Goal: Task Accomplishment & Management: Manage account settings

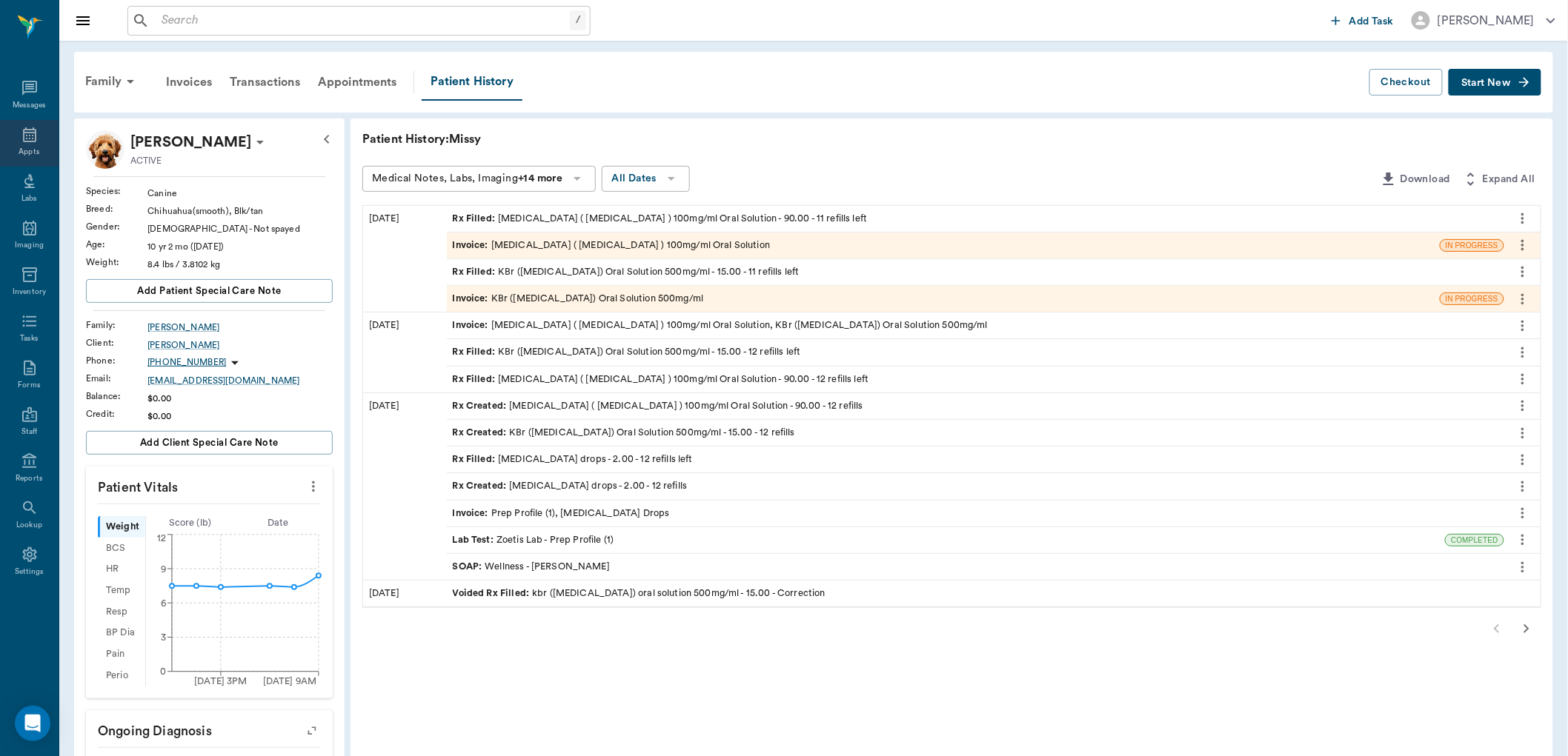
click at [35, 135] on icon at bounding box center [30, 134] width 13 height 15
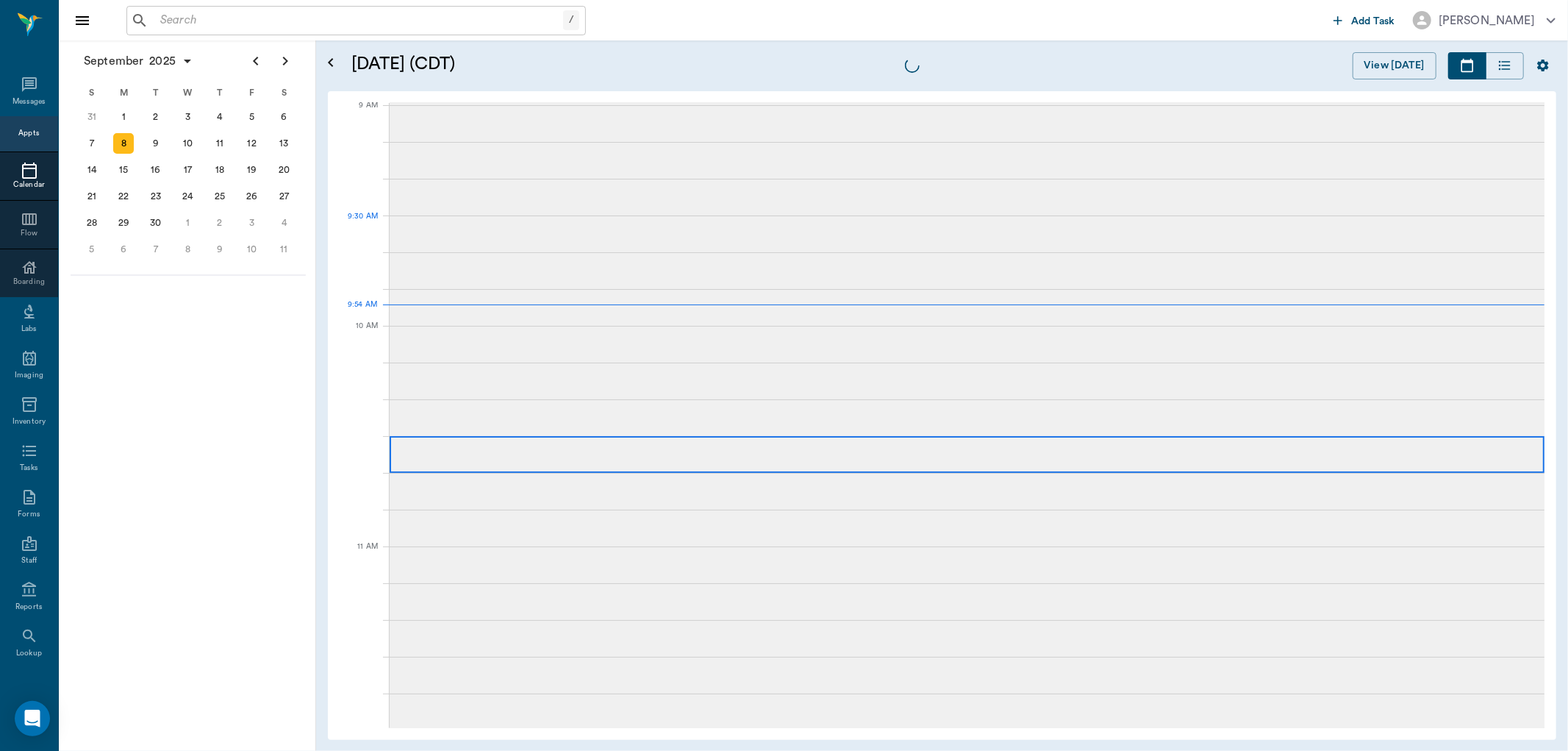
scroll to position [223, 0]
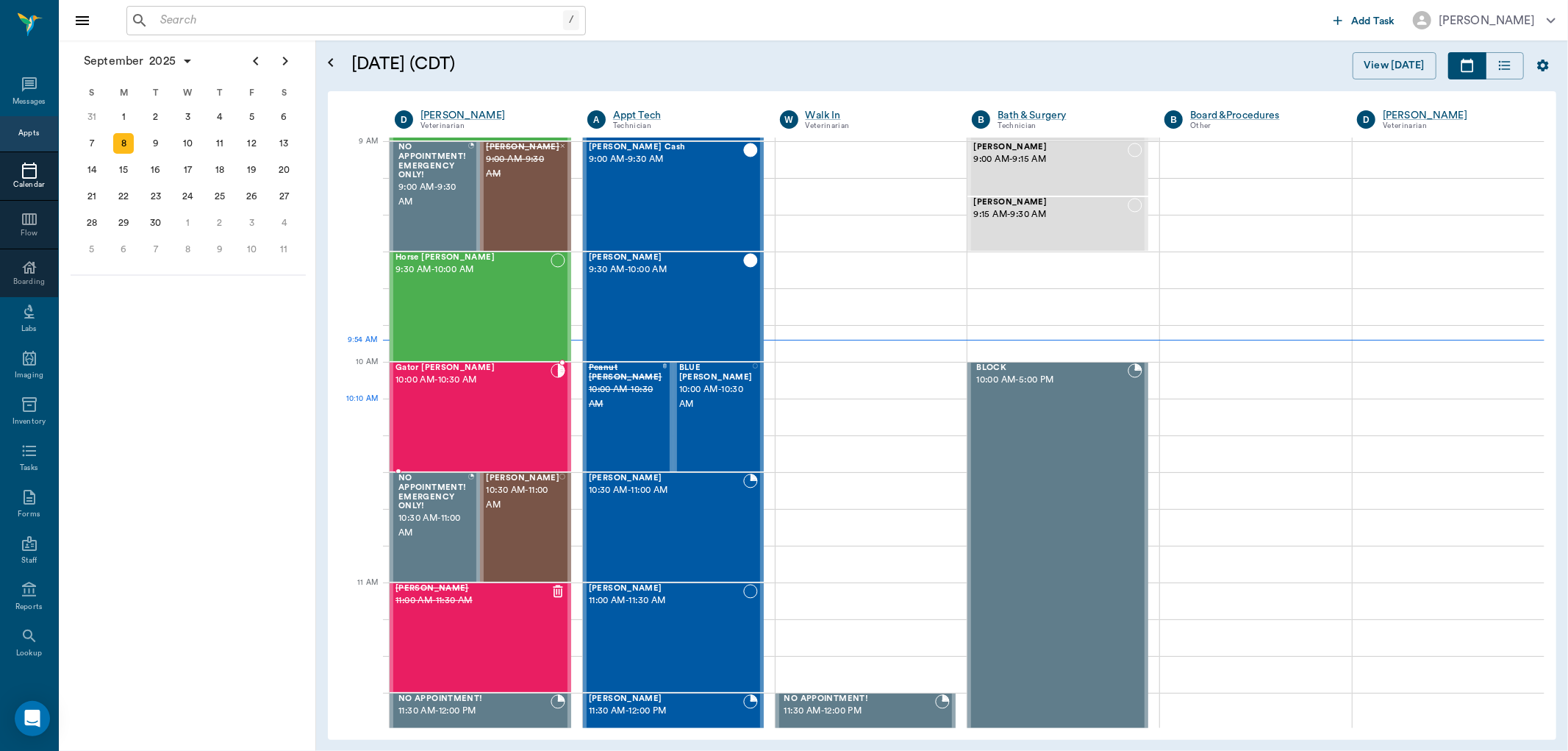
click at [474, 411] on div "Gator [PERSON_NAME] 10:00 AM - 10:30 AM" at bounding box center [473, 417] width 155 height 108
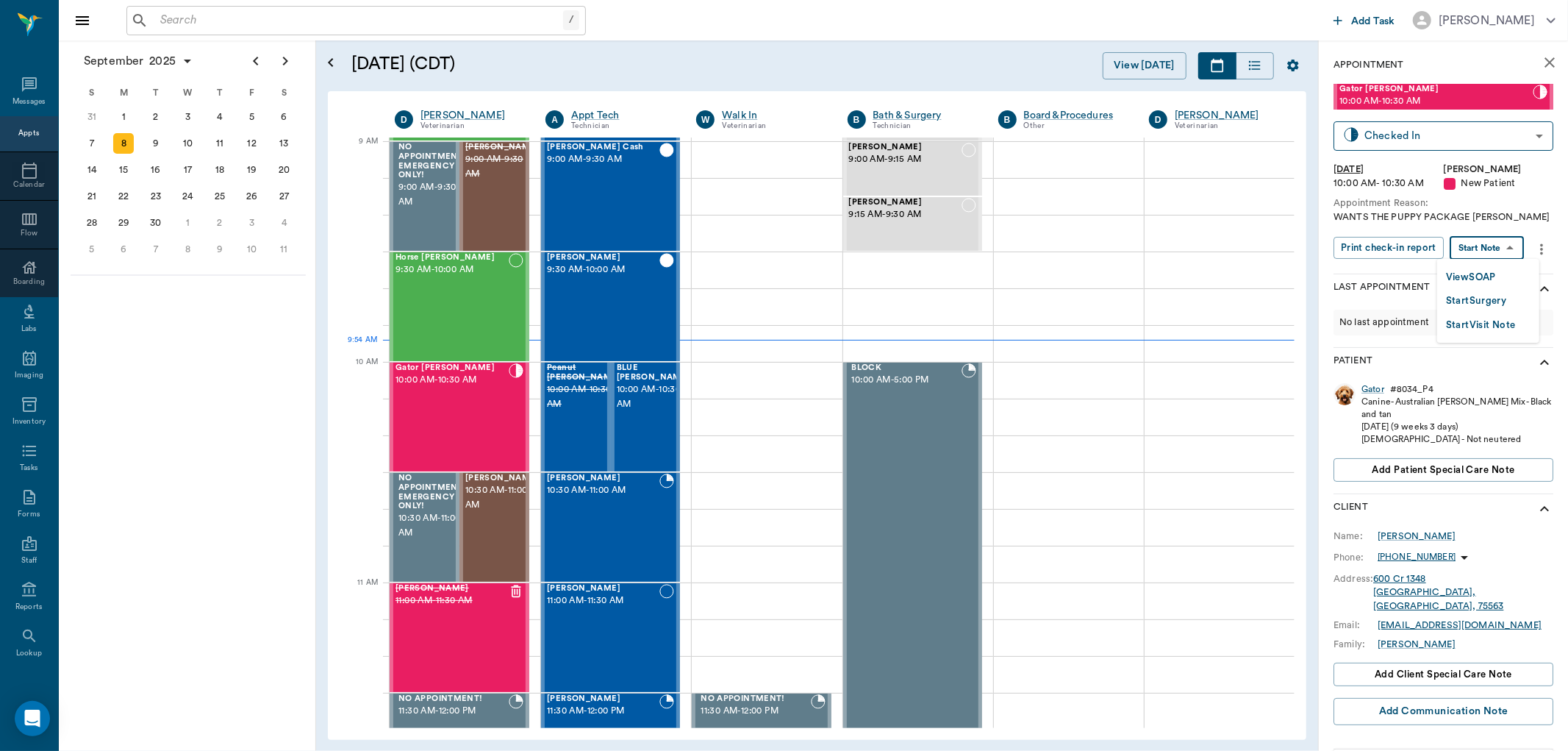
click at [1472, 237] on body "/ ​ Add Task [PERSON_NAME] Nectar Messages Appts Calendar Flow Boarding Labs Im…" at bounding box center [784, 376] width 1568 height 751
click at [1450, 274] on button "View SOAP" at bounding box center [1472, 277] width 50 height 17
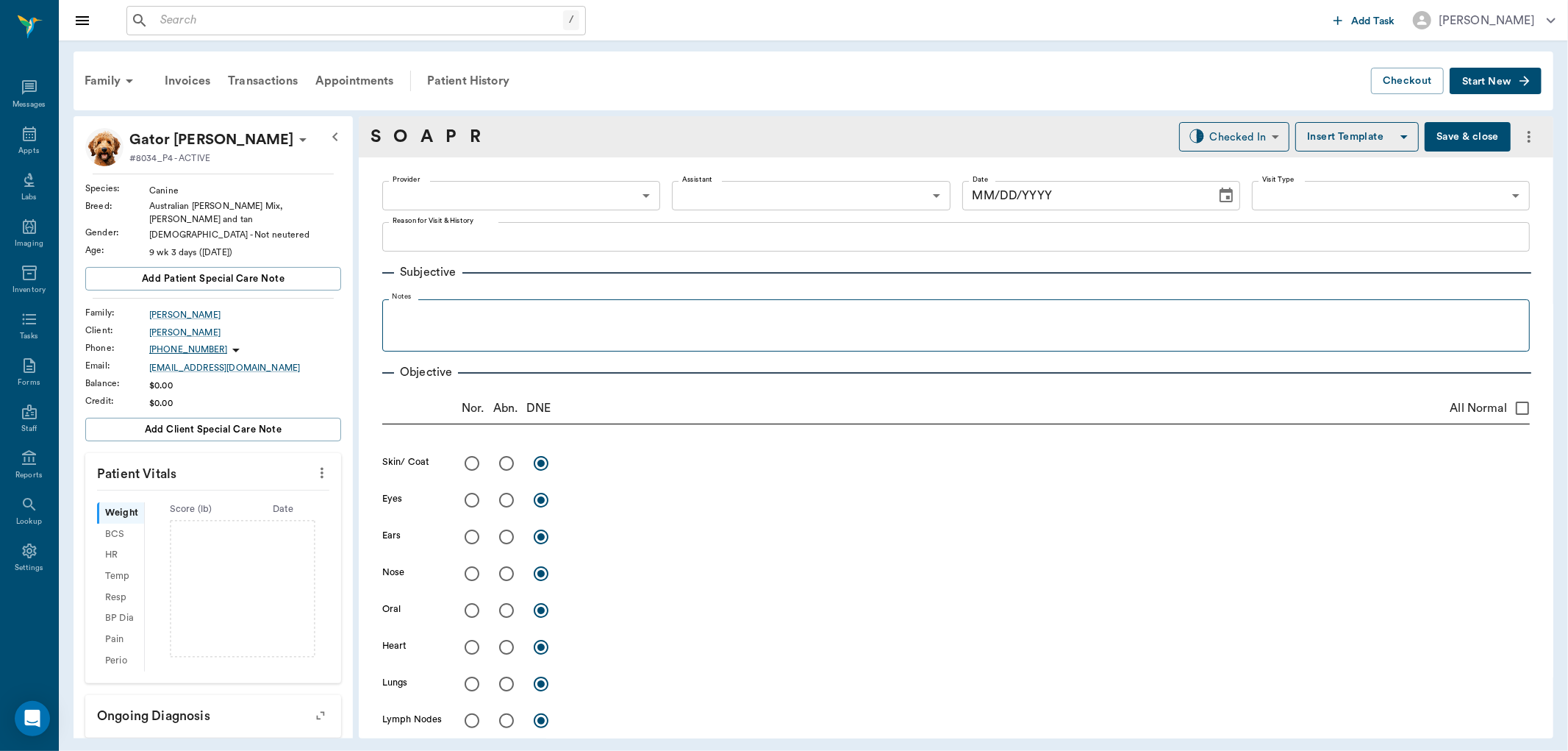
type input "63ec2f075fda476ae8351a4d"
type input "63ec2e7e52e12b0ba117b124"
type input "65d2be4f46e3a538d89b8c17"
type textarea "WANTS THE PUPPY PACKAGE [PERSON_NAME]"
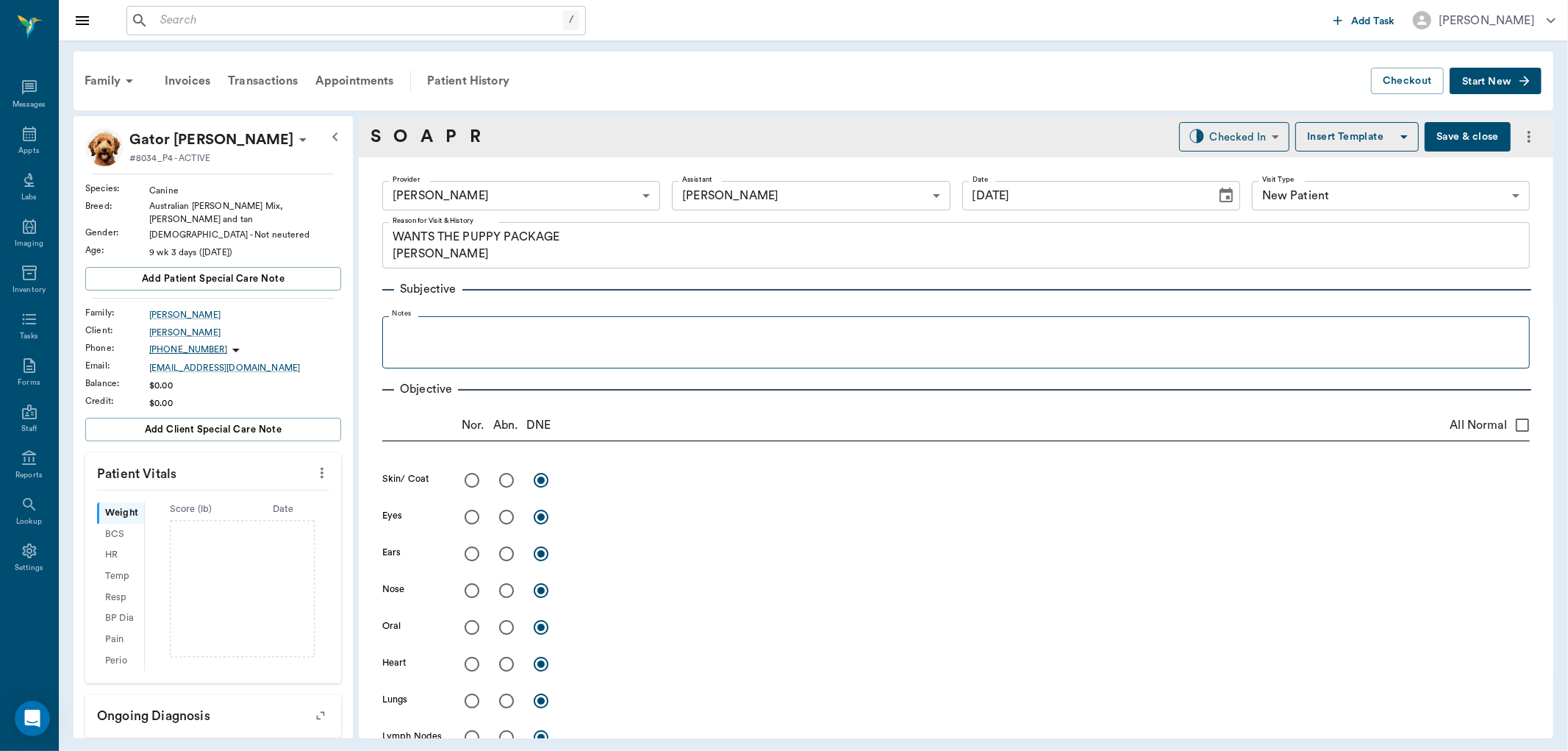
type input "[DATE]"
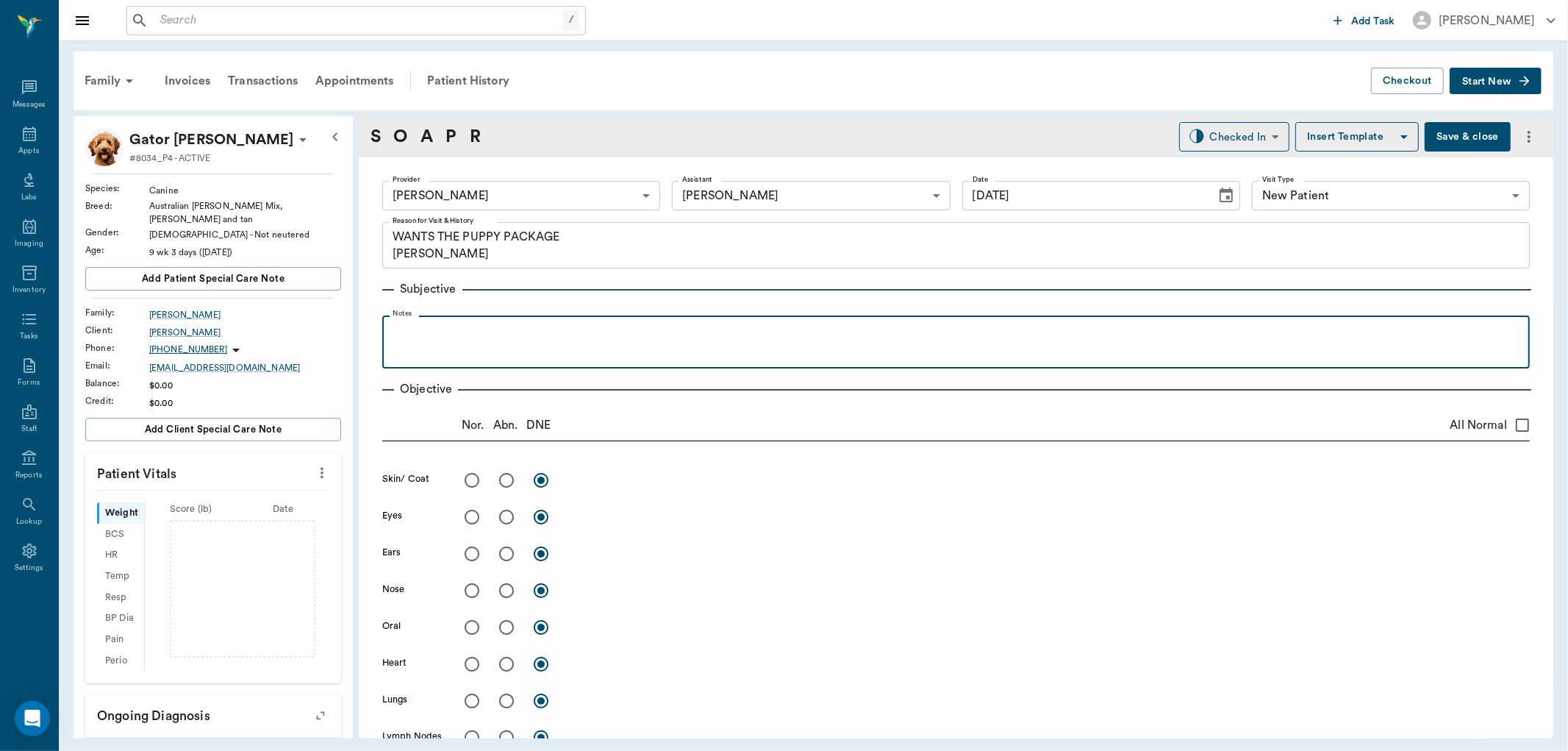
click at [443, 334] on p at bounding box center [955, 331] width 1133 height 18
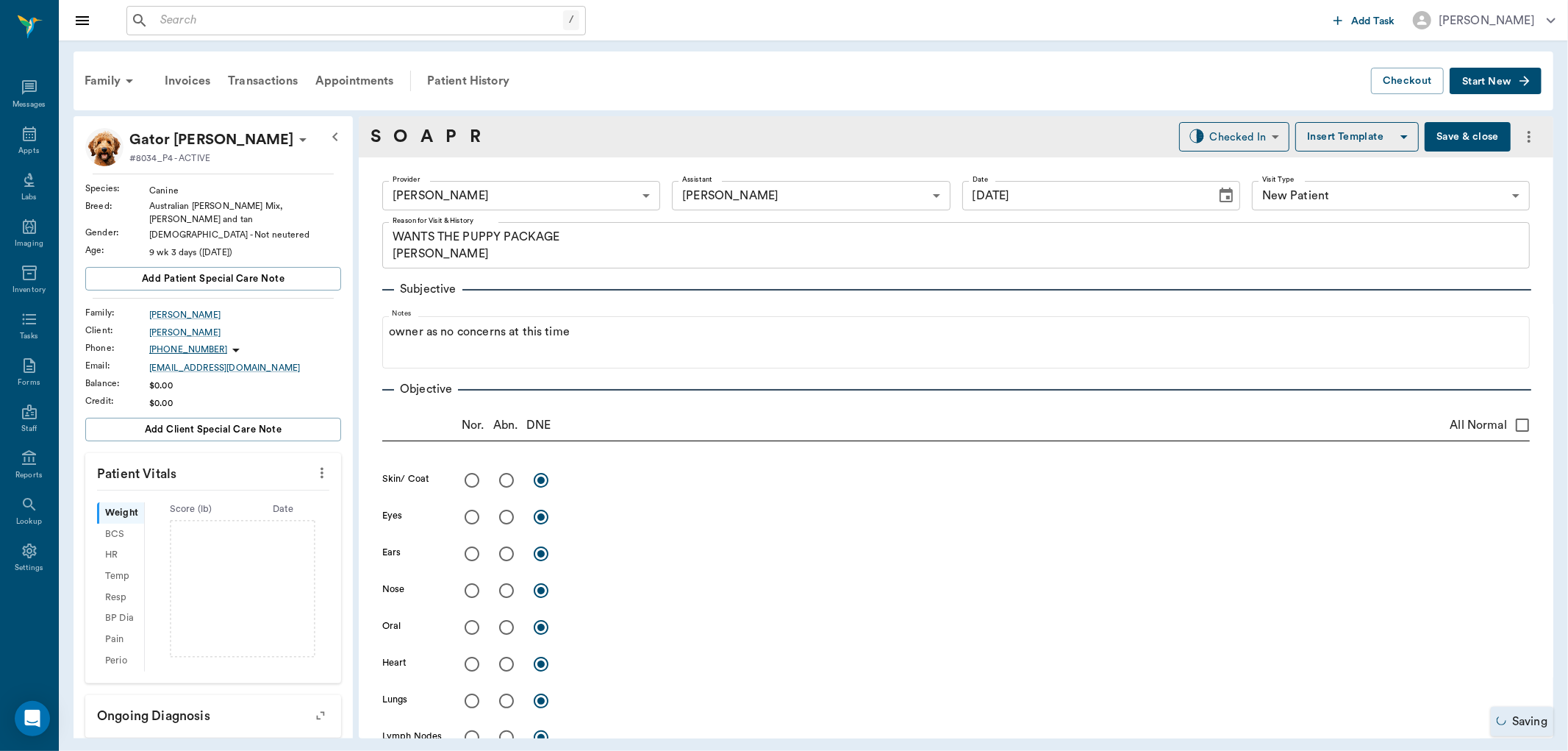
click at [314, 465] on icon "more" at bounding box center [322, 473] width 16 height 18
click at [258, 488] on span "Enter Vitals" at bounding box center [247, 490] width 123 height 16
click at [217, 609] on input "text" at bounding box center [212, 623] width 128 height 30
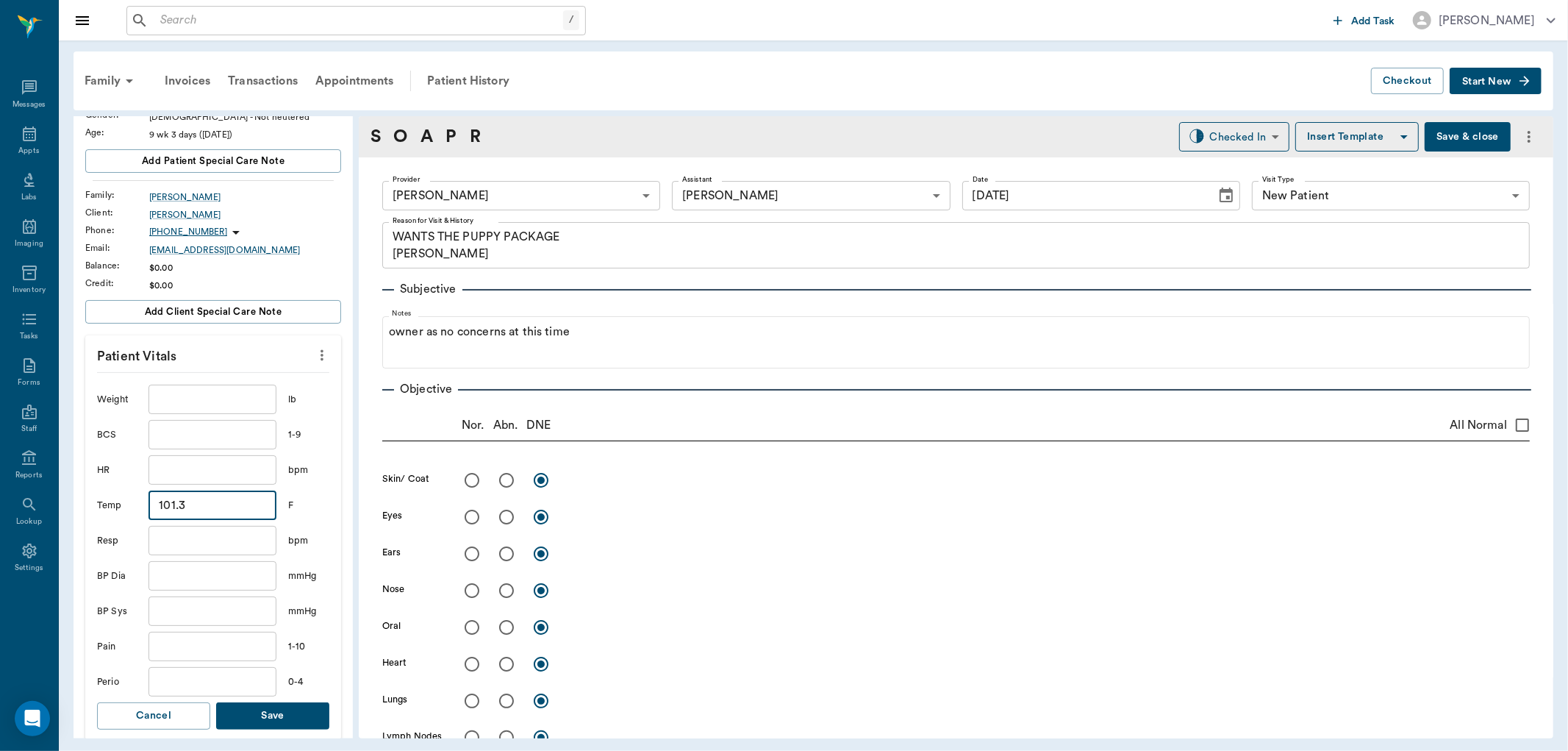
scroll to position [245, 0]
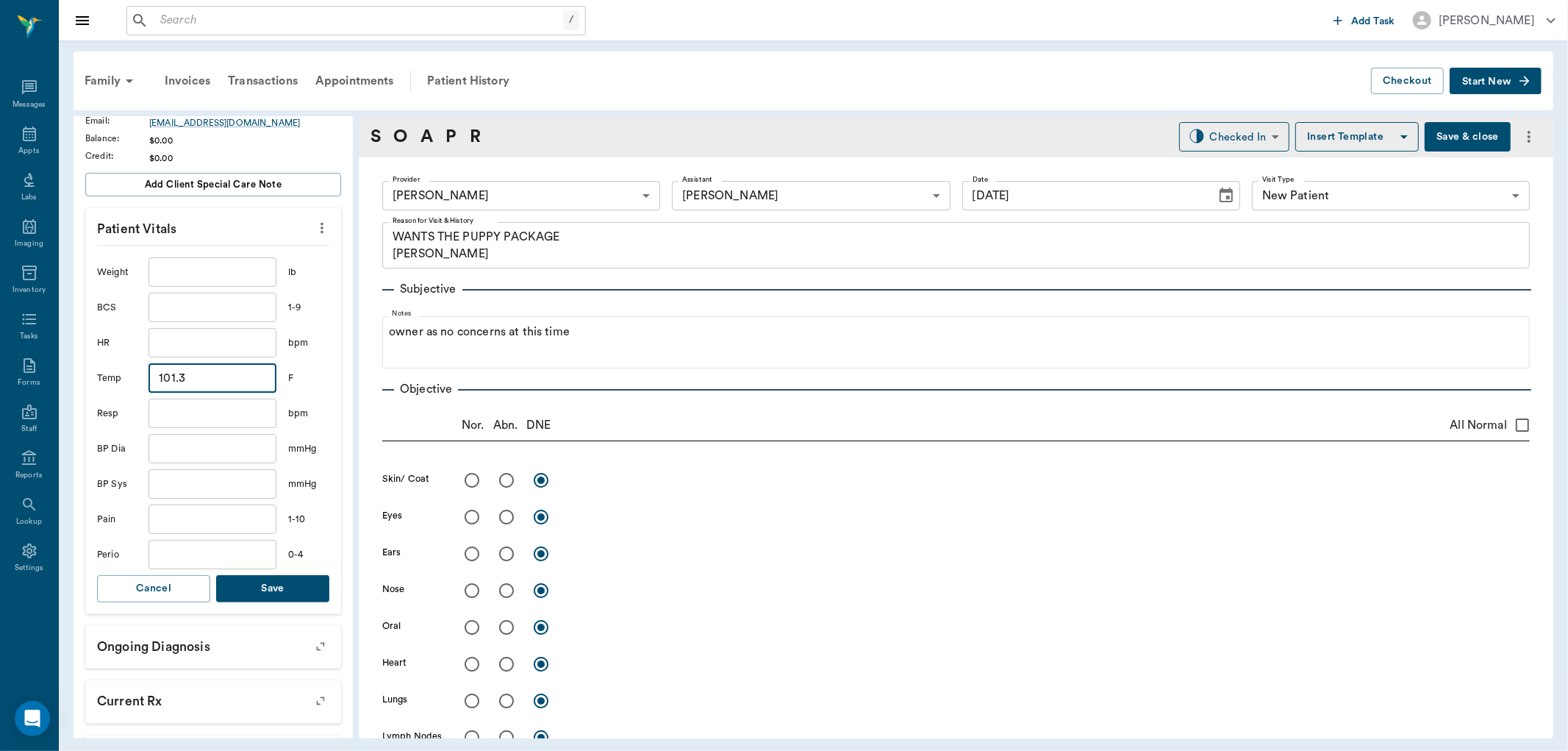
type input "101.3"
click at [293, 577] on button "Save" at bounding box center [272, 588] width 113 height 27
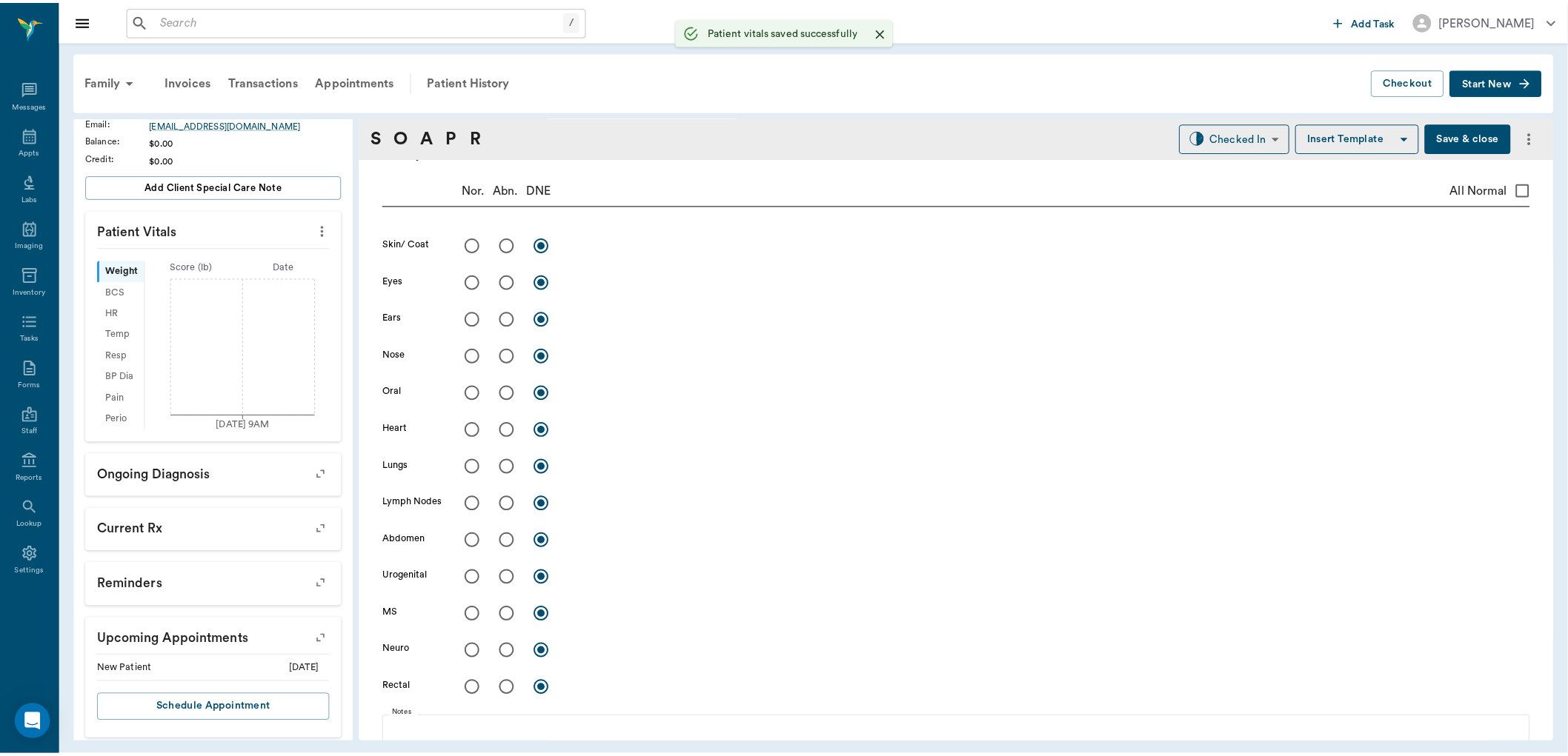
scroll to position [0, 0]
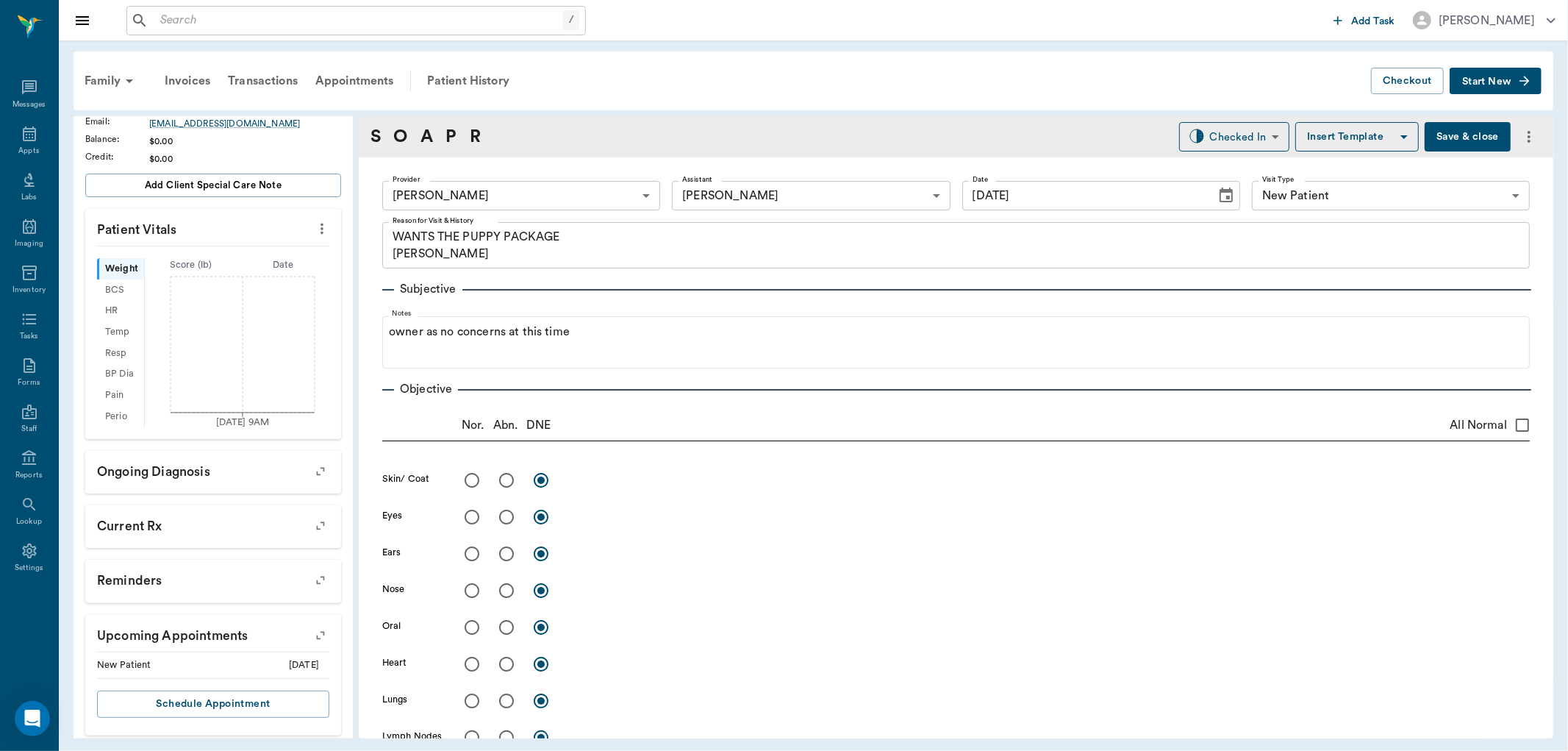
click at [1461, 129] on button "Save & close" at bounding box center [1468, 137] width 86 height 30
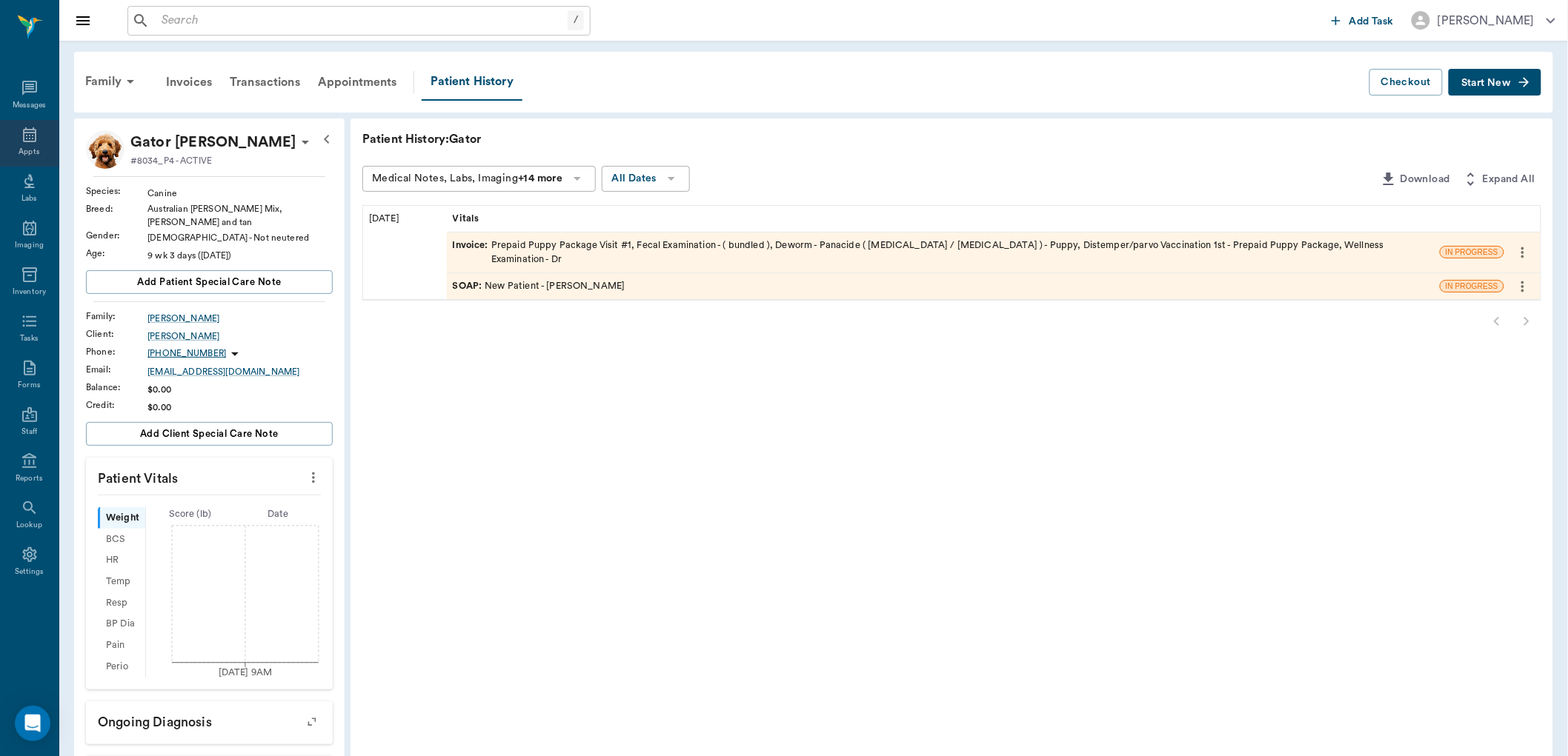
click at [31, 145] on div "Appts" at bounding box center [29, 144] width 59 height 47
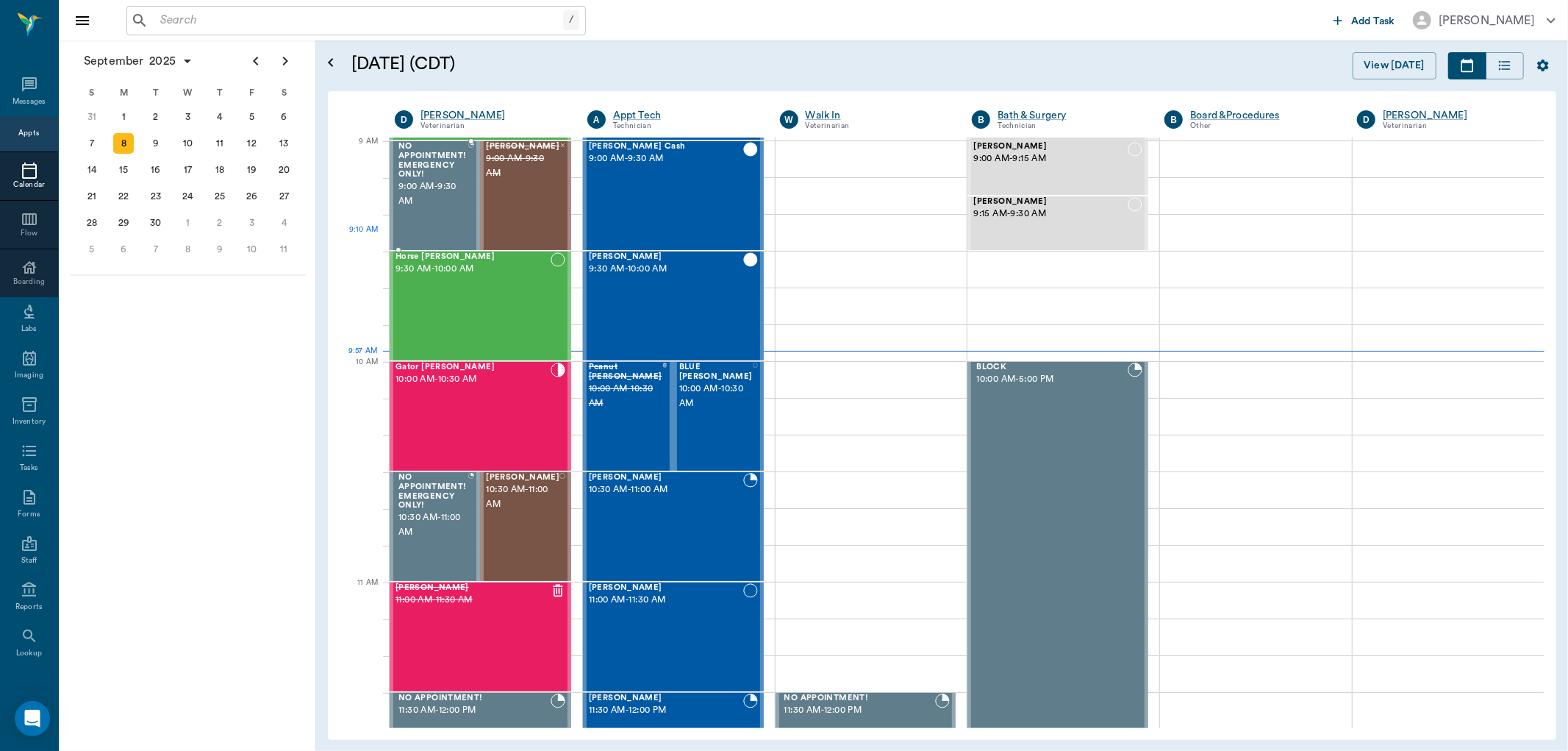
scroll to position [223, 0]
click at [288, 17] on input "text" at bounding box center [367, 20] width 425 height 20
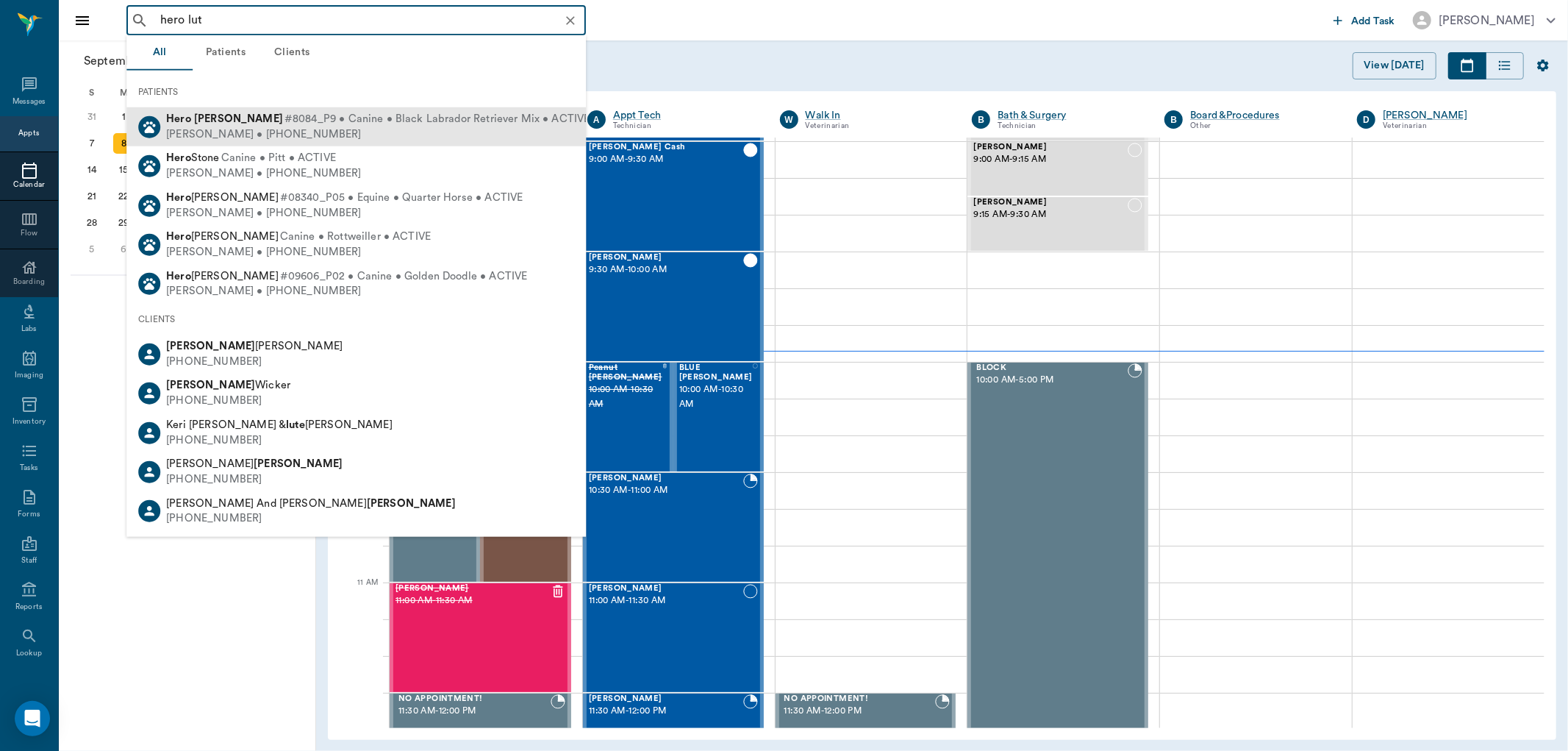
click at [295, 120] on span "#8084_P9 • Canine • Black Labrador Retriever Mix • ACTIVE" at bounding box center [437, 120] width 306 height 16
type input "hero lut"
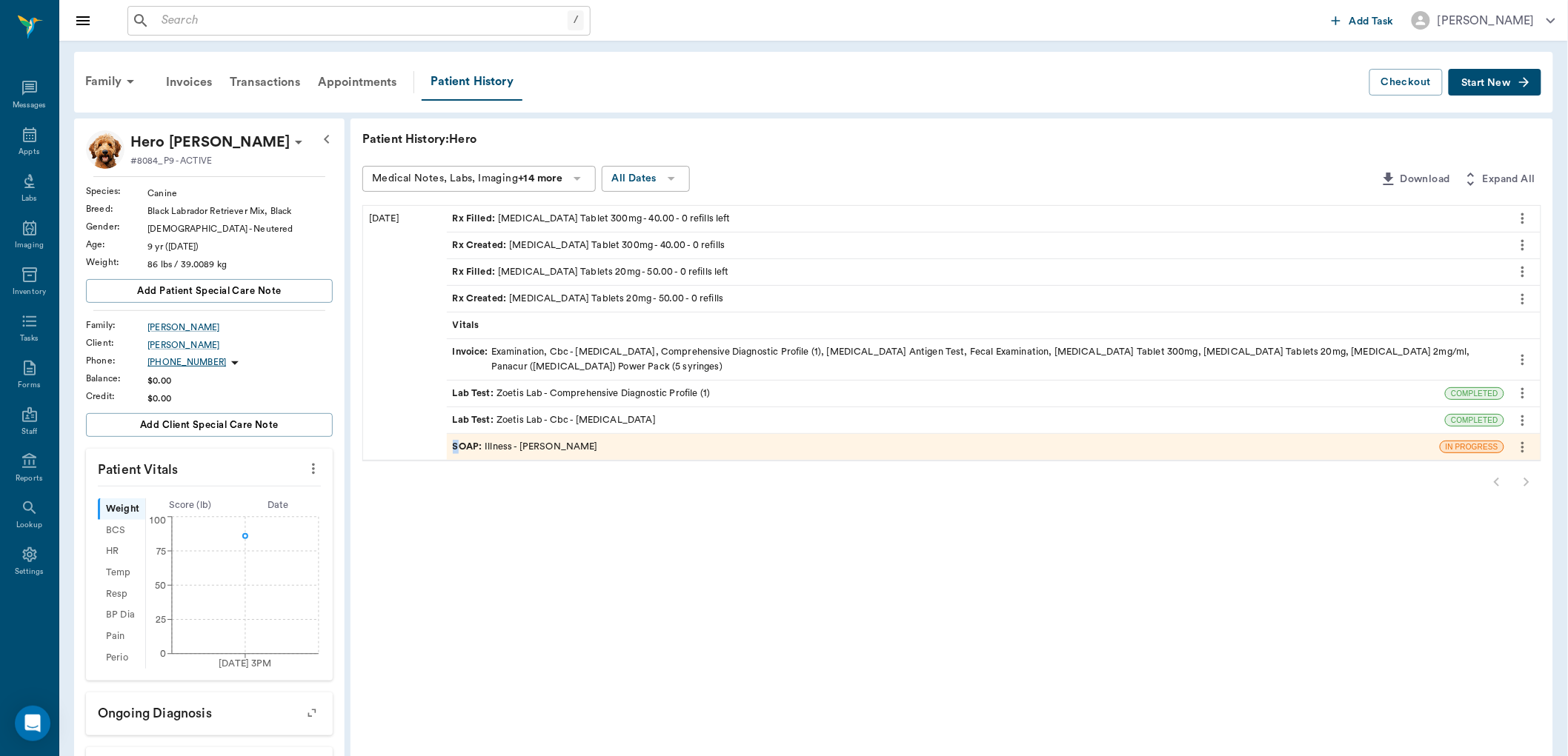
click at [457, 448] on span "SOAP :" at bounding box center [469, 446] width 33 height 14
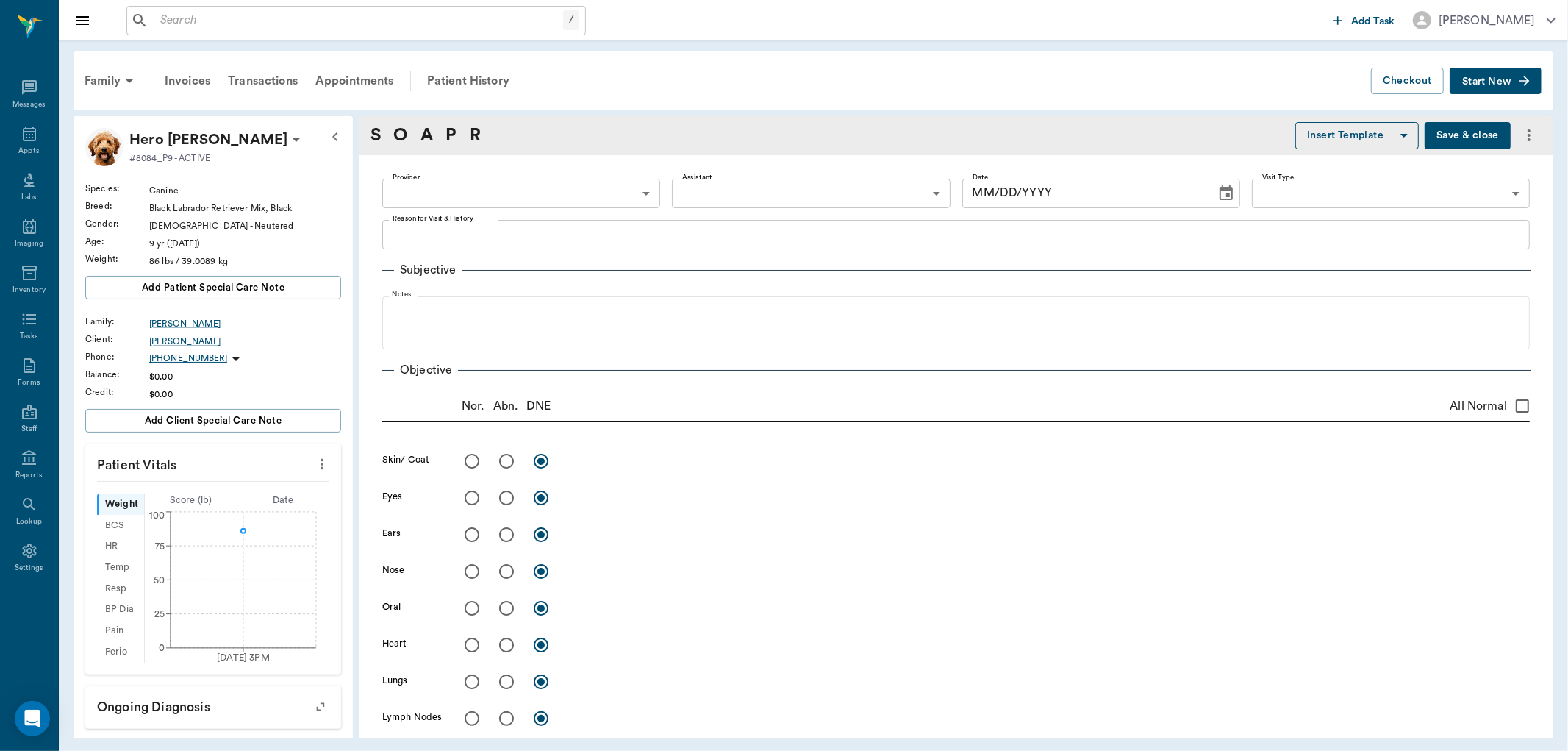
type input "63ec2f075fda476ae8351a4d"
type input "682b670d8bdc6f7f8feef3db"
type input "65d2be4f46e3a538d89b8c15"
type textarea "not acting right not eating well laying around a lot, doesn't appear to be in a…"
radio input "true"
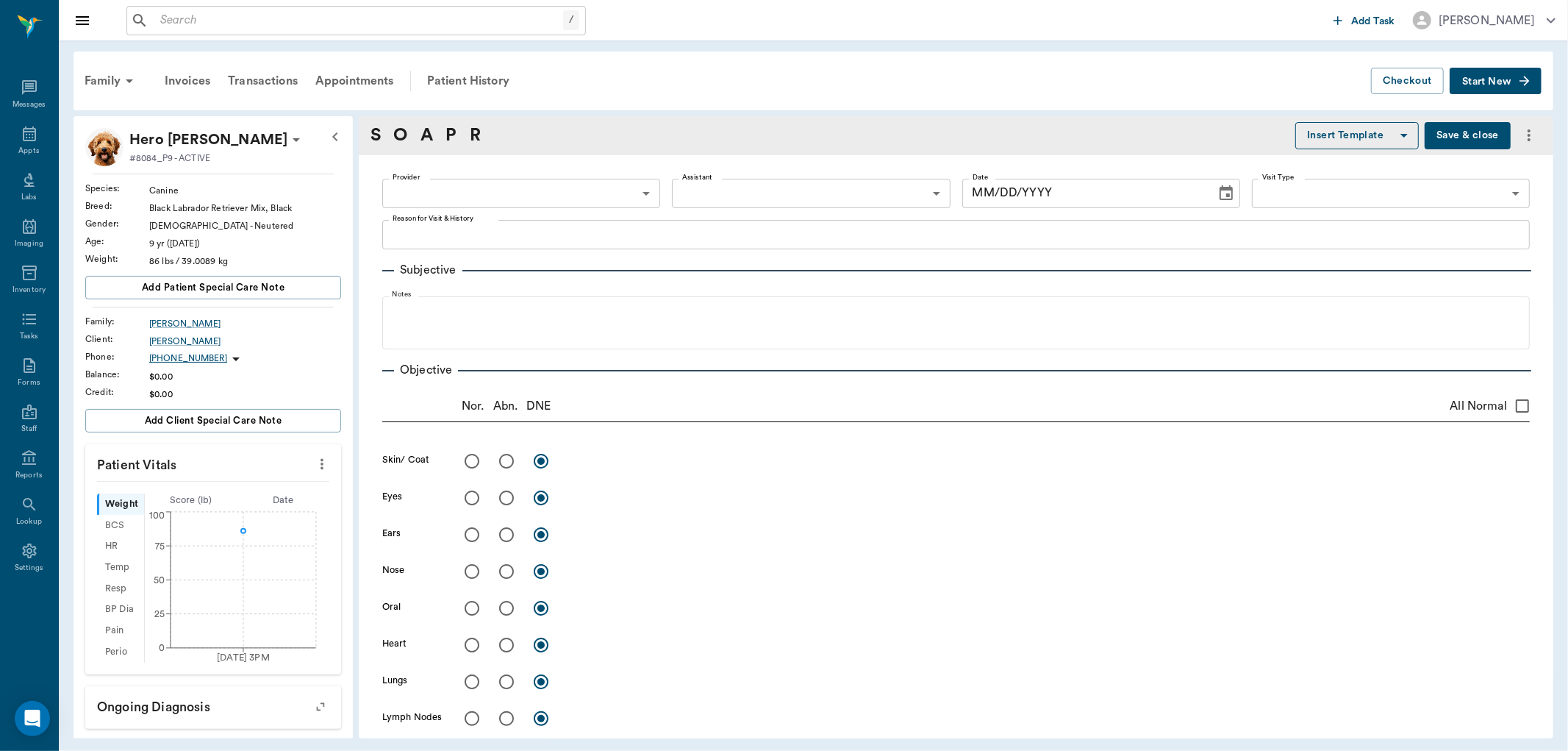
radio input "true"
type textarea "some [MEDICAL_DATA]"
radio input "true"
type textarea "dark debris in ears, not a lot of infection, more just debris."
radio input "true"
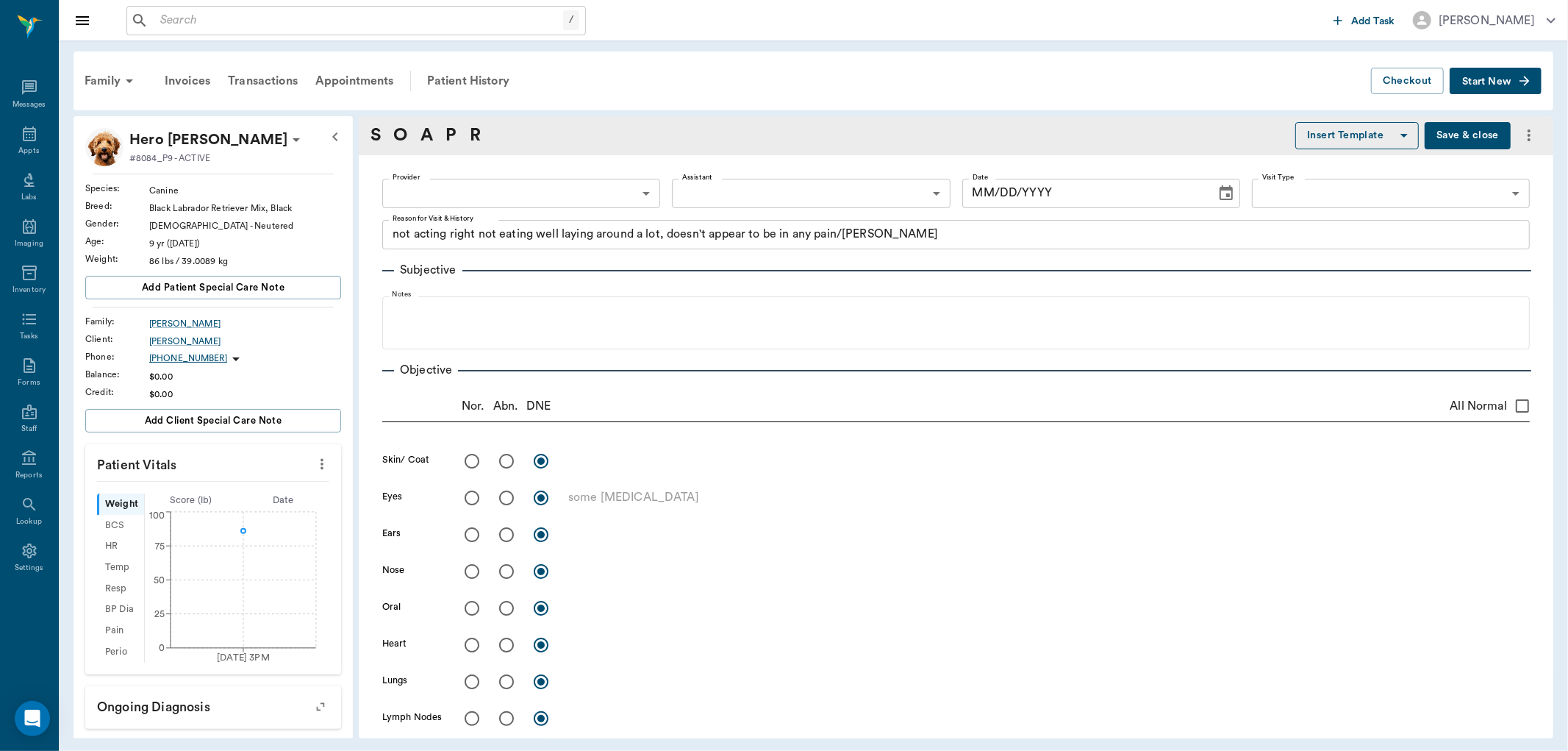
radio input "true"
type textarea "heart muffled, no [MEDICAL_DATA]"
radio input "true"
type textarea "no sounds auscultated. RR around 45 to 60"
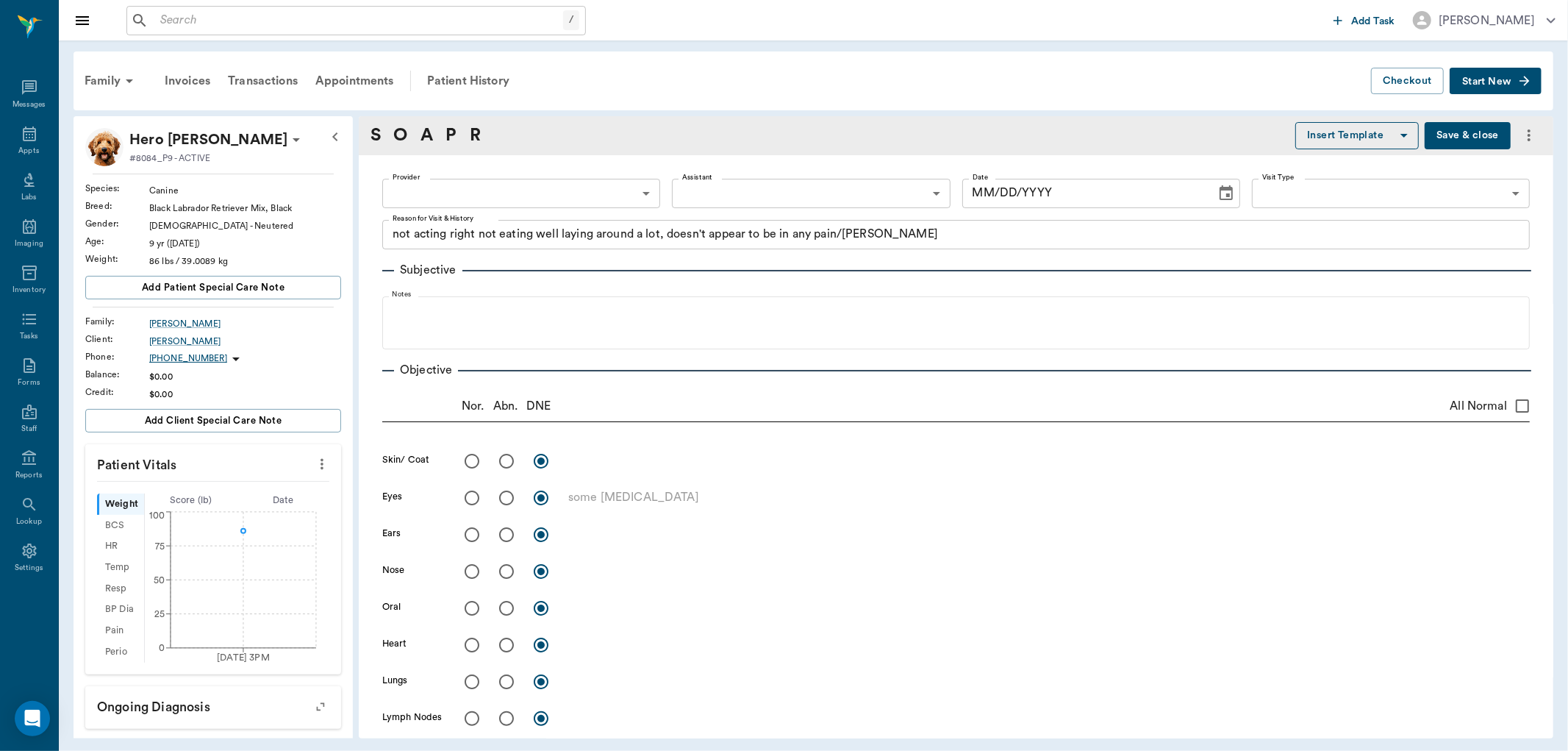
radio input "true"
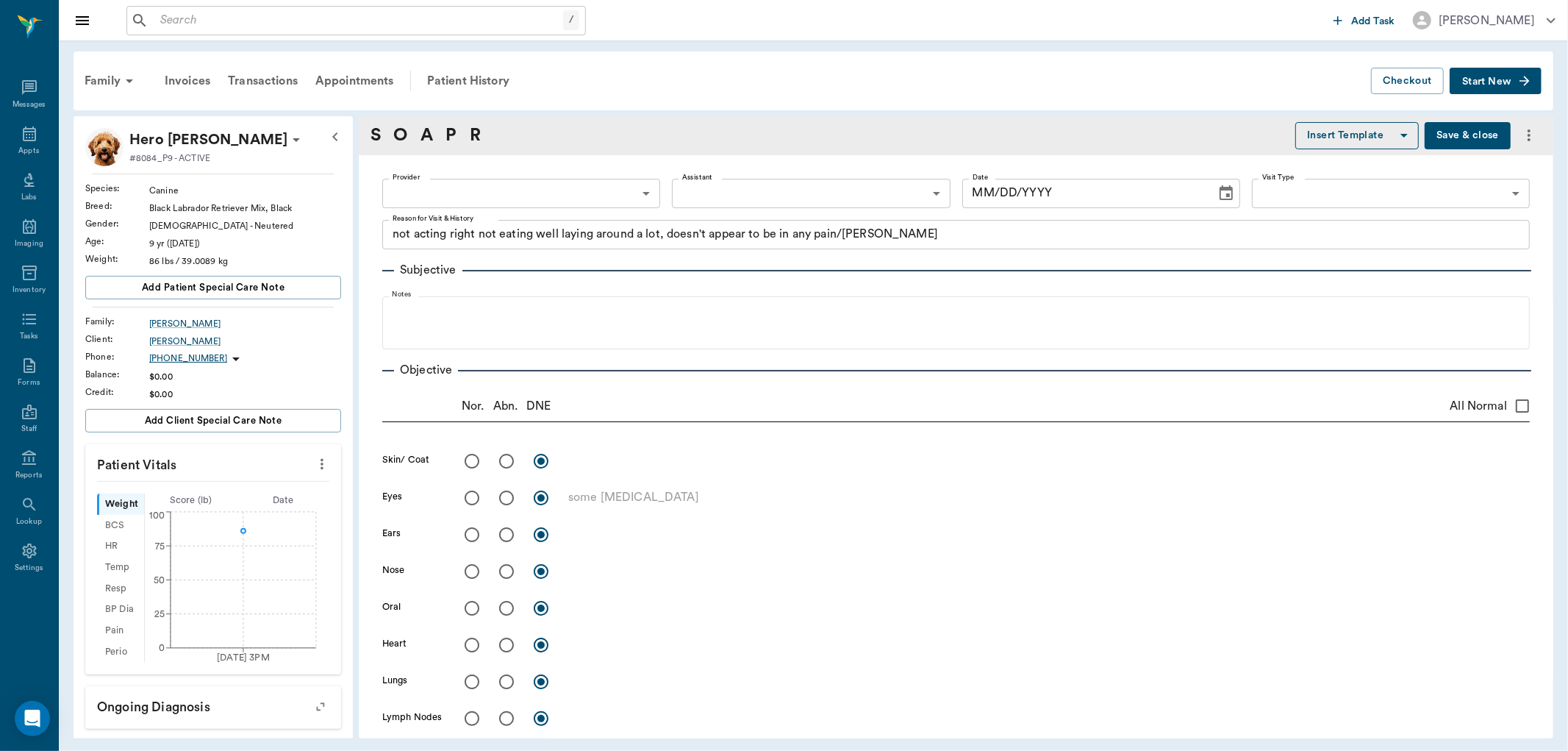
type textarea "walks very slowly, looks more like weakness than [MEDICAL_DATA]."
radio input "true"
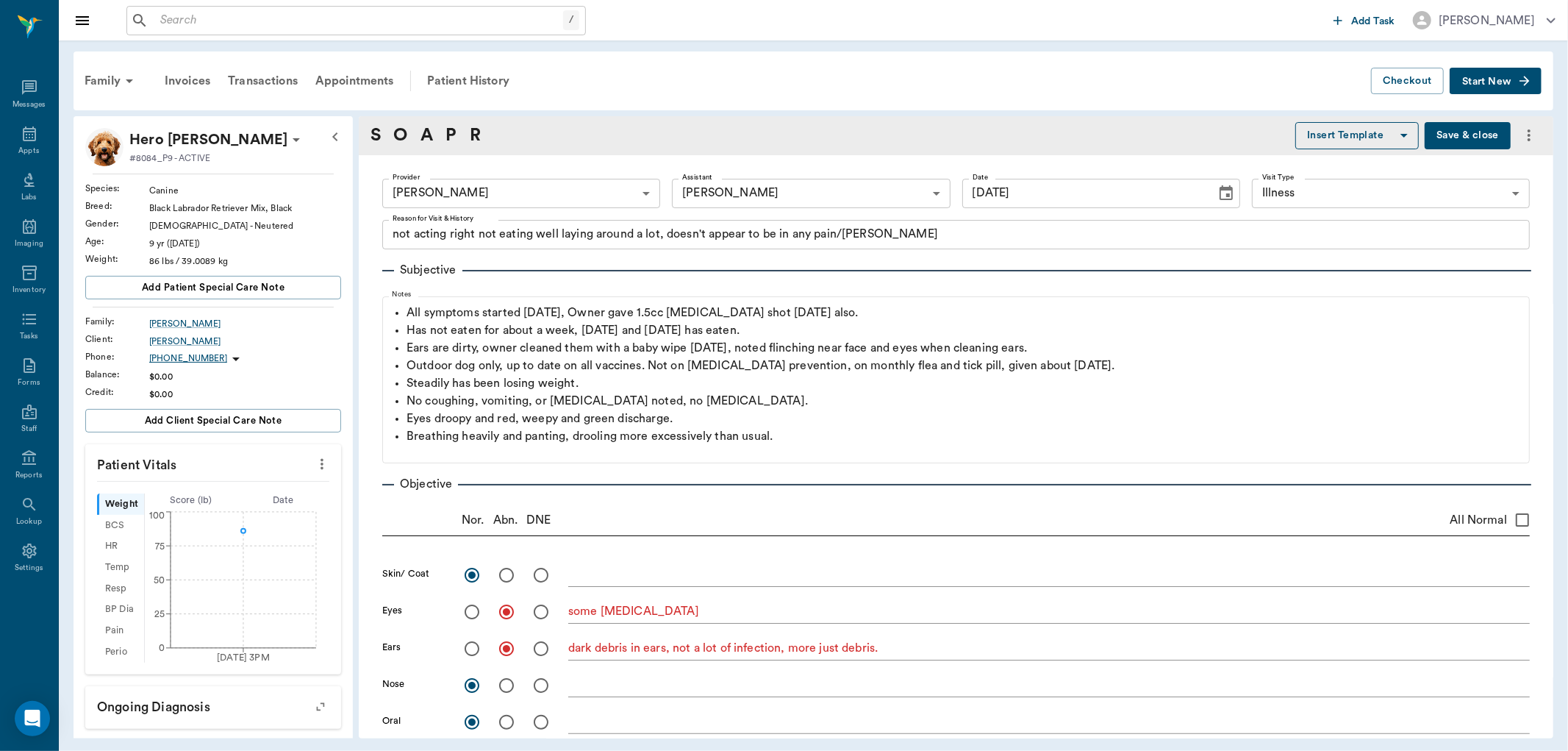
type input "[DATE]"
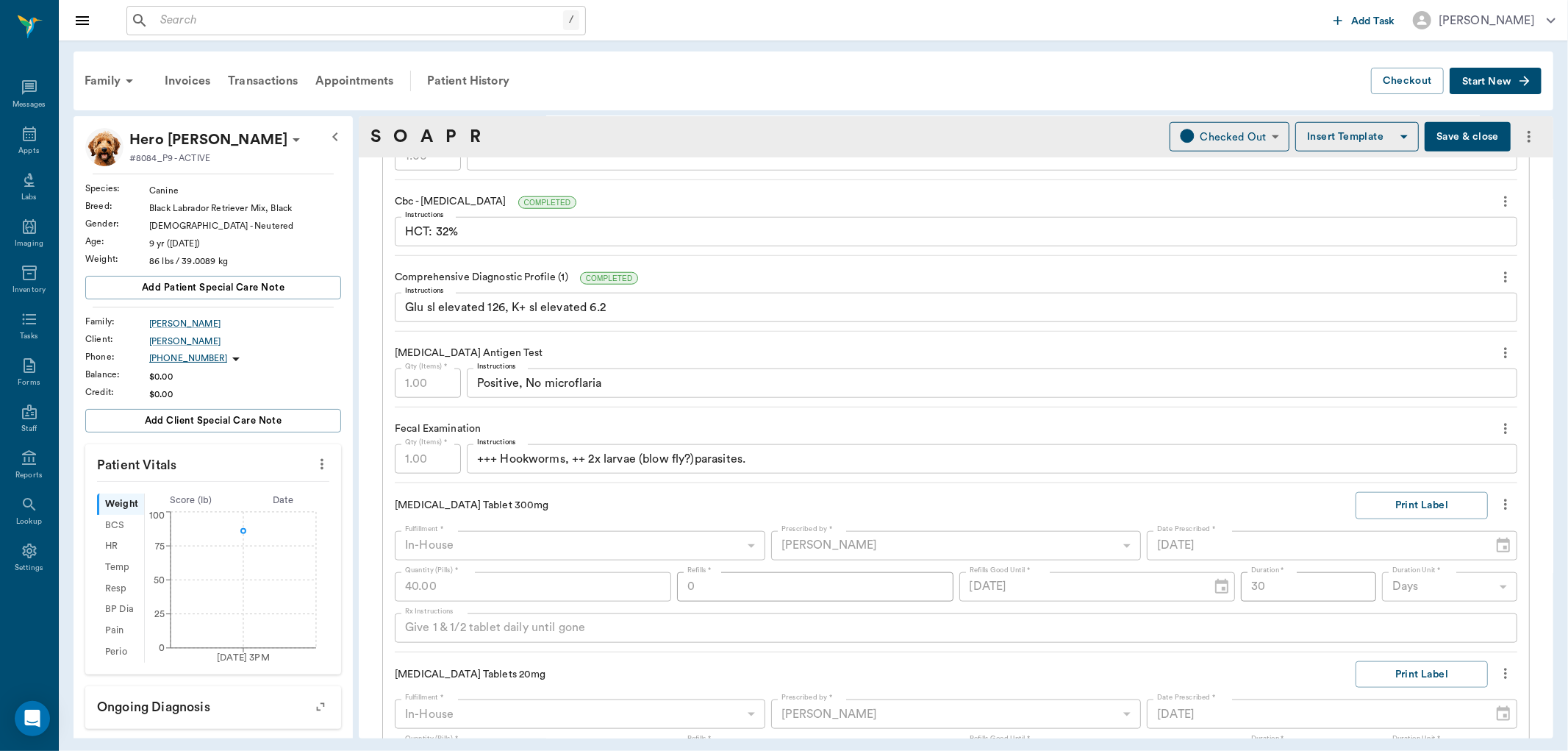
scroll to position [1307, 0]
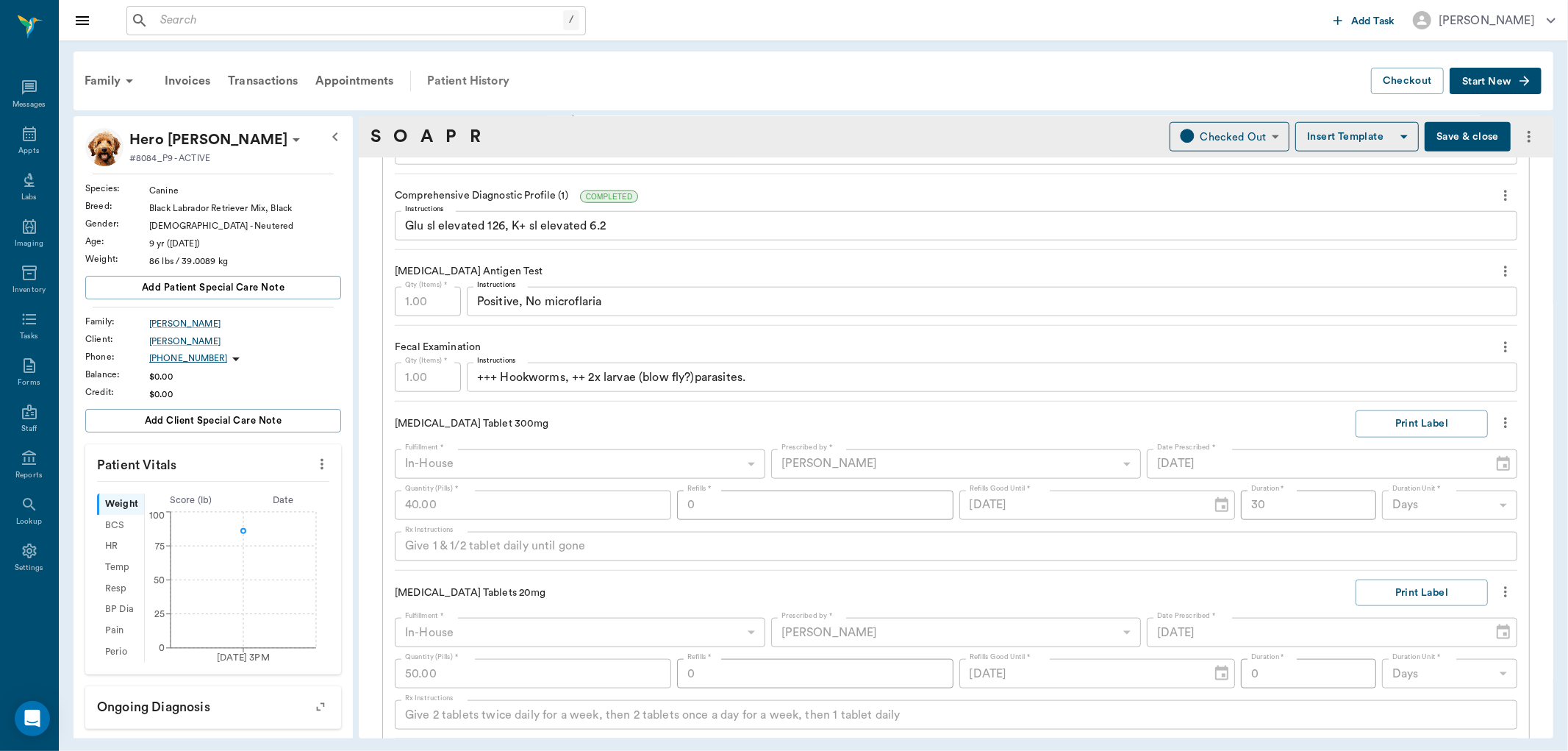
click at [466, 79] on div "Patient History" at bounding box center [468, 81] width 100 height 35
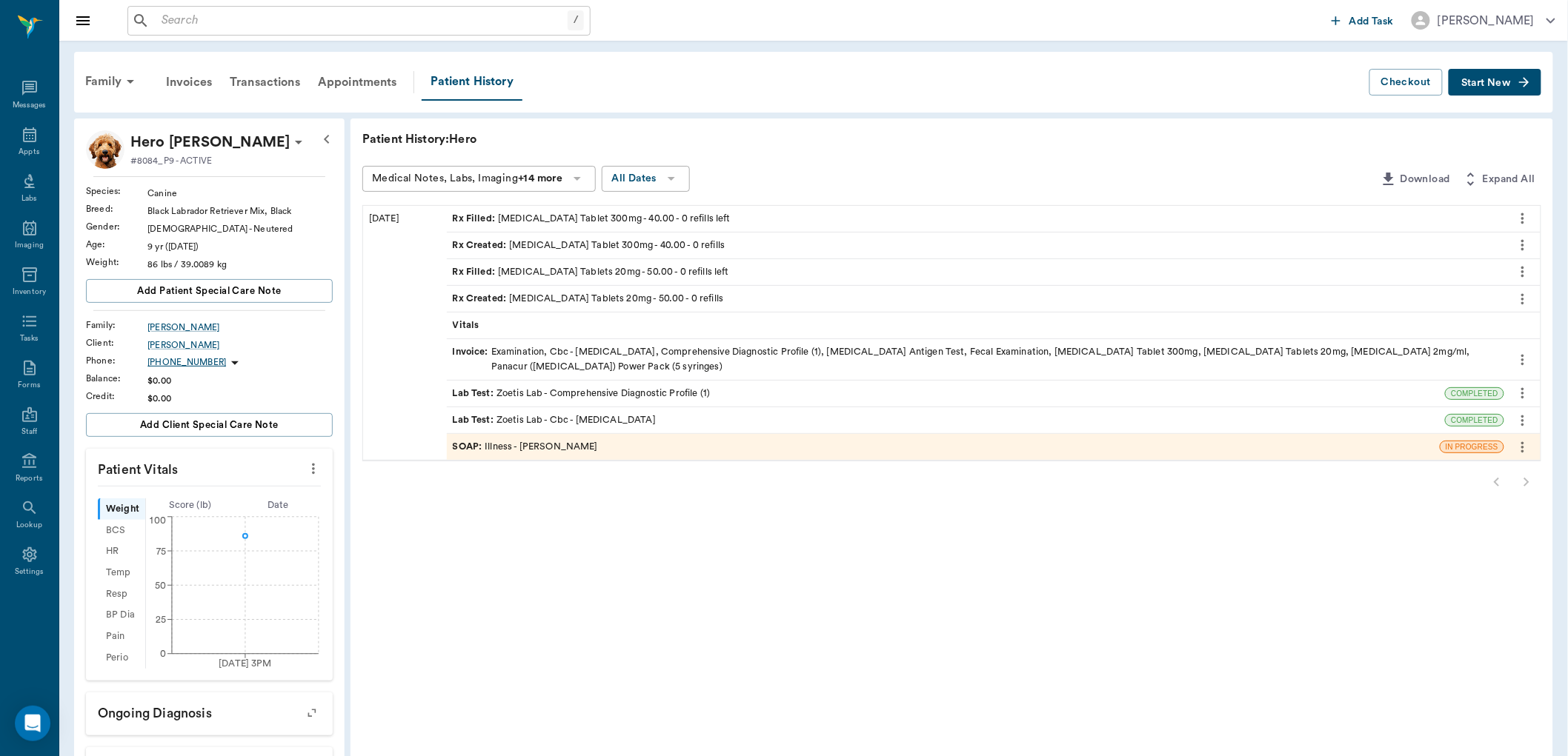
click at [475, 217] on span "Rx Filled :" at bounding box center [475, 218] width 46 height 14
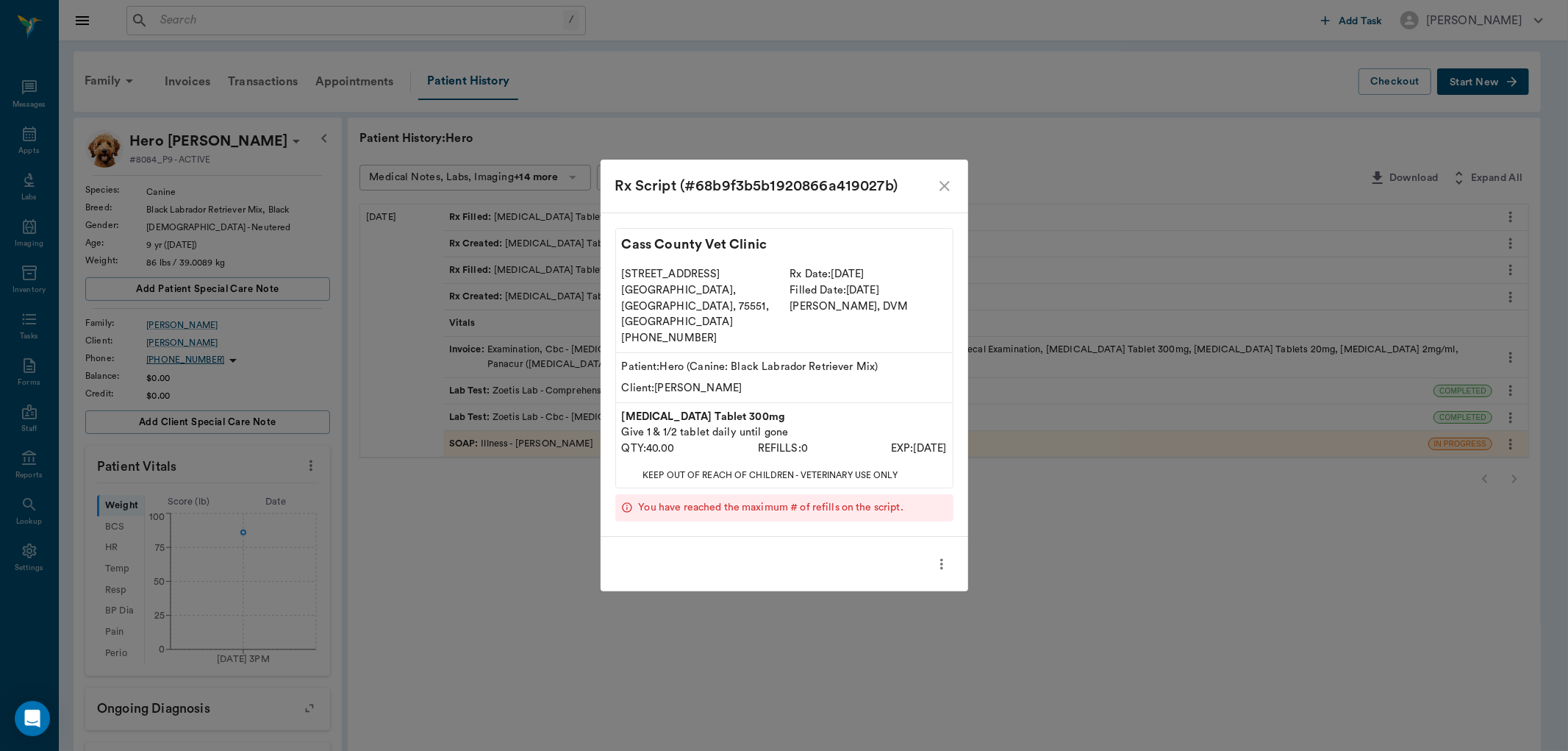
click at [947, 195] on icon "close" at bounding box center [944, 185] width 18 height 18
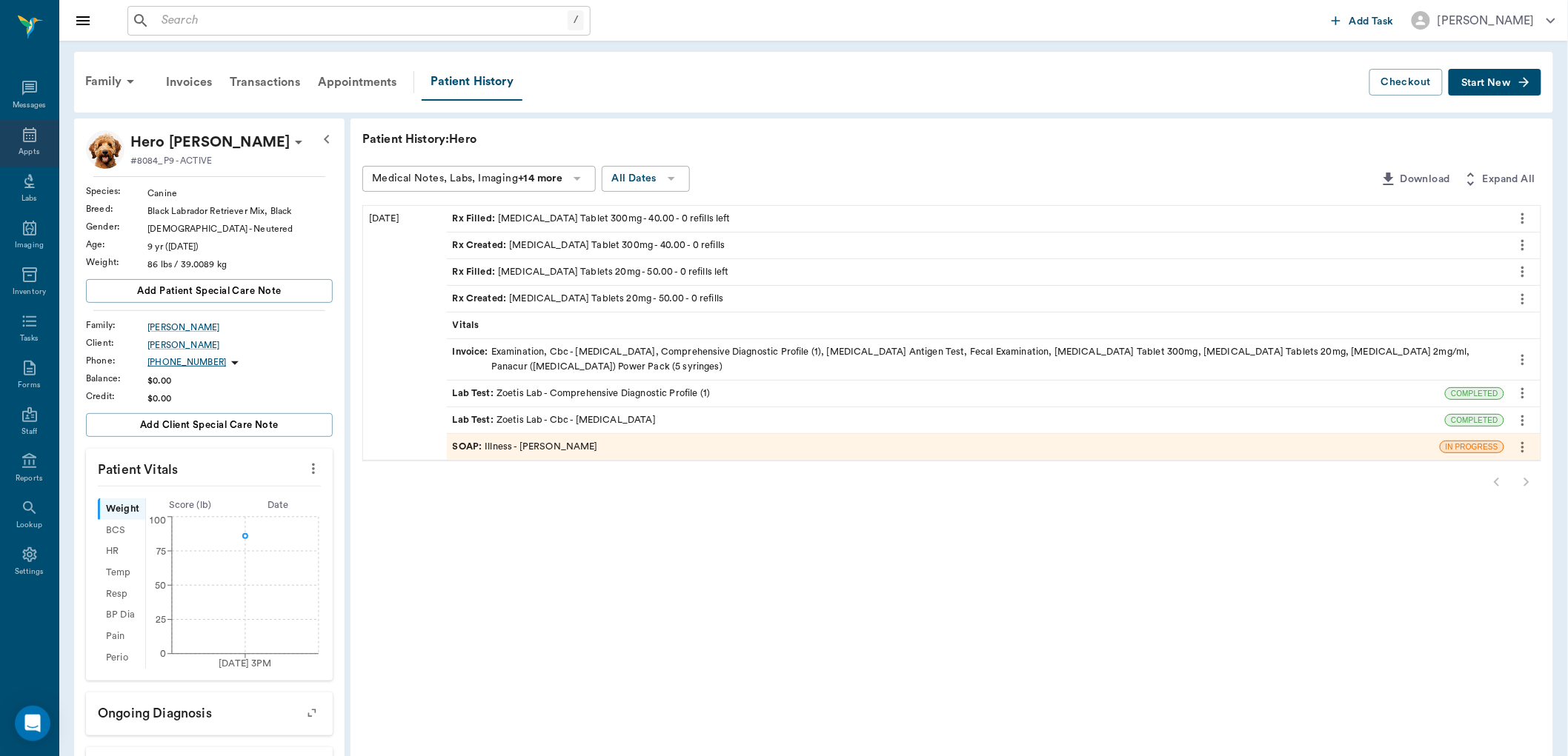
click at [28, 124] on div "Appts" at bounding box center [29, 144] width 59 height 47
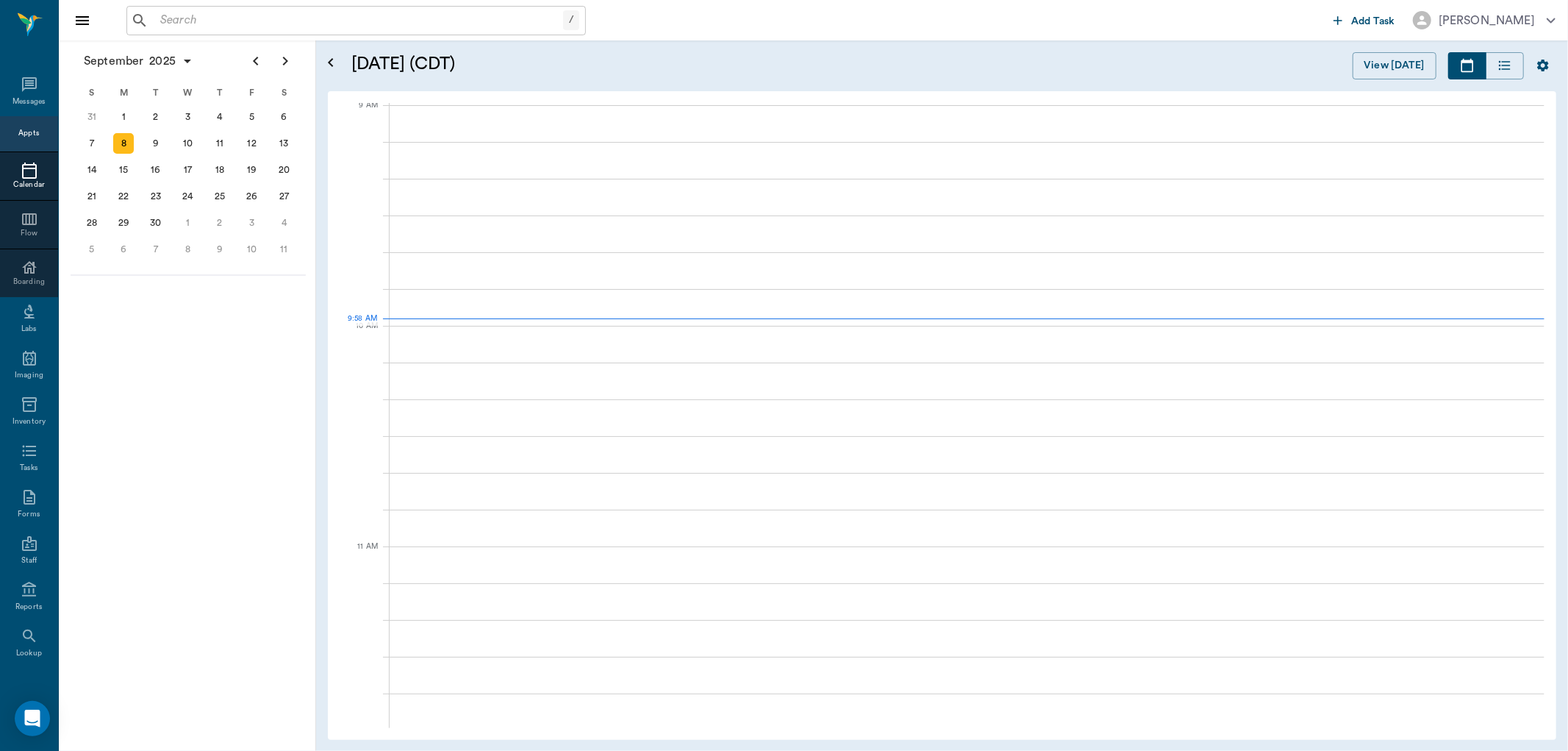
scroll to position [223, 0]
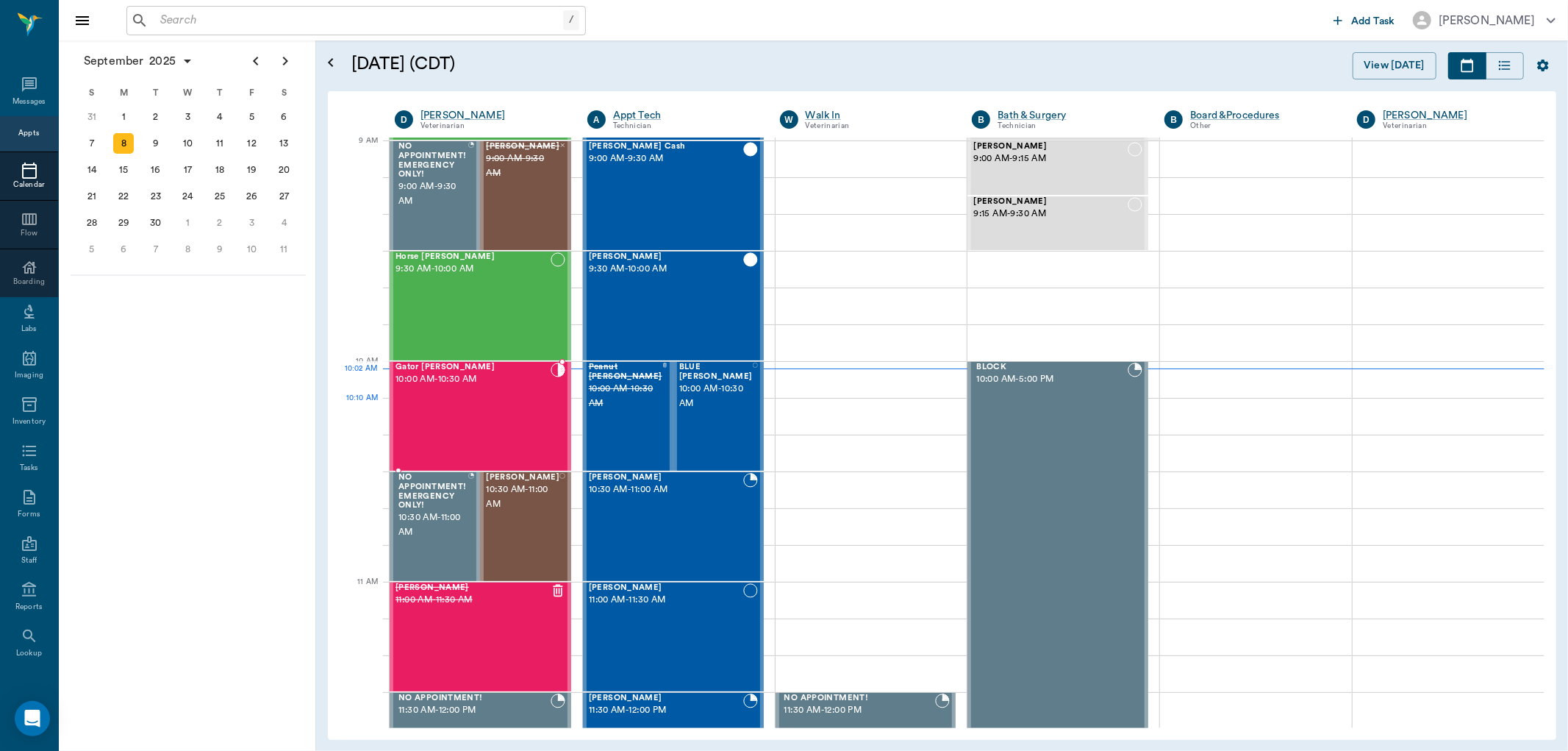
click at [459, 402] on div "Gator [PERSON_NAME] 10:00 AM - 10:30 AM" at bounding box center [473, 416] width 155 height 108
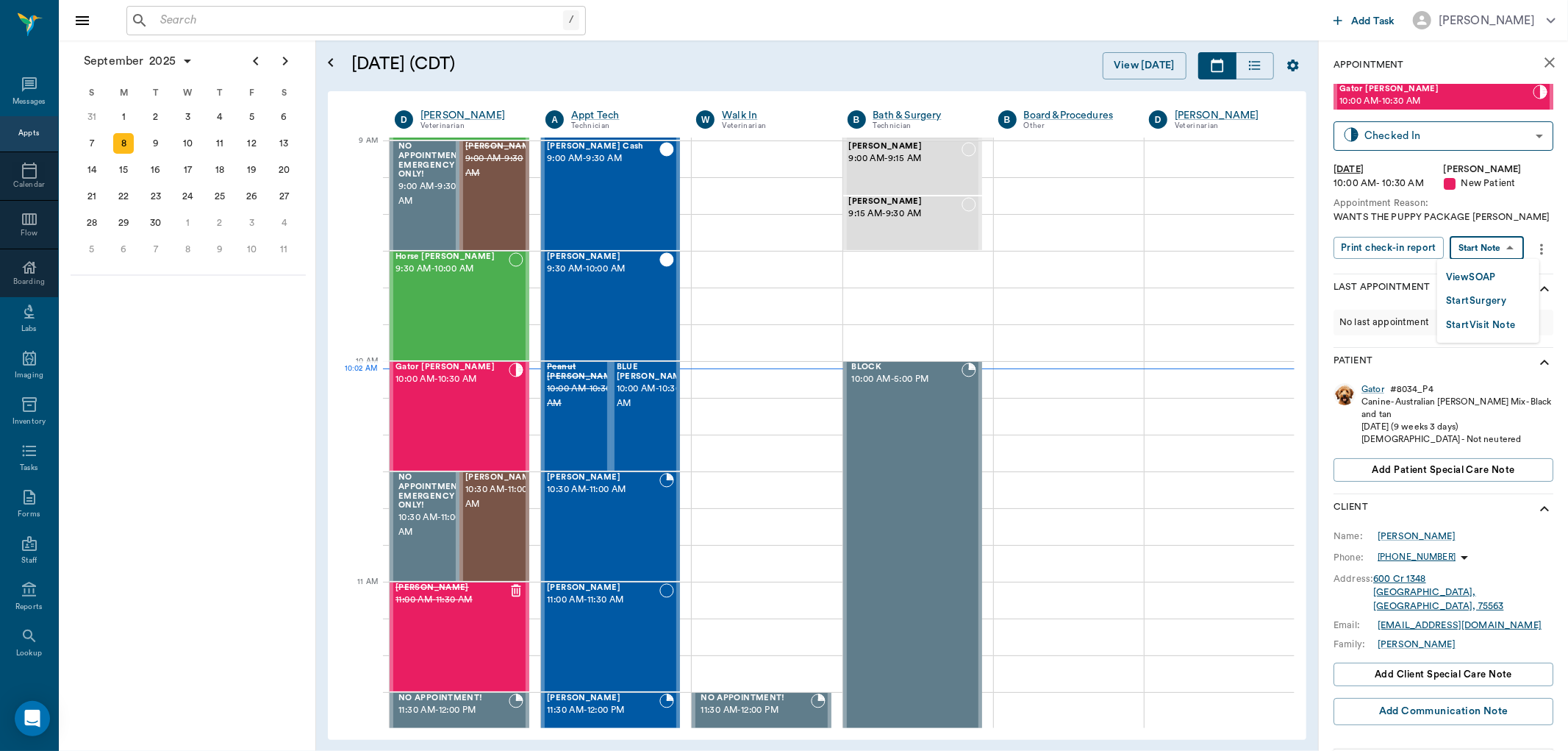
click at [1493, 253] on body "/ ​ Add Task [PERSON_NAME] Nectar Messages Appts Calendar Flow Boarding Labs Im…" at bounding box center [784, 376] width 1568 height 751
click at [1482, 276] on button "View SOAP" at bounding box center [1472, 277] width 50 height 17
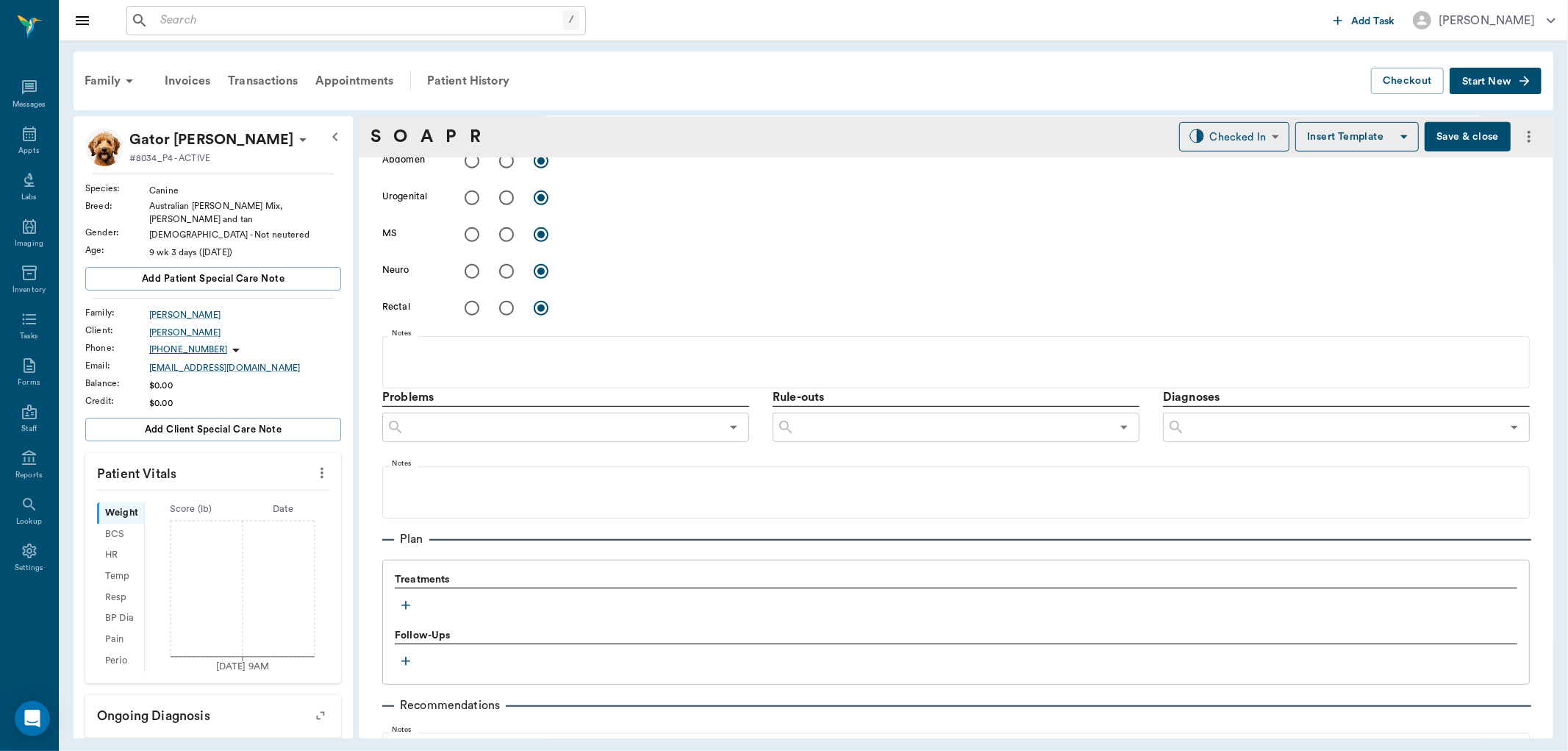
type input "63ec2f075fda476ae8351a4d"
type input "63ec2e7e52e12b0ba117b124"
type input "65d2be4f46e3a538d89b8c17"
type textarea "WANTS THE PUPPY PACKAGE [PERSON_NAME]"
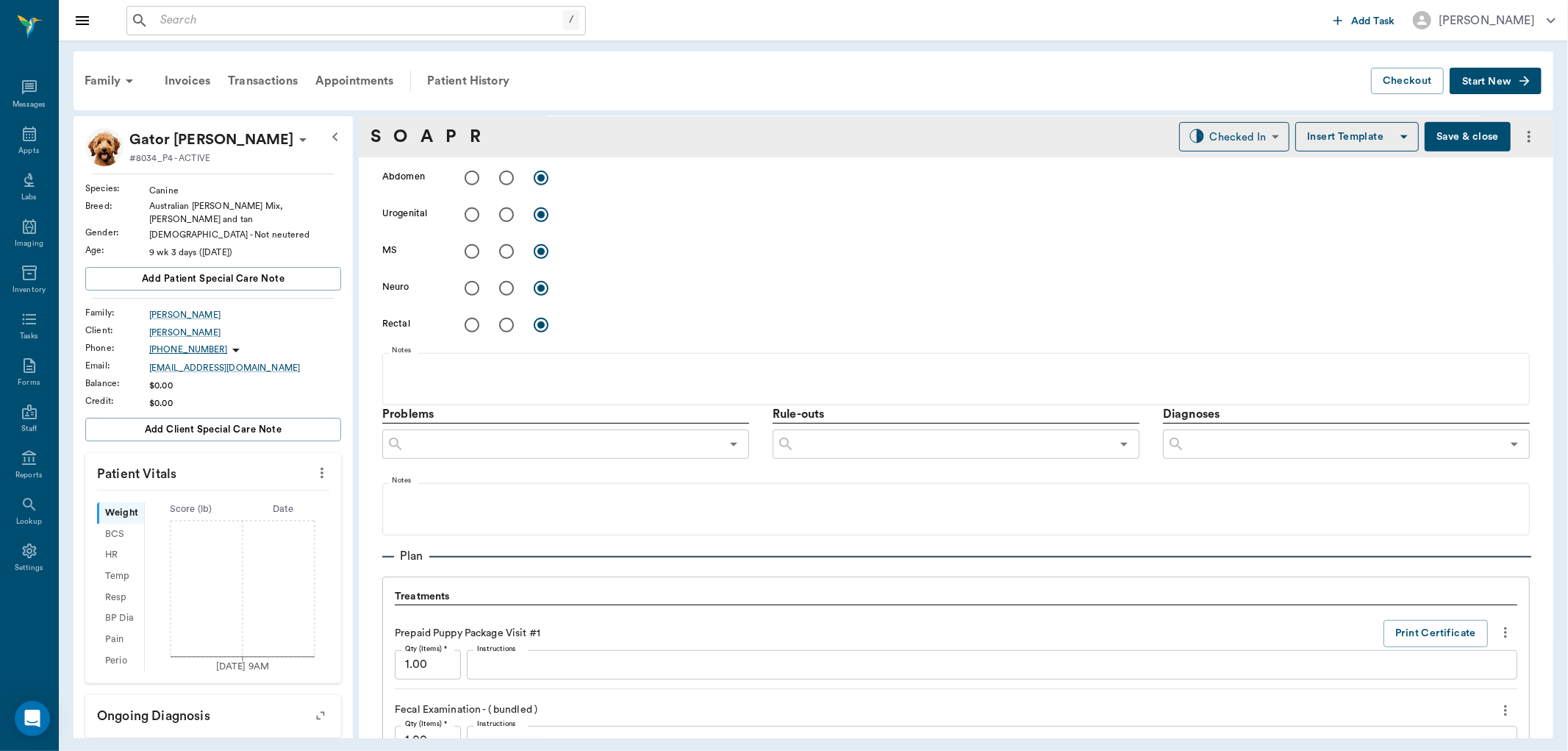
type input "[DATE]"
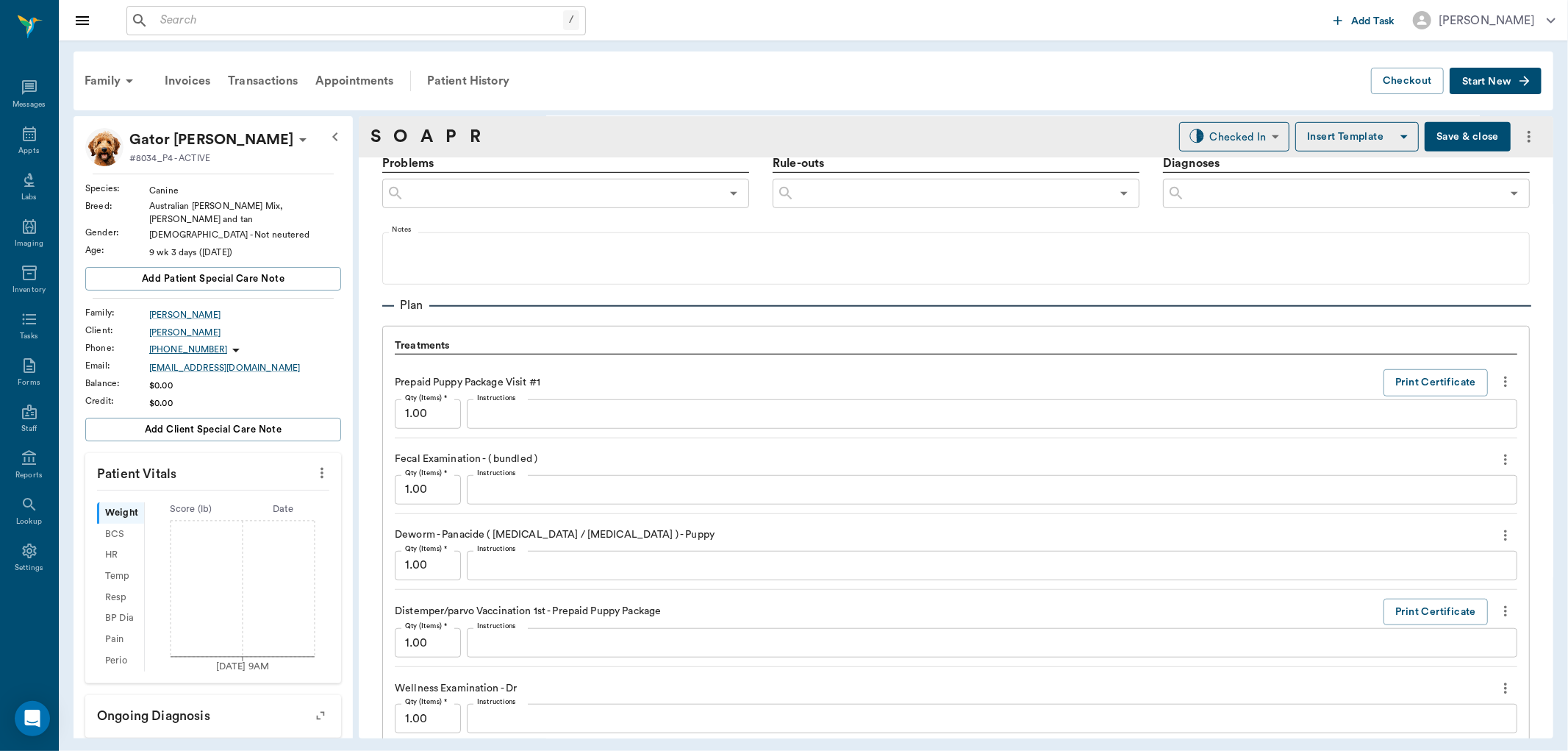
scroll to position [876, 0]
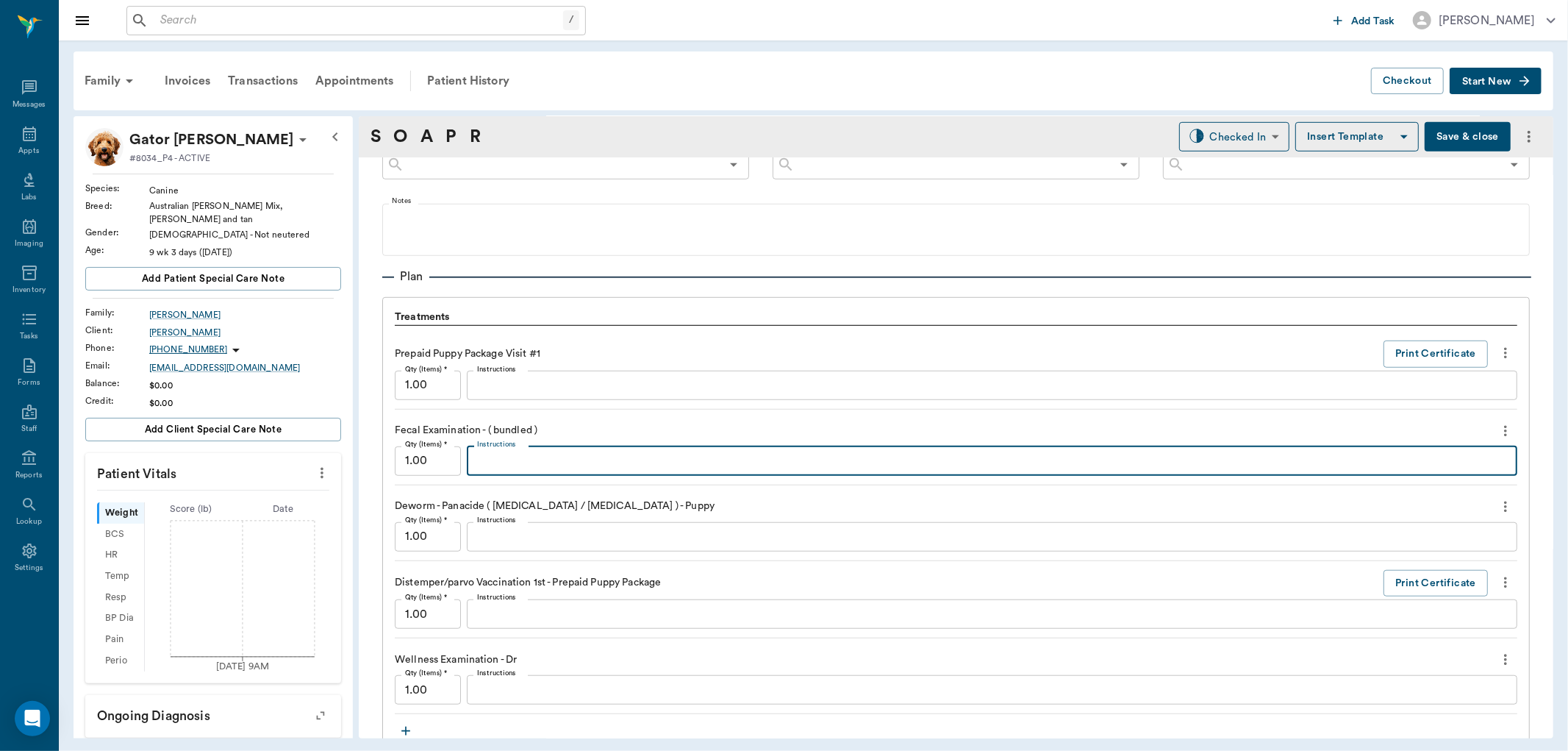
click at [499, 452] on textarea "Instructions" at bounding box center [993, 461] width 1031 height 17
type textarea "negative"
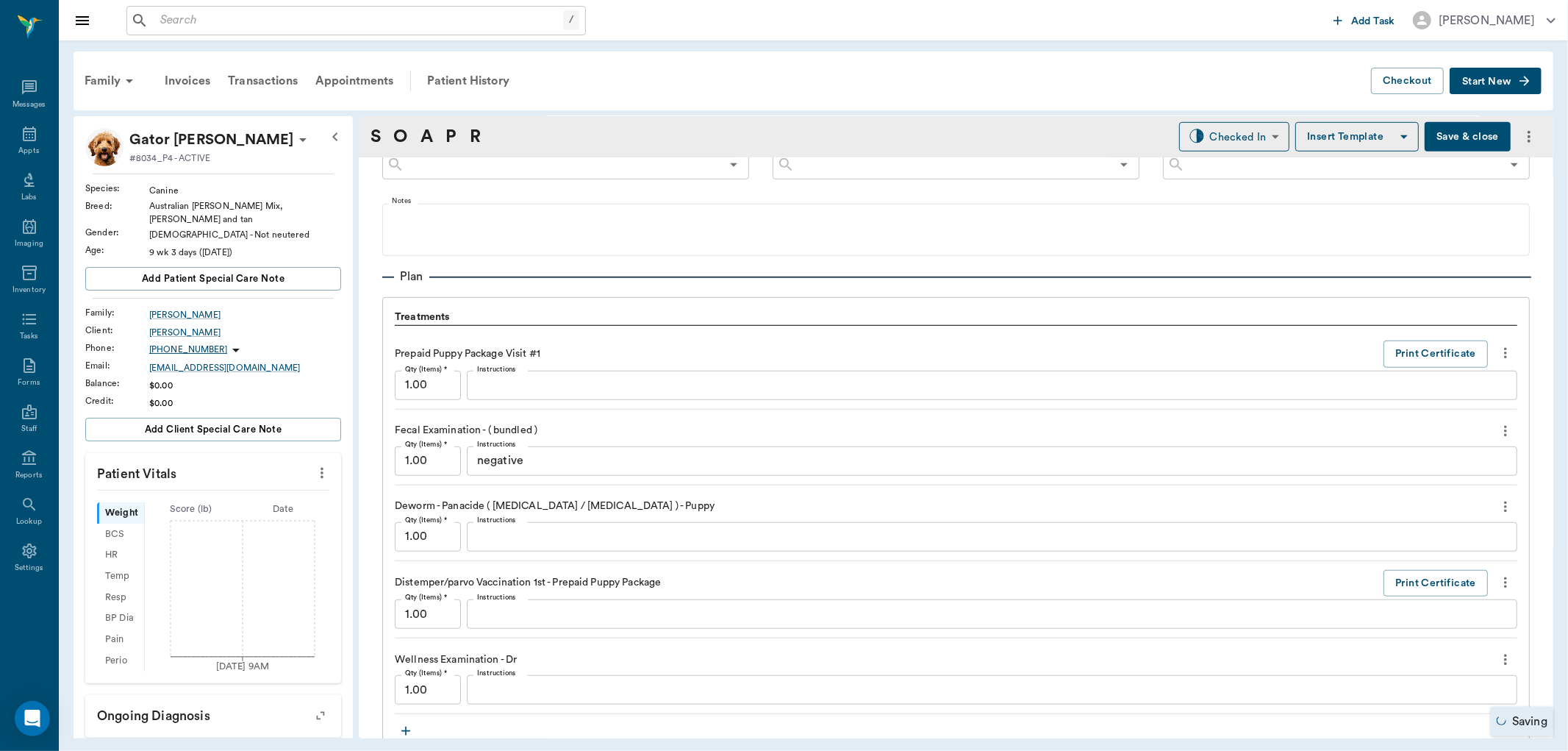
click at [1454, 141] on button "Save & close" at bounding box center [1468, 137] width 86 height 30
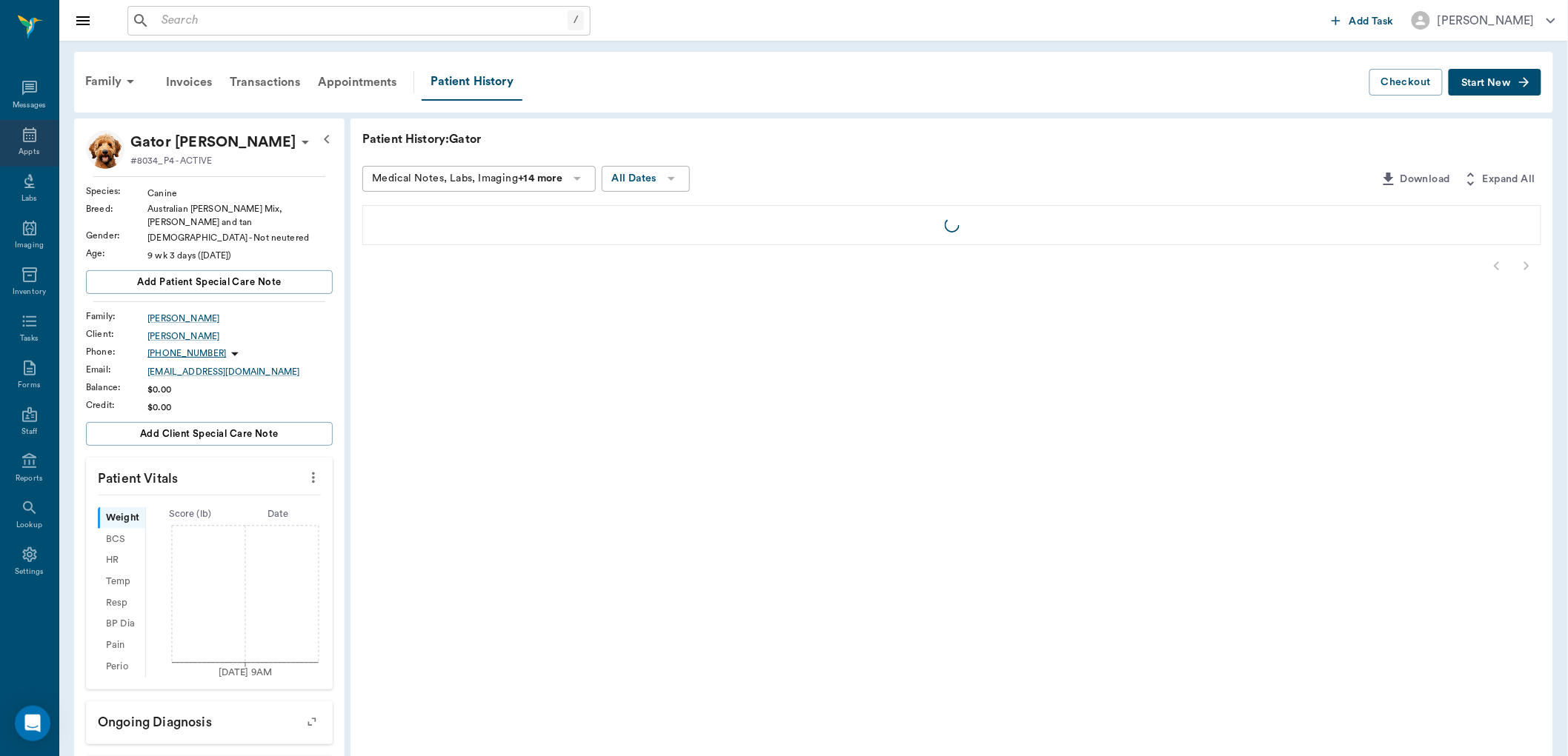
click at [34, 138] on icon at bounding box center [29, 134] width 18 height 18
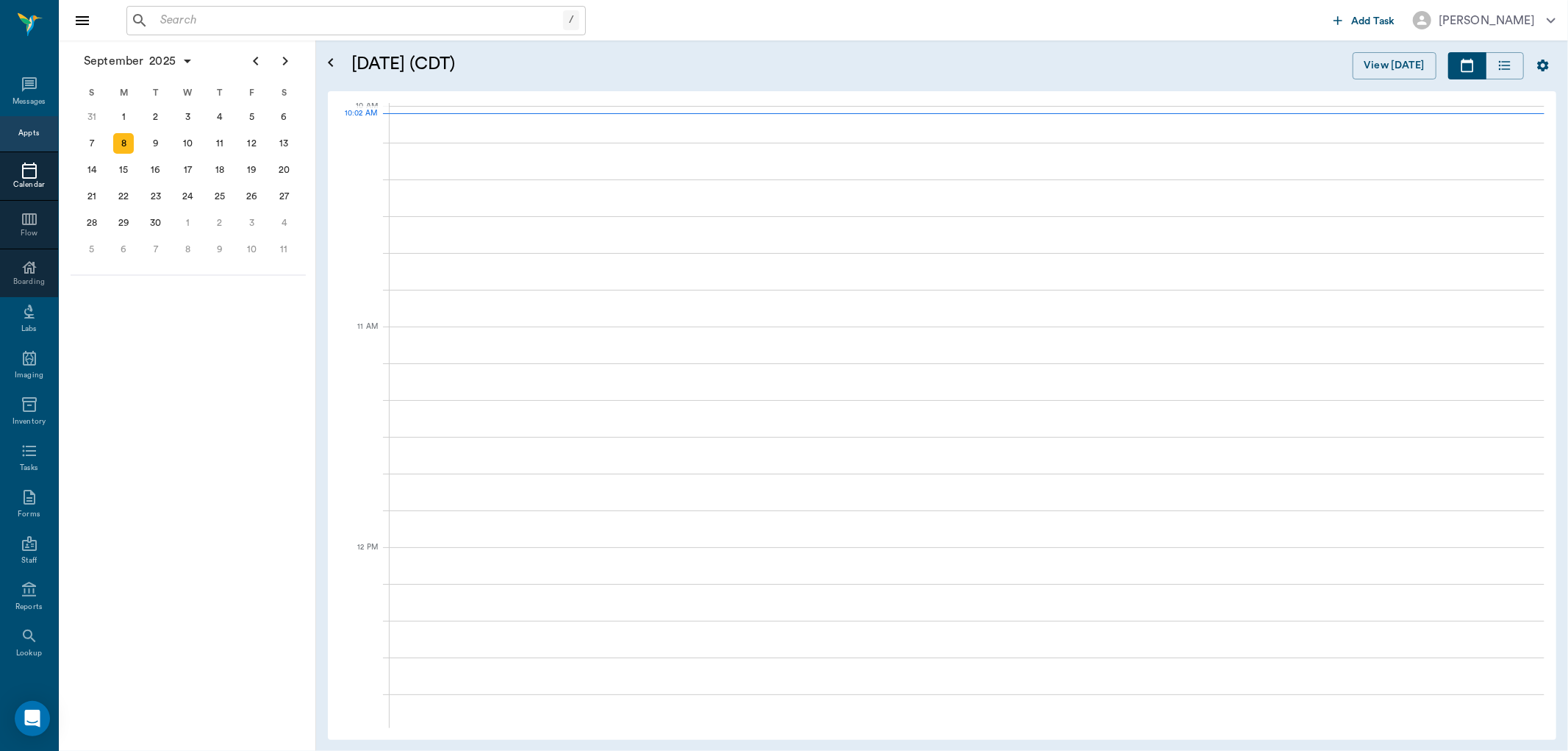
scroll to position [443, 0]
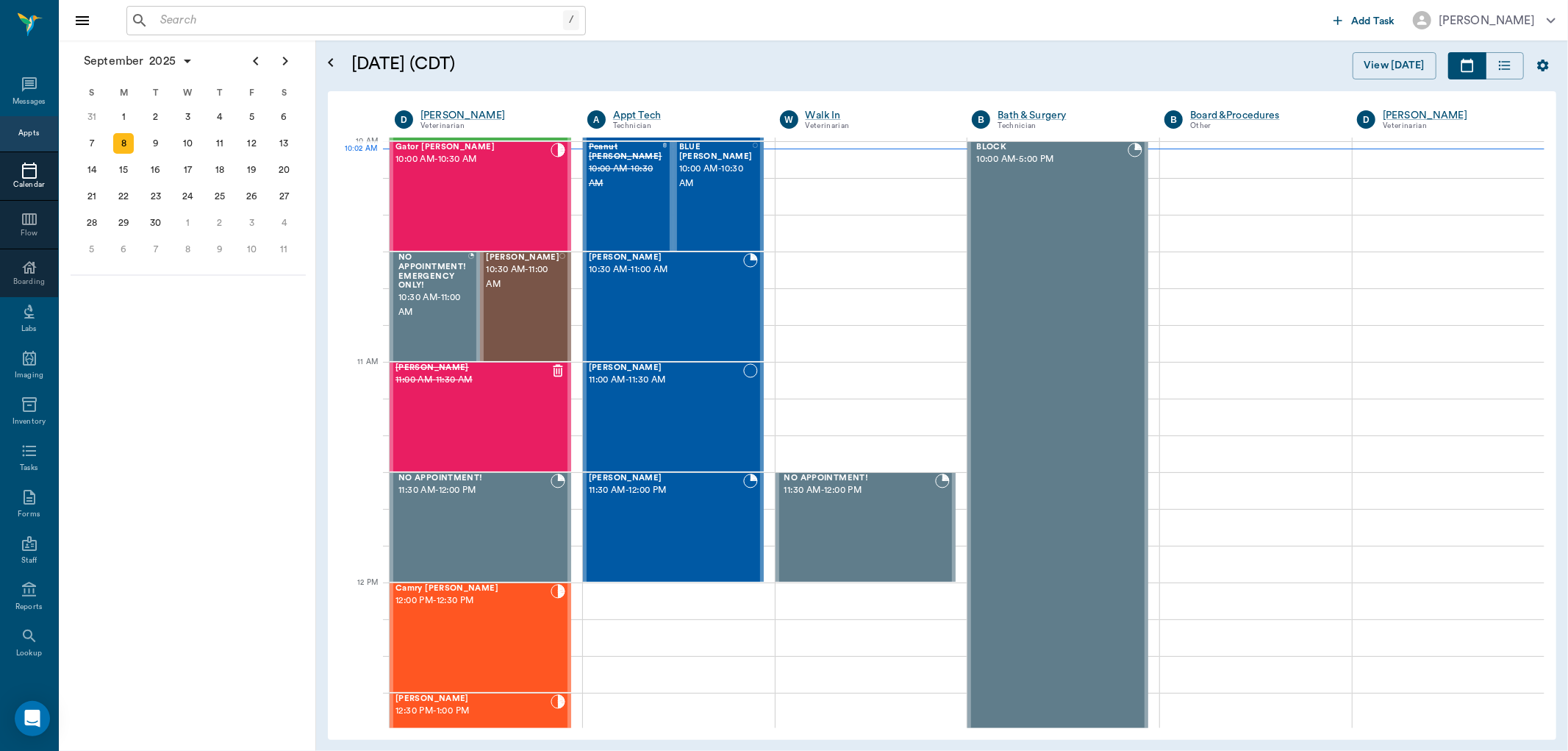
click at [194, 23] on input "text" at bounding box center [359, 20] width 409 height 20
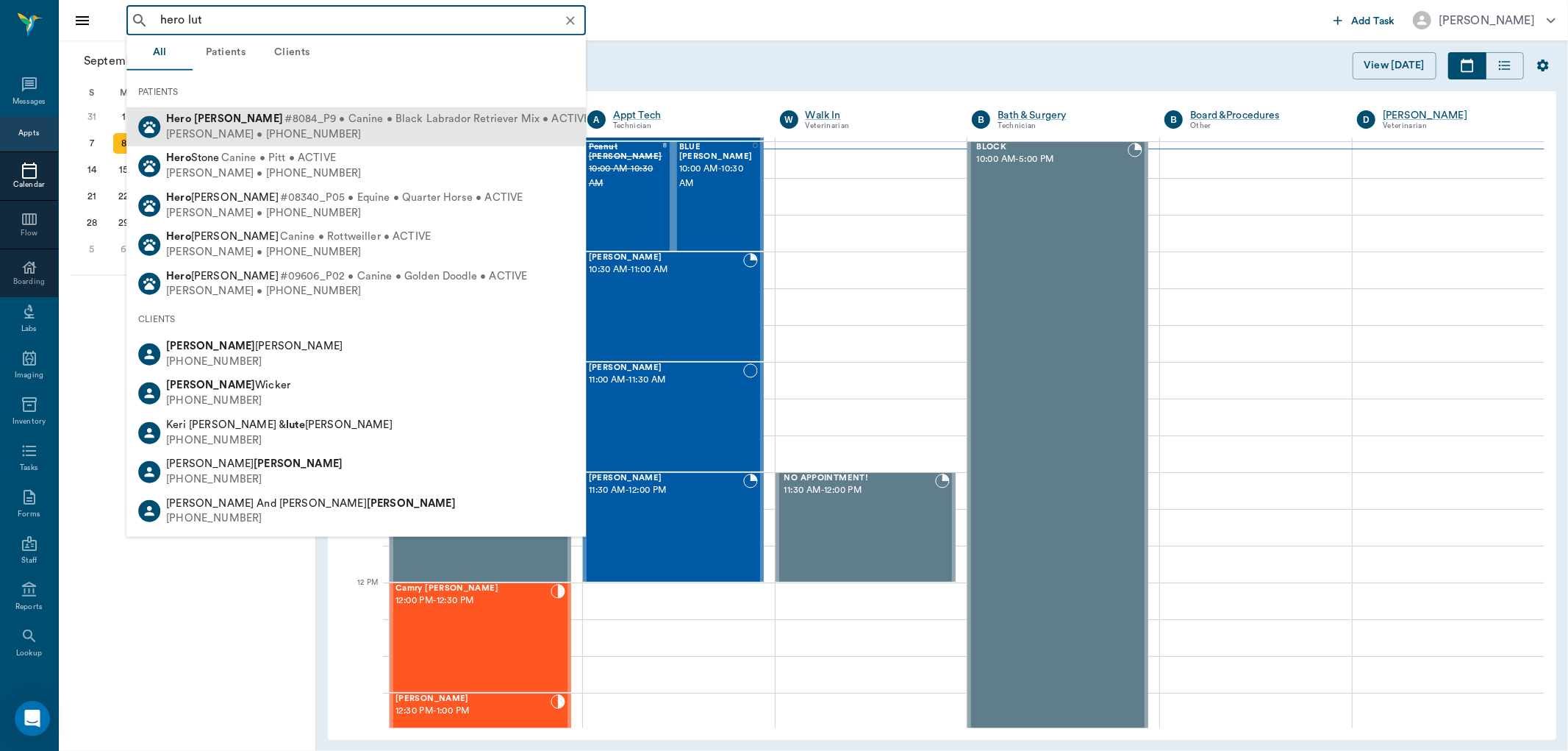
click at [270, 134] on div "[PERSON_NAME] • [PHONE_NUMBER]" at bounding box center [377, 134] width 424 height 16
type input "hero lut"
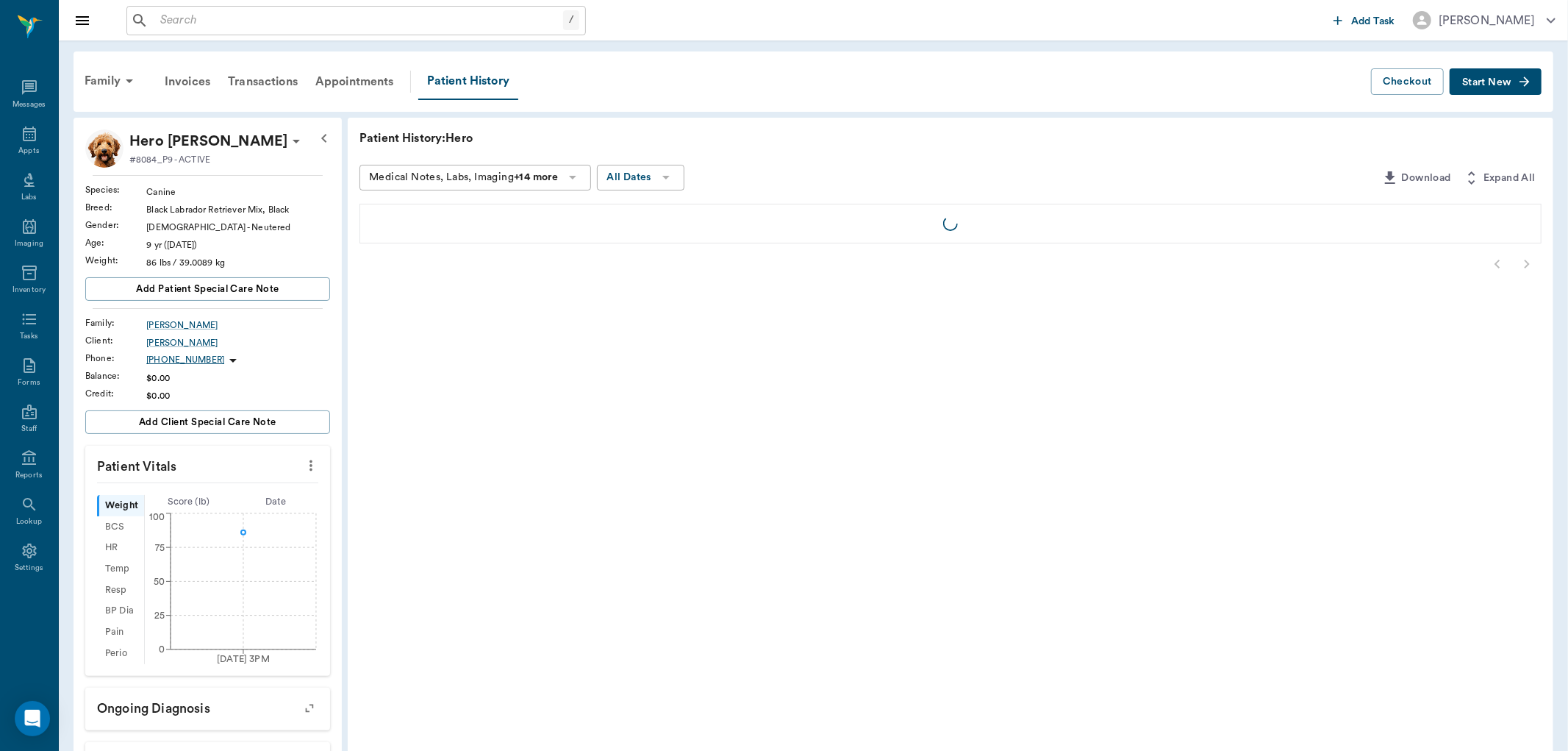
click at [1462, 83] on span "Start New" at bounding box center [1486, 83] width 49 height 0
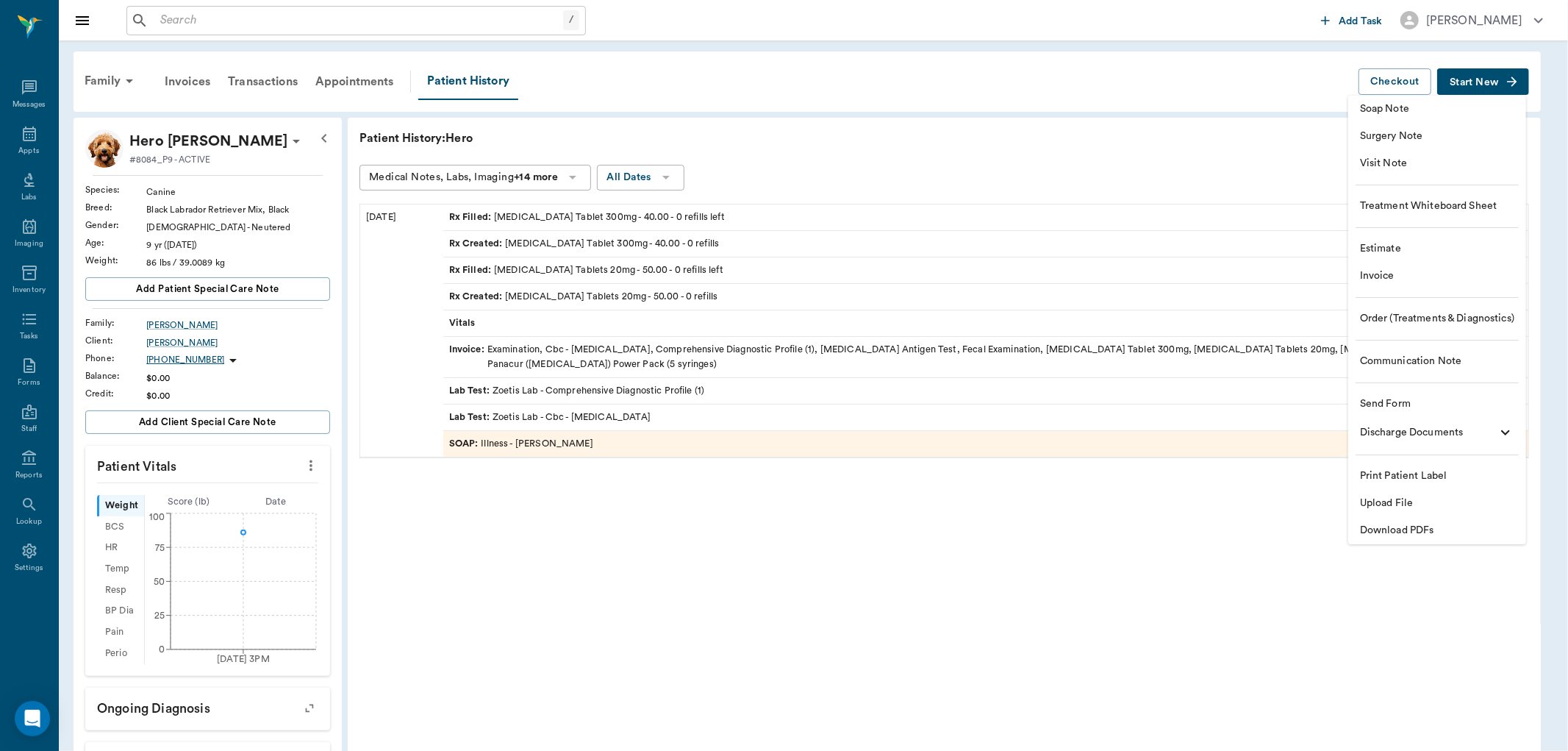
click at [1412, 165] on span "Visit Note" at bounding box center [1437, 163] width 155 height 16
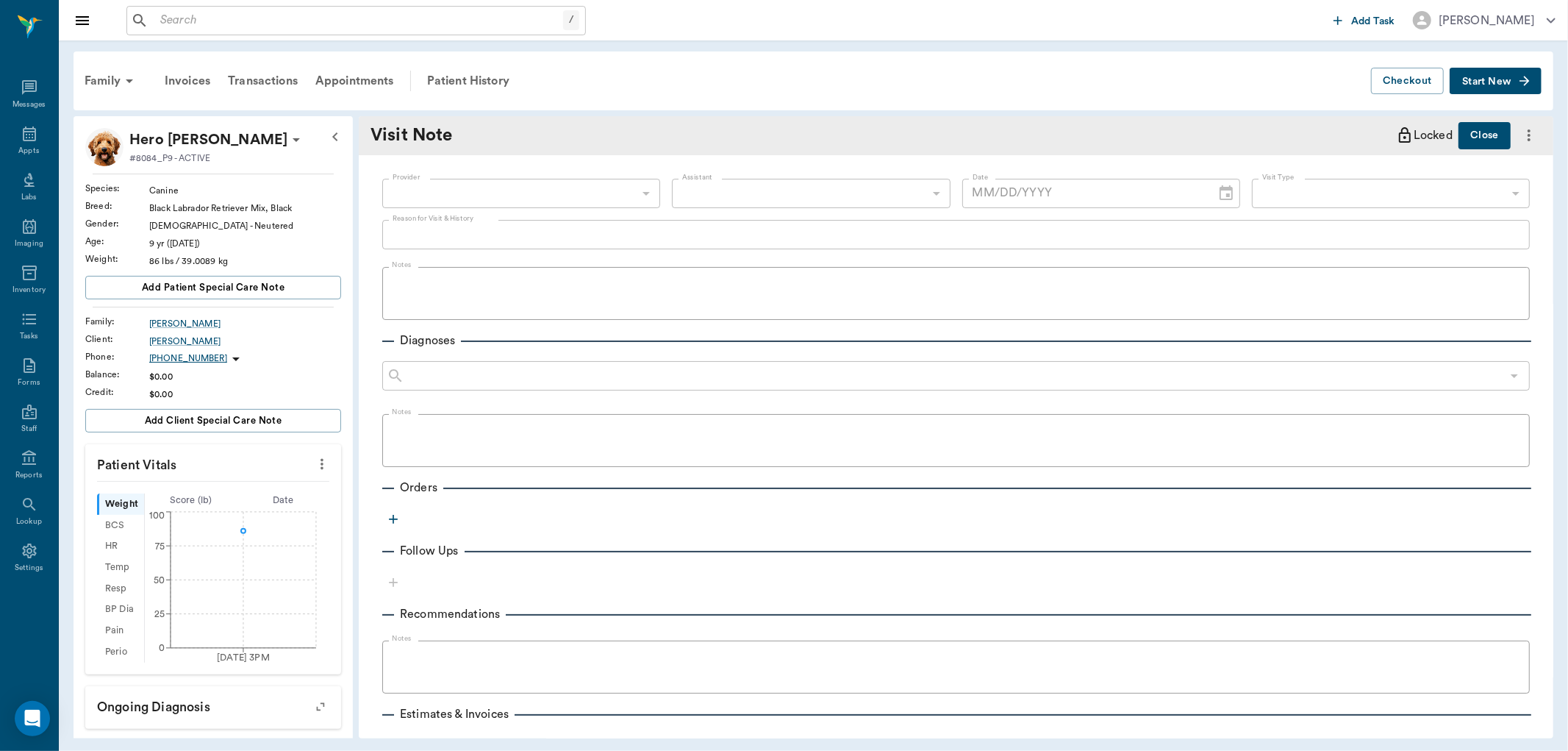
type input "[DATE]"
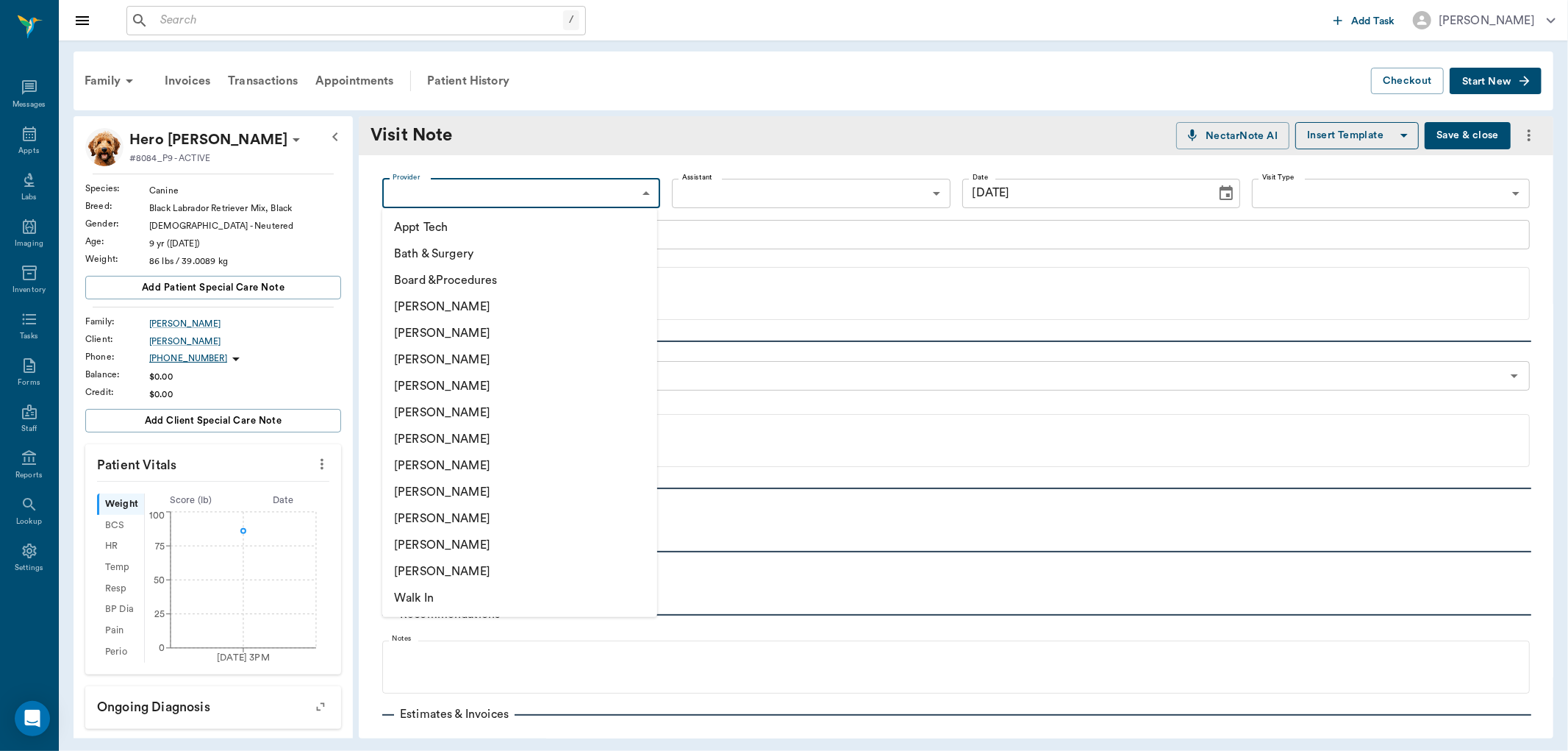
click at [502, 194] on body "/ ​ Add Task [PERSON_NAME] Nectar Messages Appts Labs Imaging Inventory Tasks F…" at bounding box center [784, 376] width 1568 height 751
drag, startPoint x: 461, startPoint y: 389, endPoint x: 630, endPoint y: 299, distance: 191.5
click at [469, 389] on li "[PERSON_NAME]" at bounding box center [520, 386] width 275 height 27
type input "63ec2f075fda476ae8351a4d"
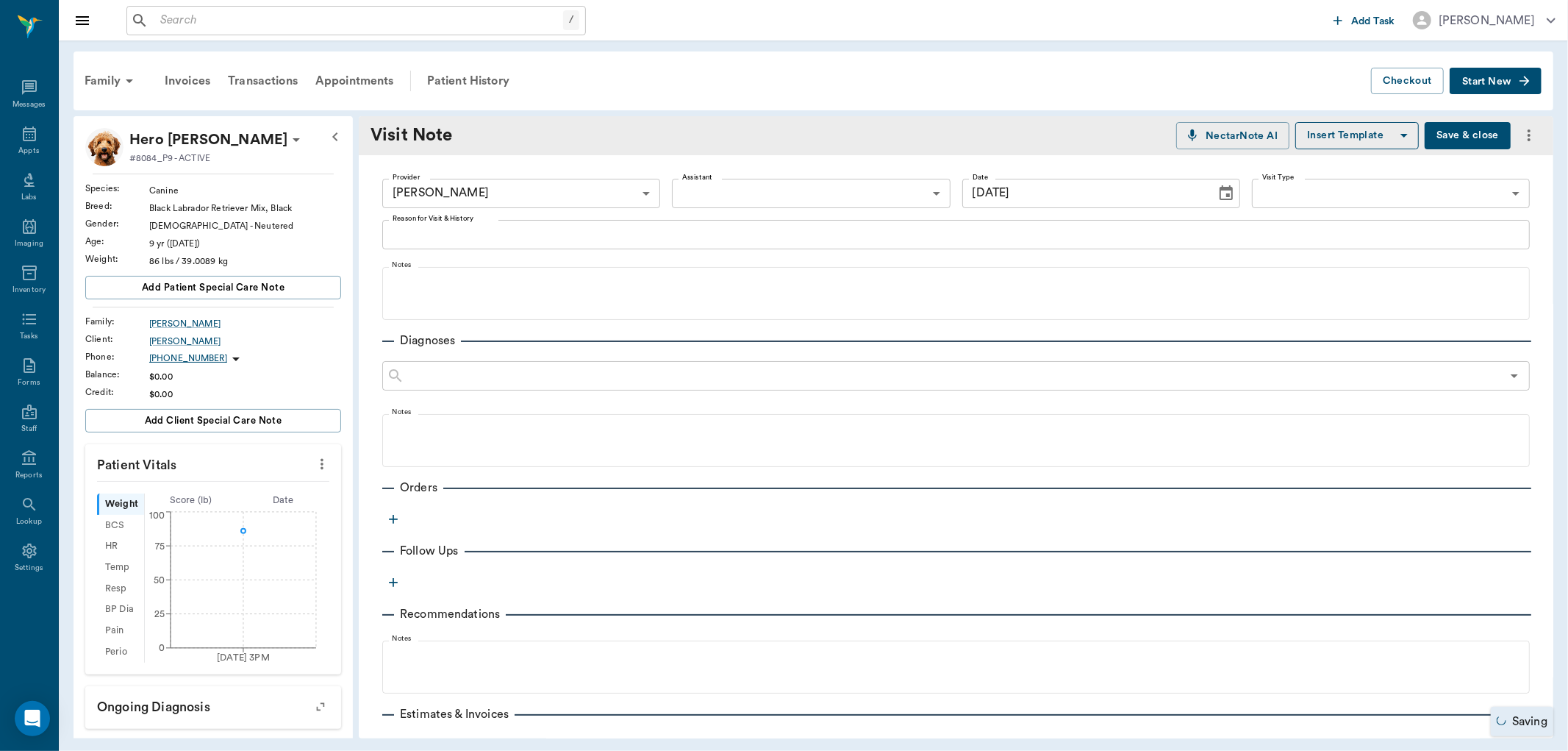
click at [760, 198] on body "/ ​ Add Task [PERSON_NAME] Nectar Messages Appts Labs Imaging Inventory Tasks F…" at bounding box center [784, 376] width 1568 height 751
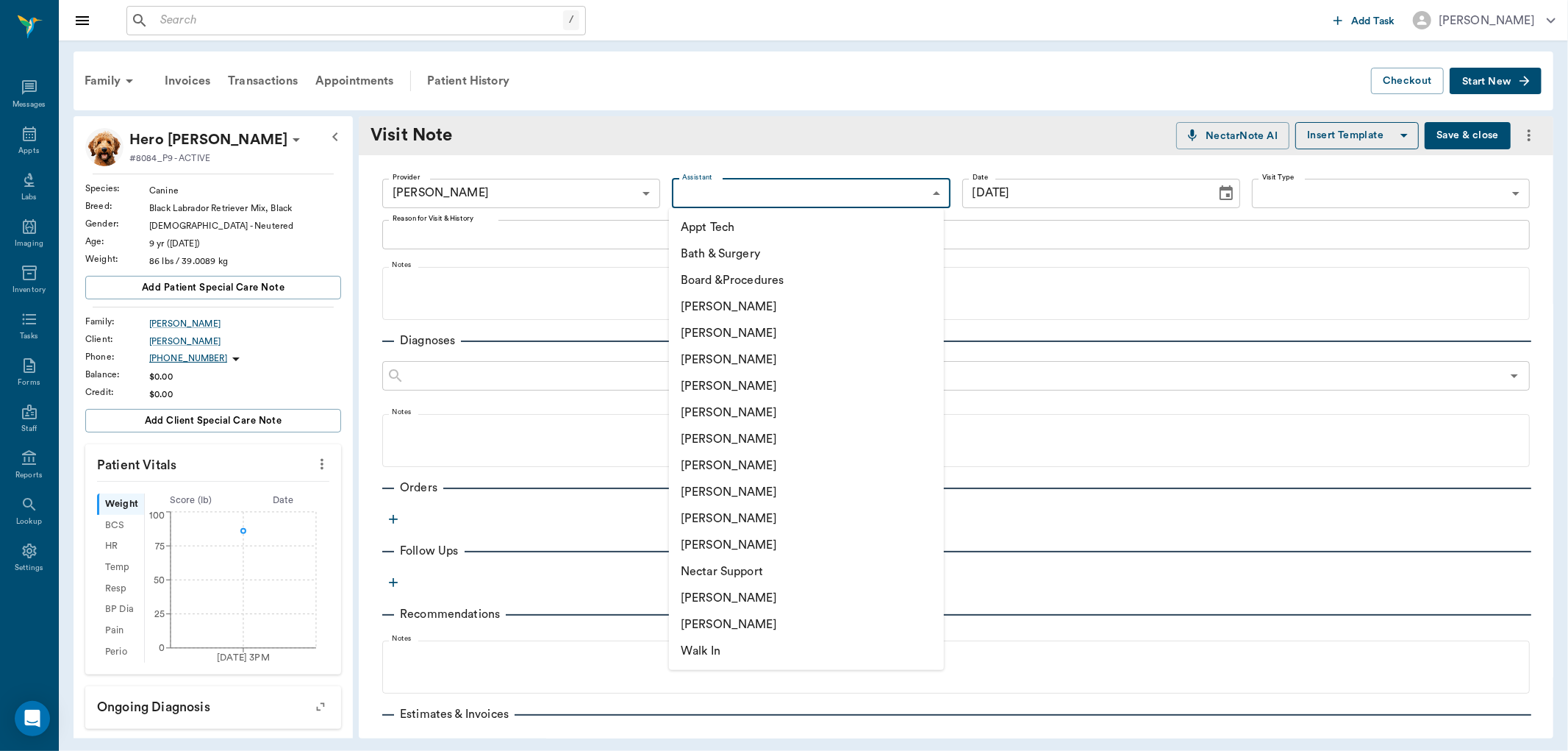
click at [724, 490] on li "[PERSON_NAME]" at bounding box center [806, 491] width 275 height 27
type input "63ec2e7e52e12b0ba117b124"
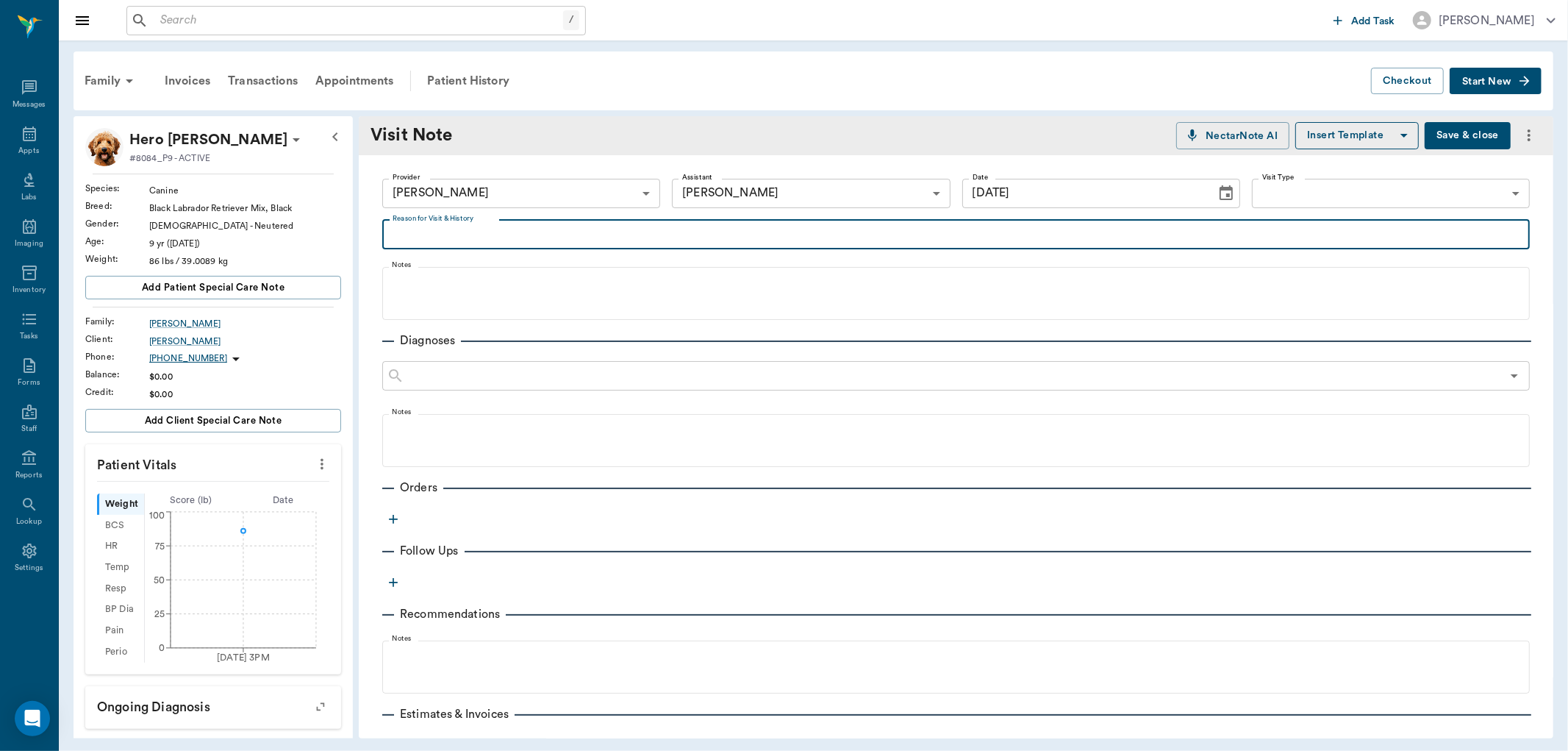
click at [463, 229] on textarea "Reason for Visit & History" at bounding box center [956, 235] width 1127 height 17
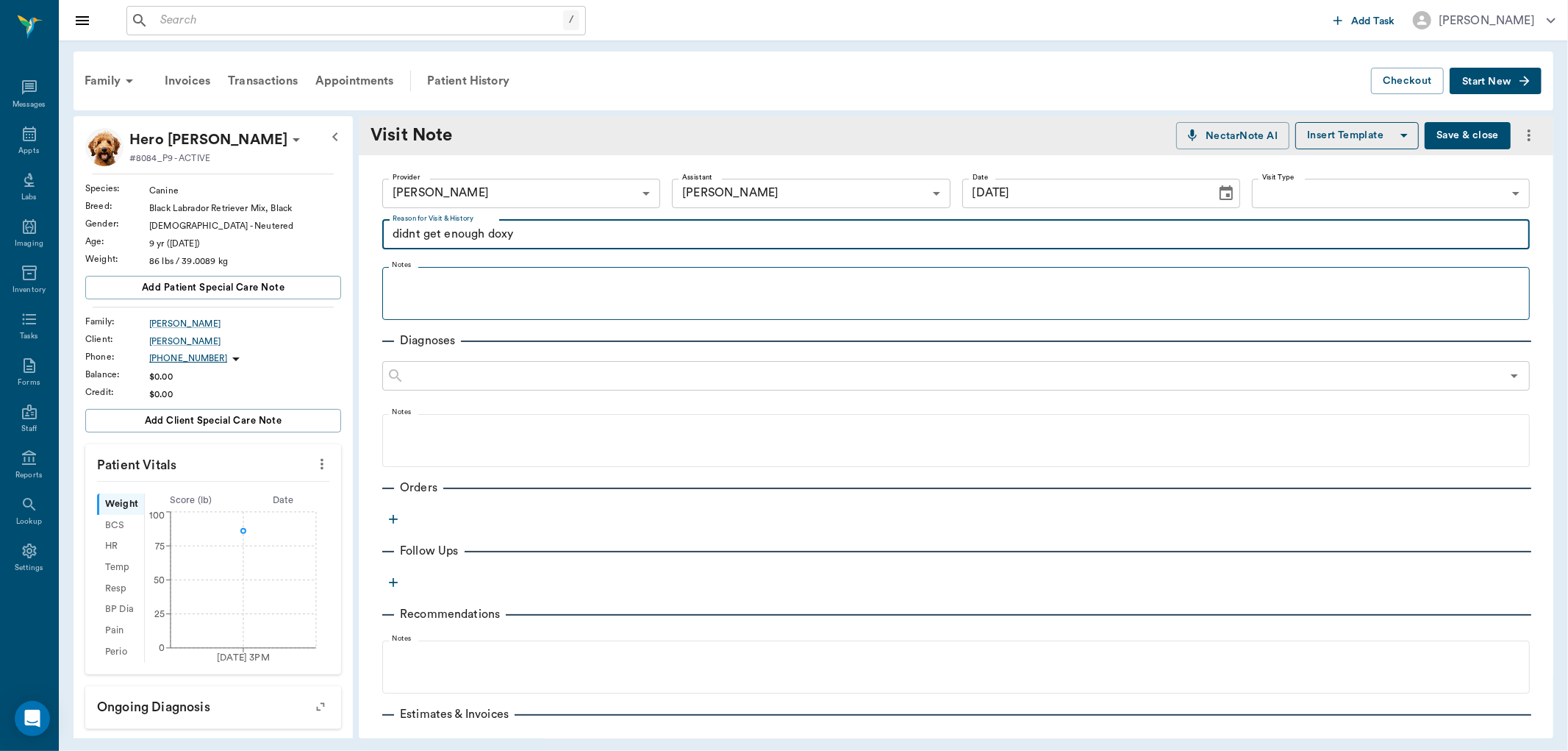
type textarea "didnt get enough doxy"
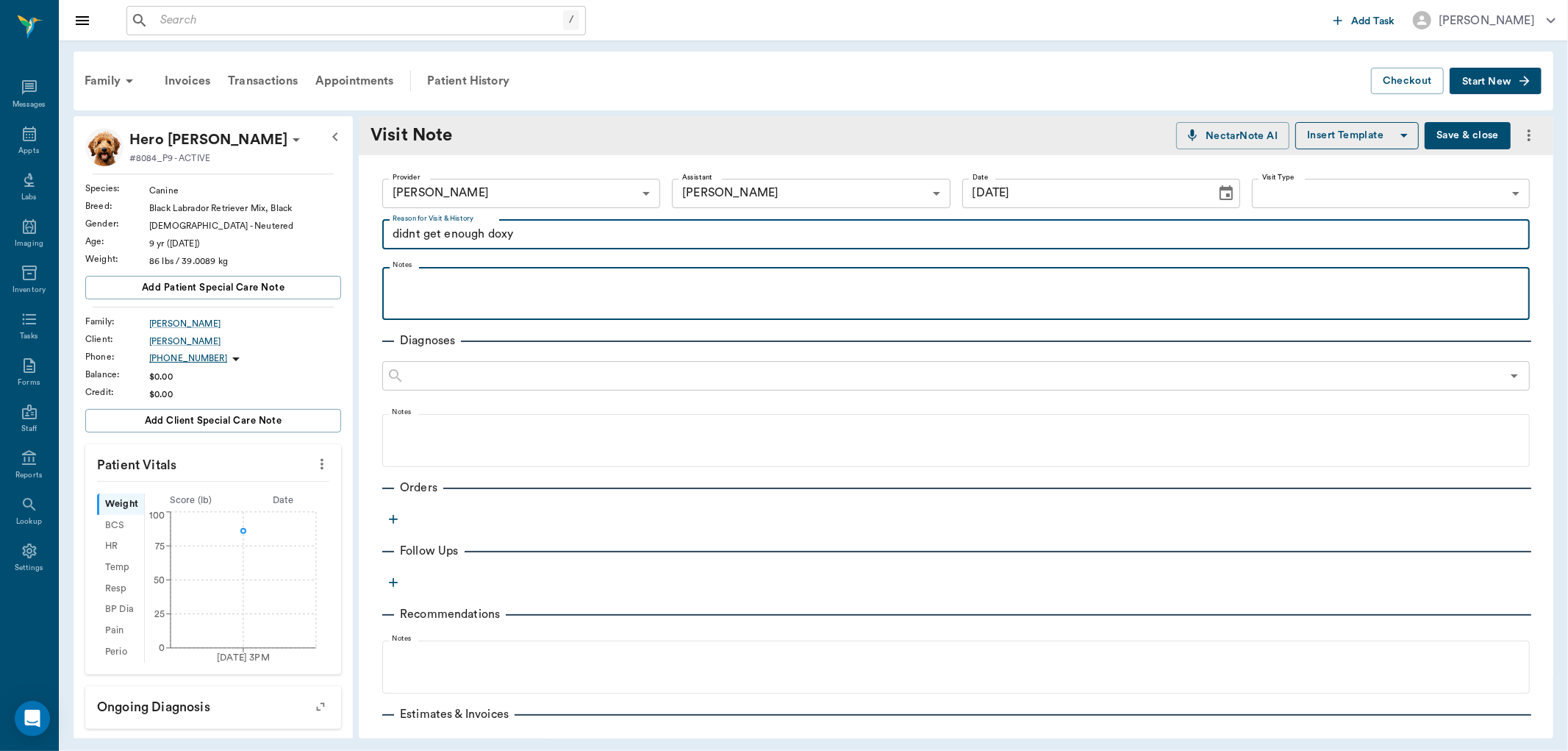
click at [463, 298] on div at bounding box center [955, 293] width 1133 height 37
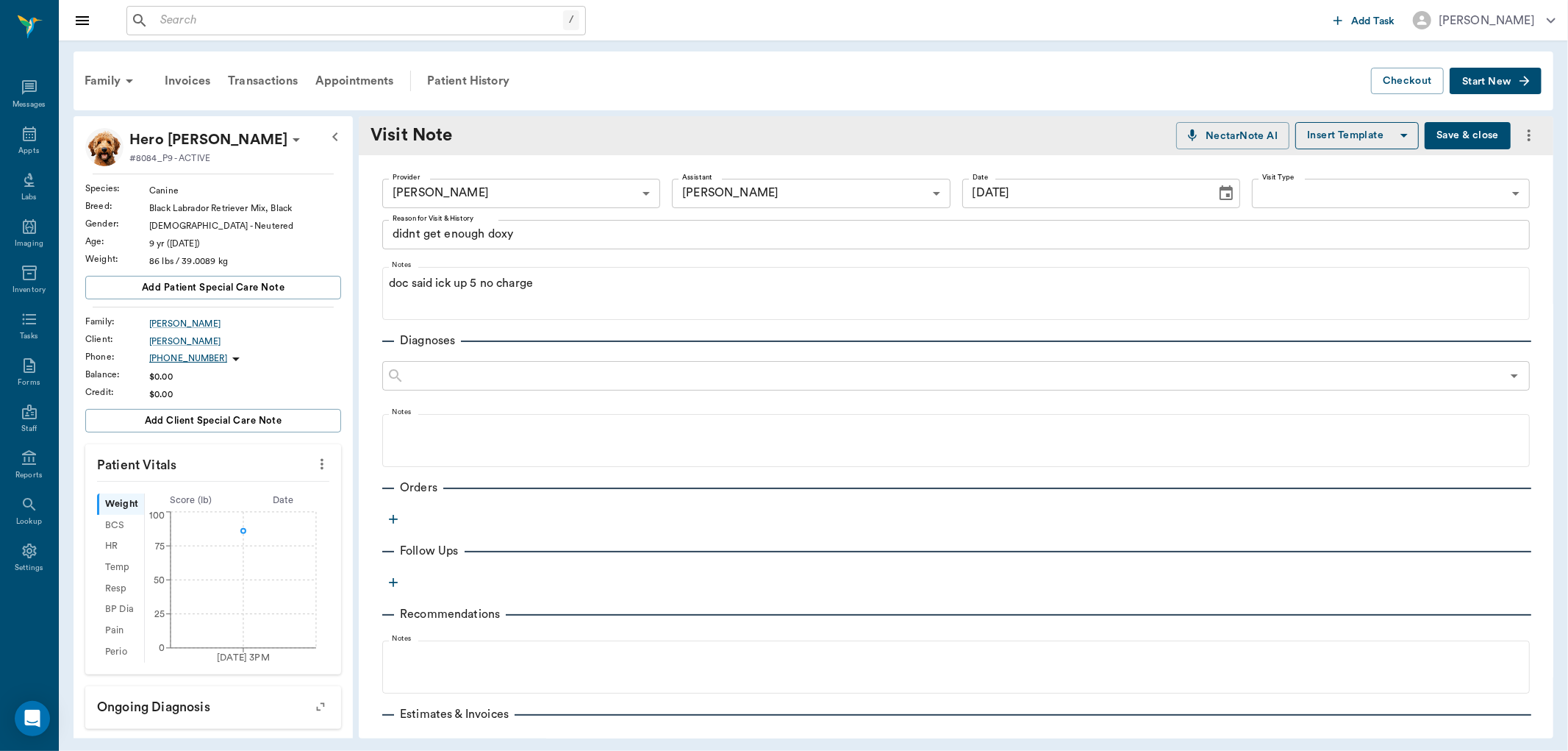
click at [1425, 131] on button "Save & close" at bounding box center [1468, 135] width 86 height 27
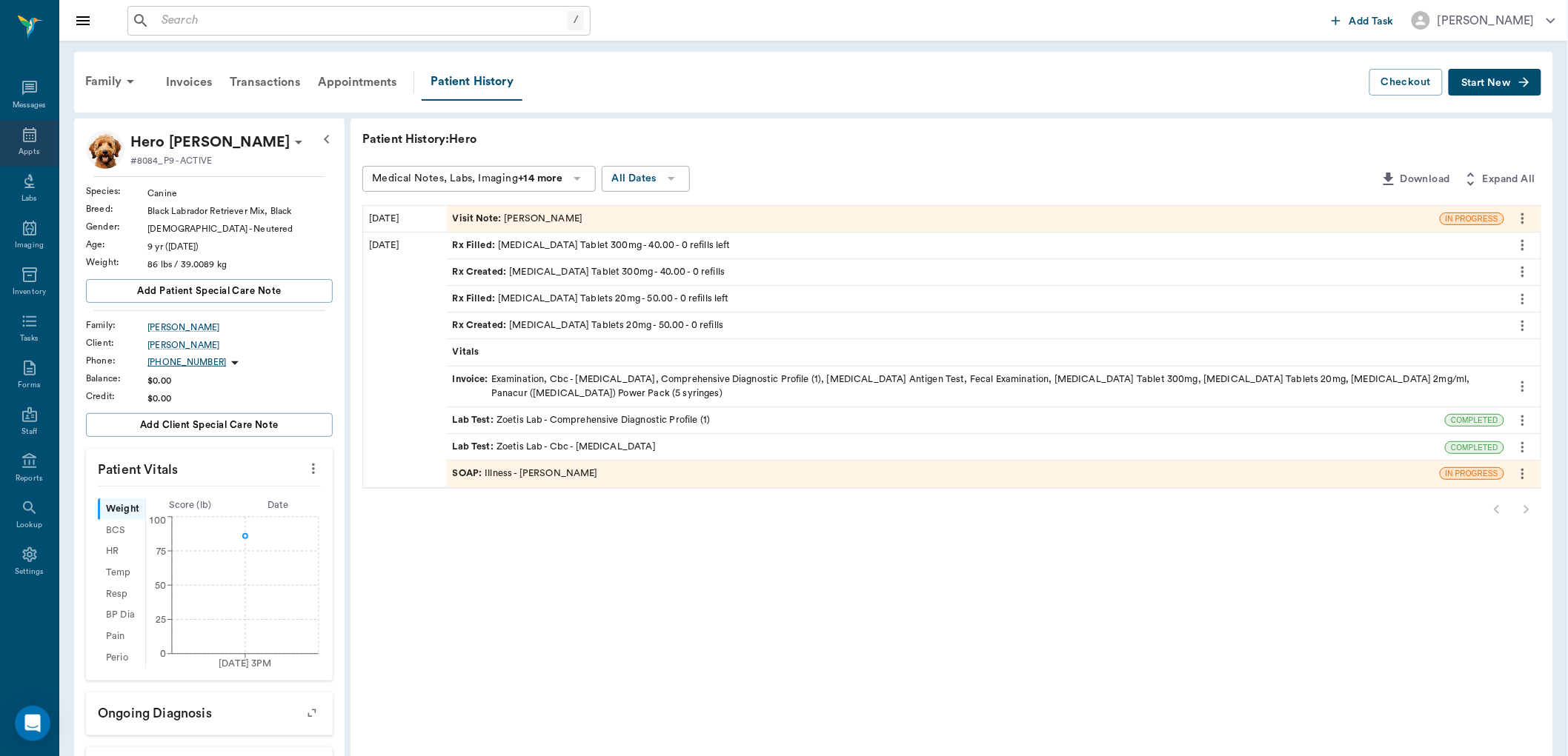
click at [26, 135] on icon at bounding box center [30, 134] width 13 height 15
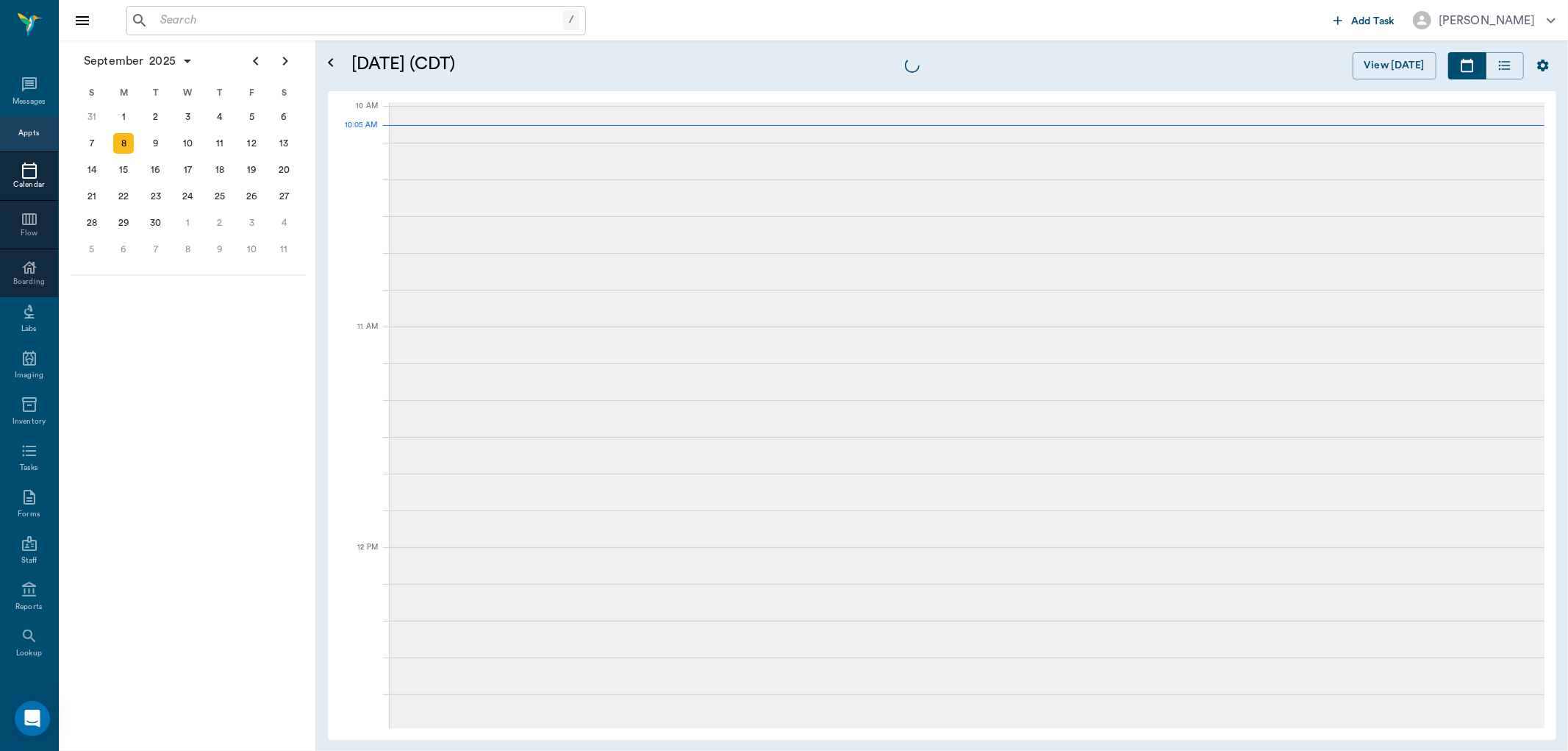
scroll to position [443, 0]
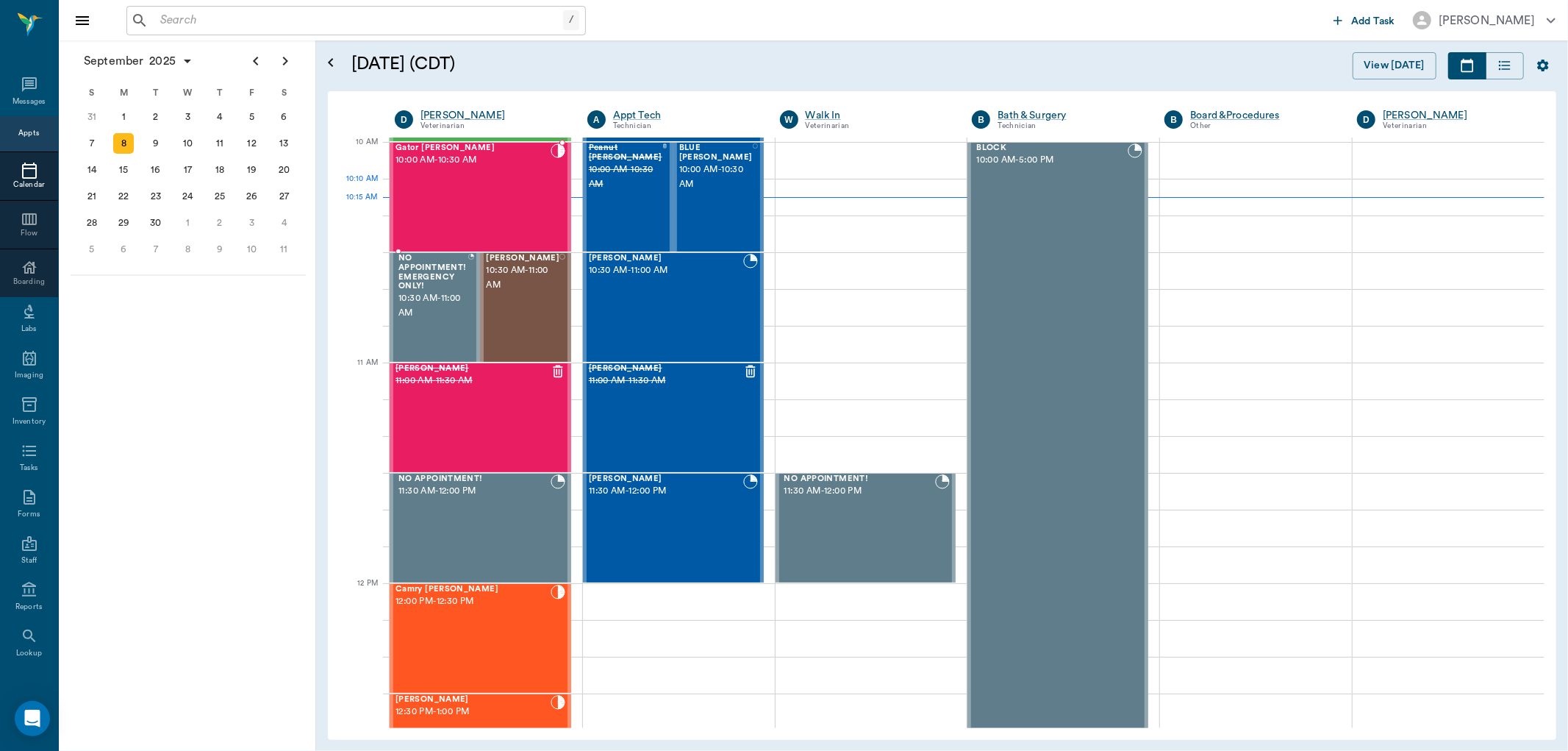
click at [461, 209] on div "Gator [PERSON_NAME] 10:00 AM - 10:30 AM" at bounding box center [473, 197] width 155 height 108
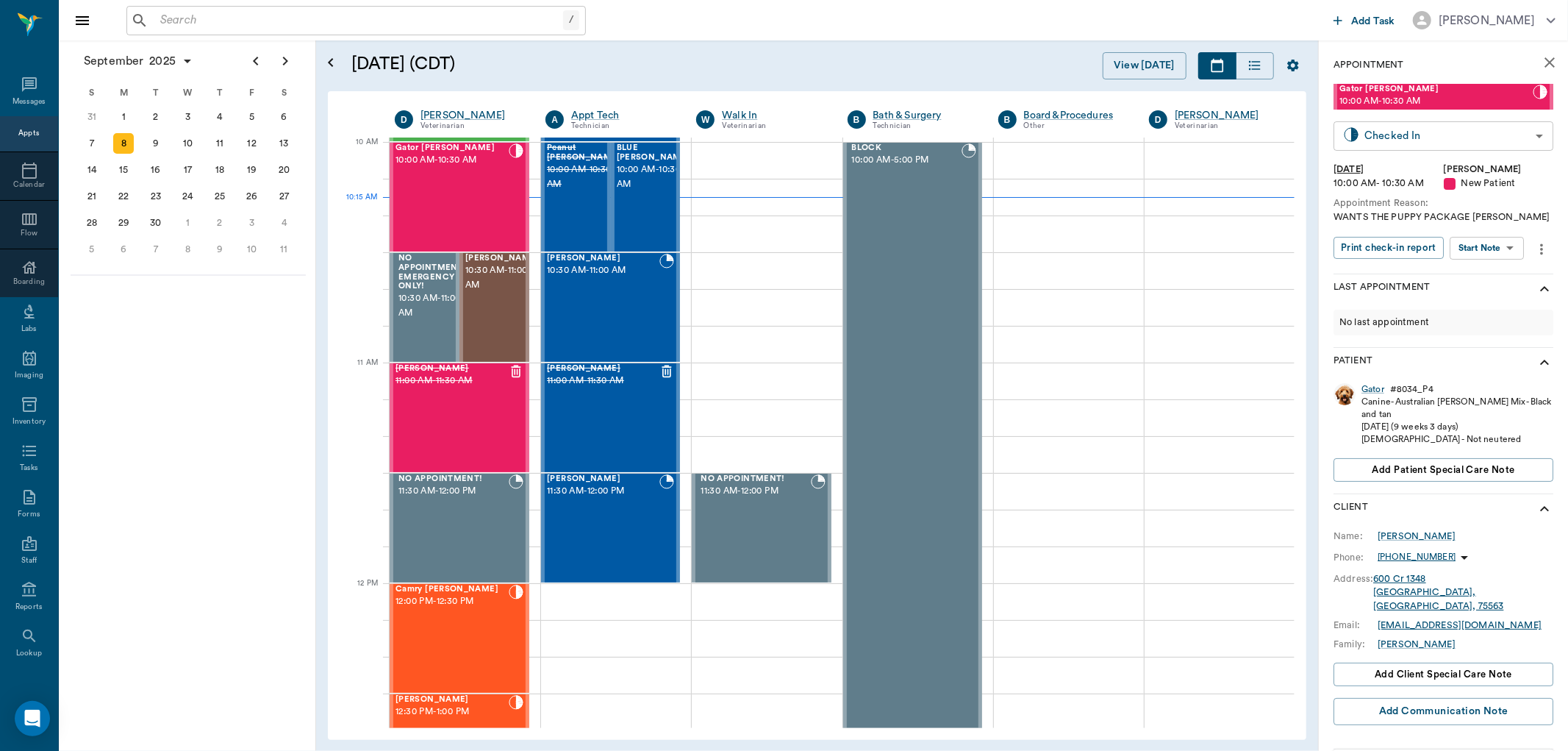
click at [1372, 130] on body "/ ​ Add Task [PERSON_NAME] Nectar Messages Appts Calendar Flow Boarding Labs Im…" at bounding box center [784, 376] width 1568 height 751
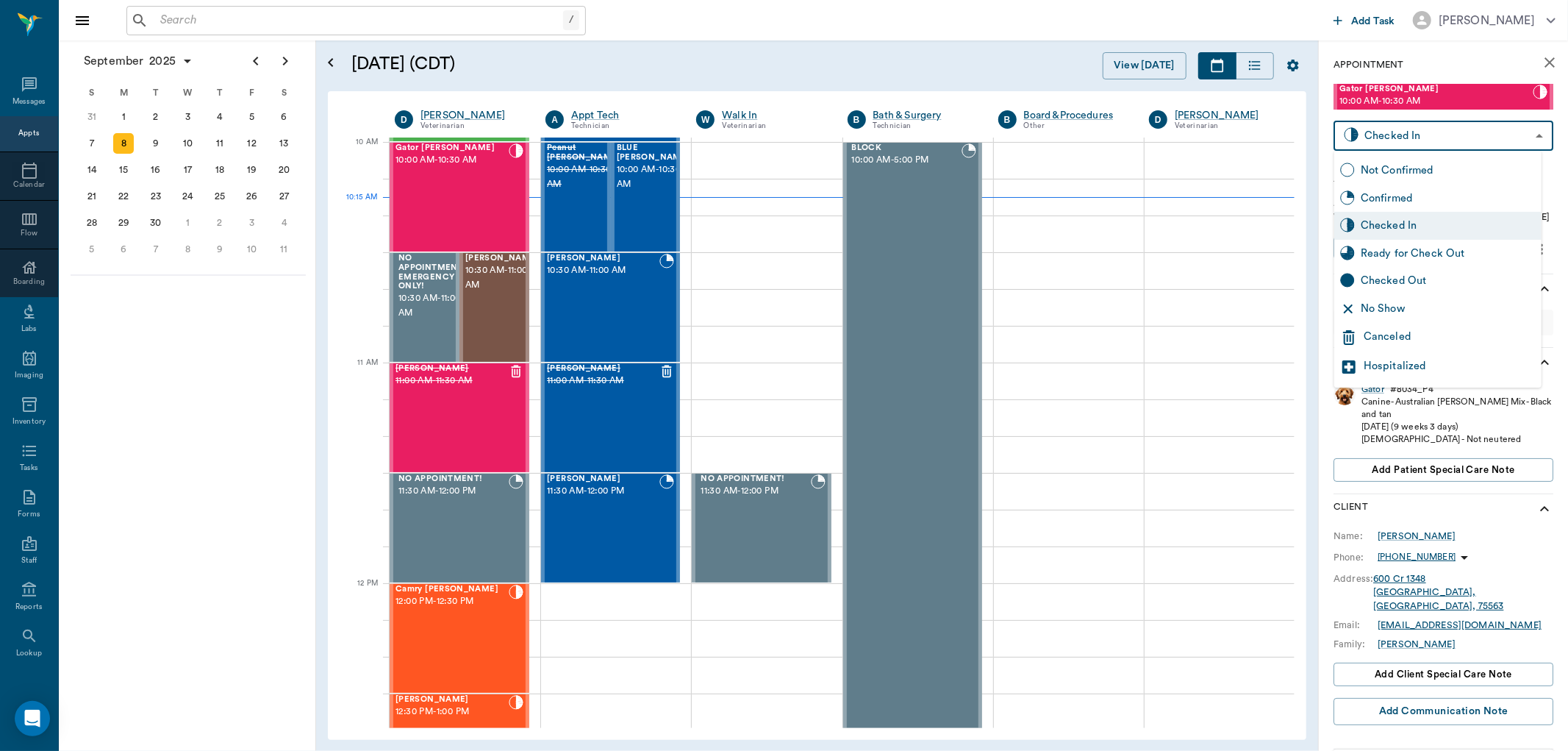
click at [1396, 252] on div "Ready for Check Out" at bounding box center [1448, 253] width 175 height 16
type input "READY_TO_CHECKOUT"
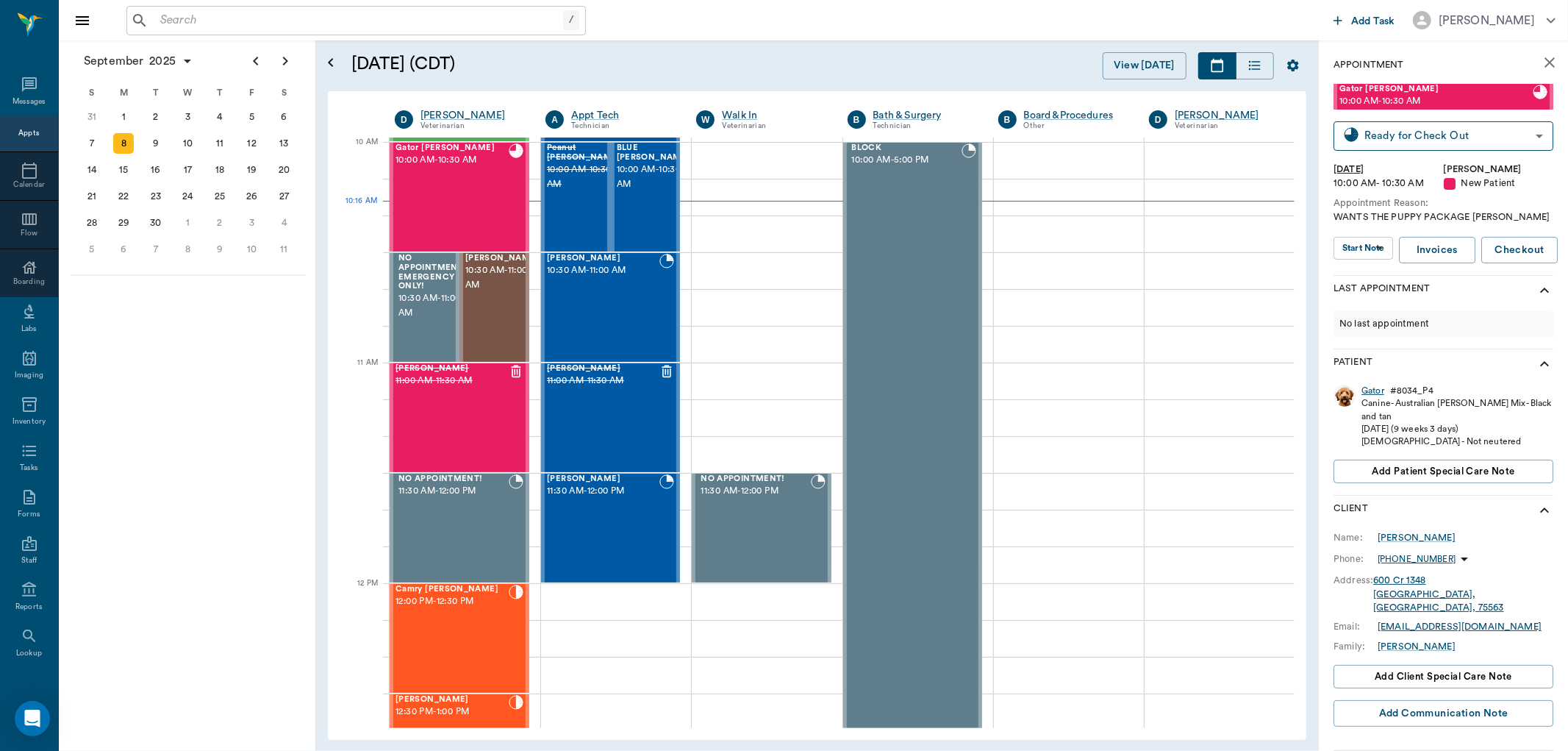
click at [1365, 391] on div "Gator" at bounding box center [1372, 390] width 23 height 12
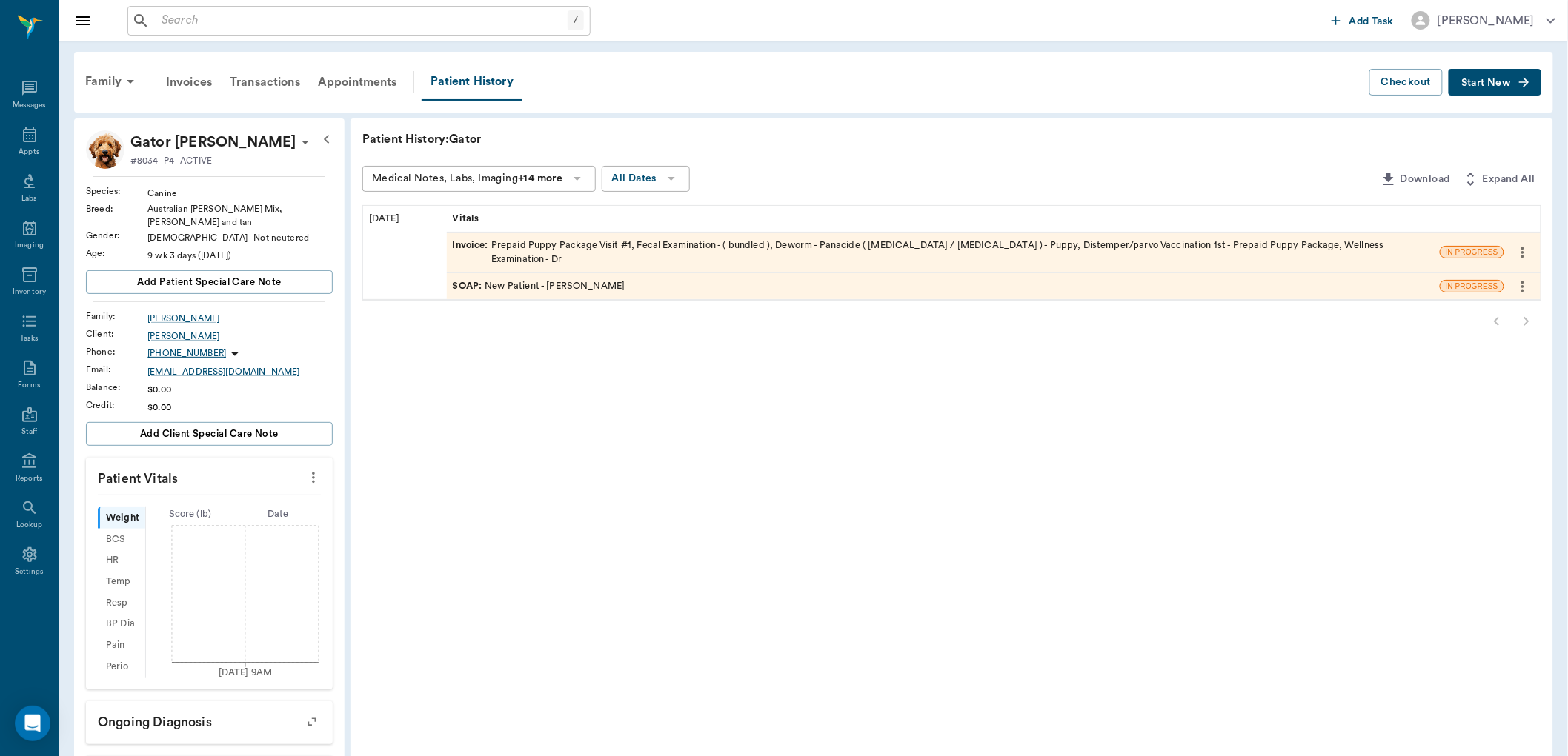
click at [471, 279] on span "SOAP :" at bounding box center [469, 286] width 33 height 14
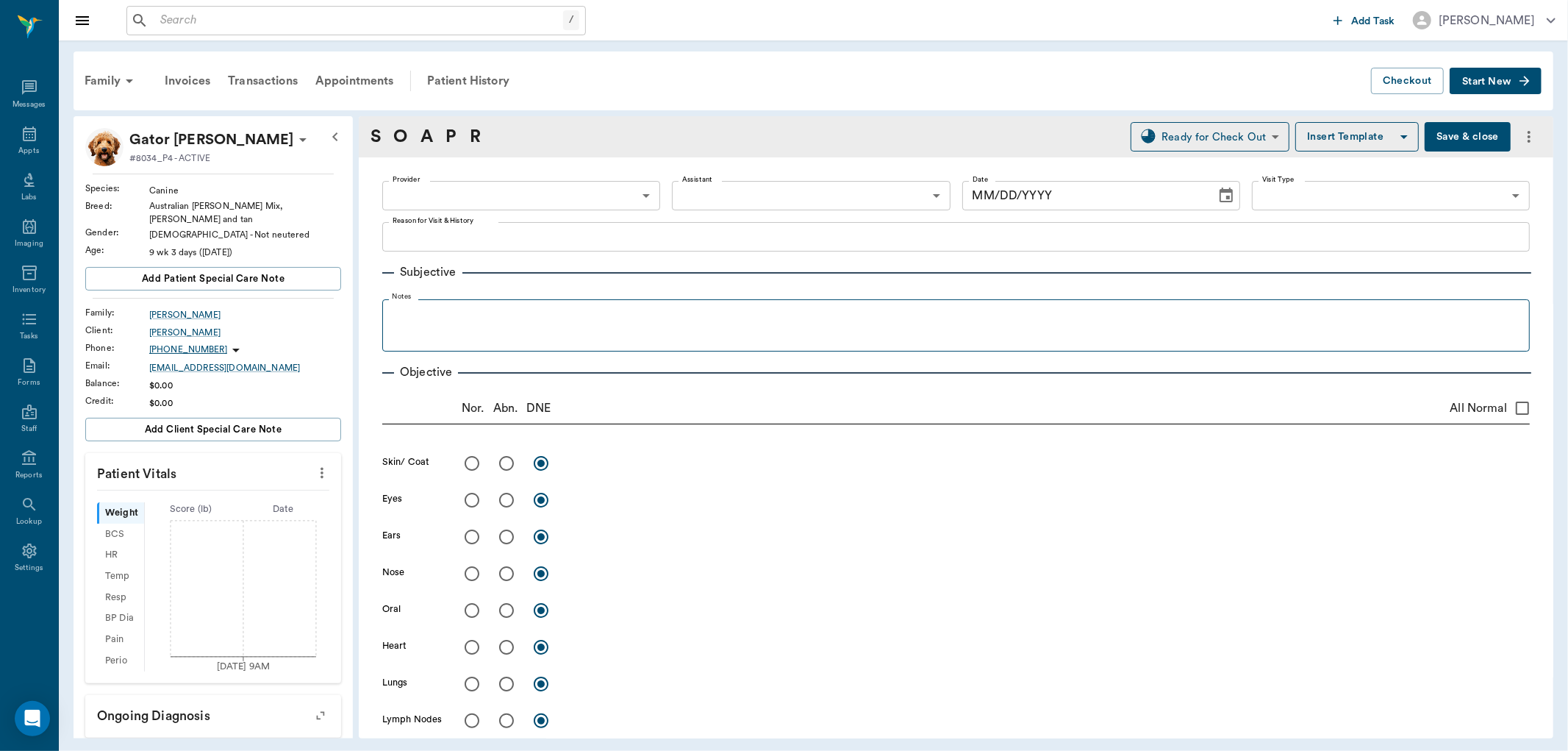
type input "63ec2f075fda476ae8351a4d"
type input "63ec2e7e52e12b0ba117b124"
type input "65d2be4f46e3a538d89b8c17"
type textarea "WANTS THE PUPPY PACKAGE [PERSON_NAME]"
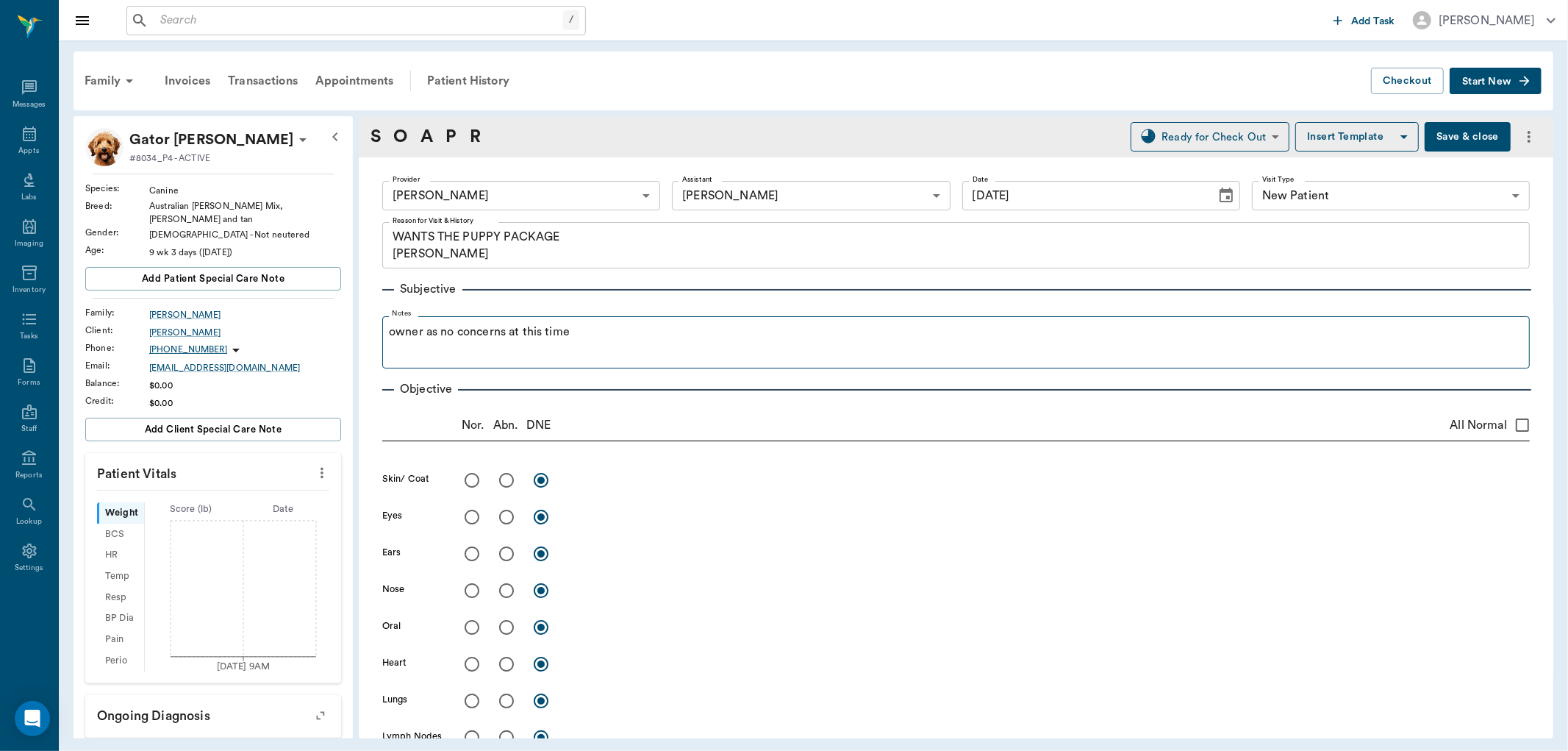
type input "[DATE]"
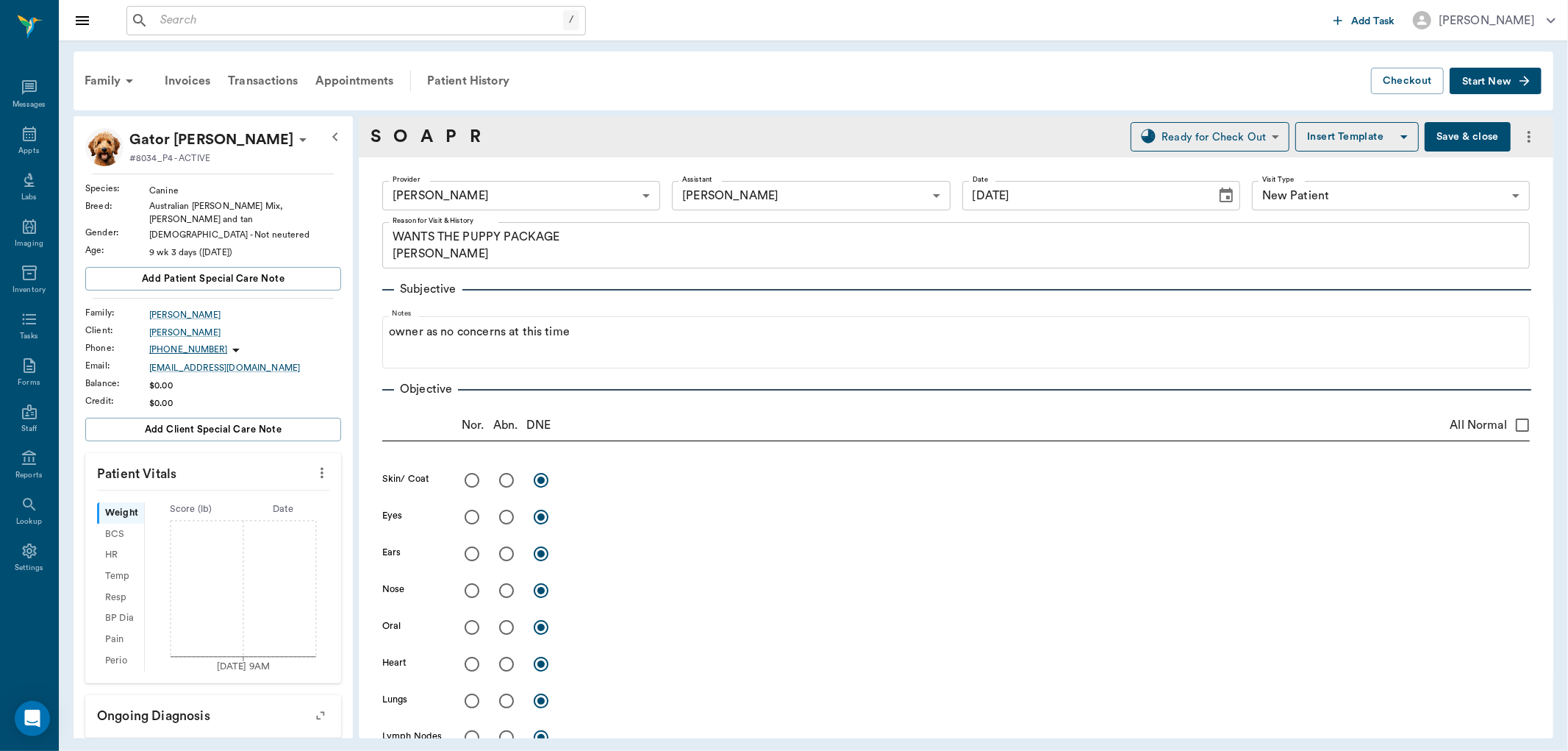
click at [1511, 420] on input "All Normal" at bounding box center [1522, 425] width 31 height 31
checkbox input "true"
radio input "true"
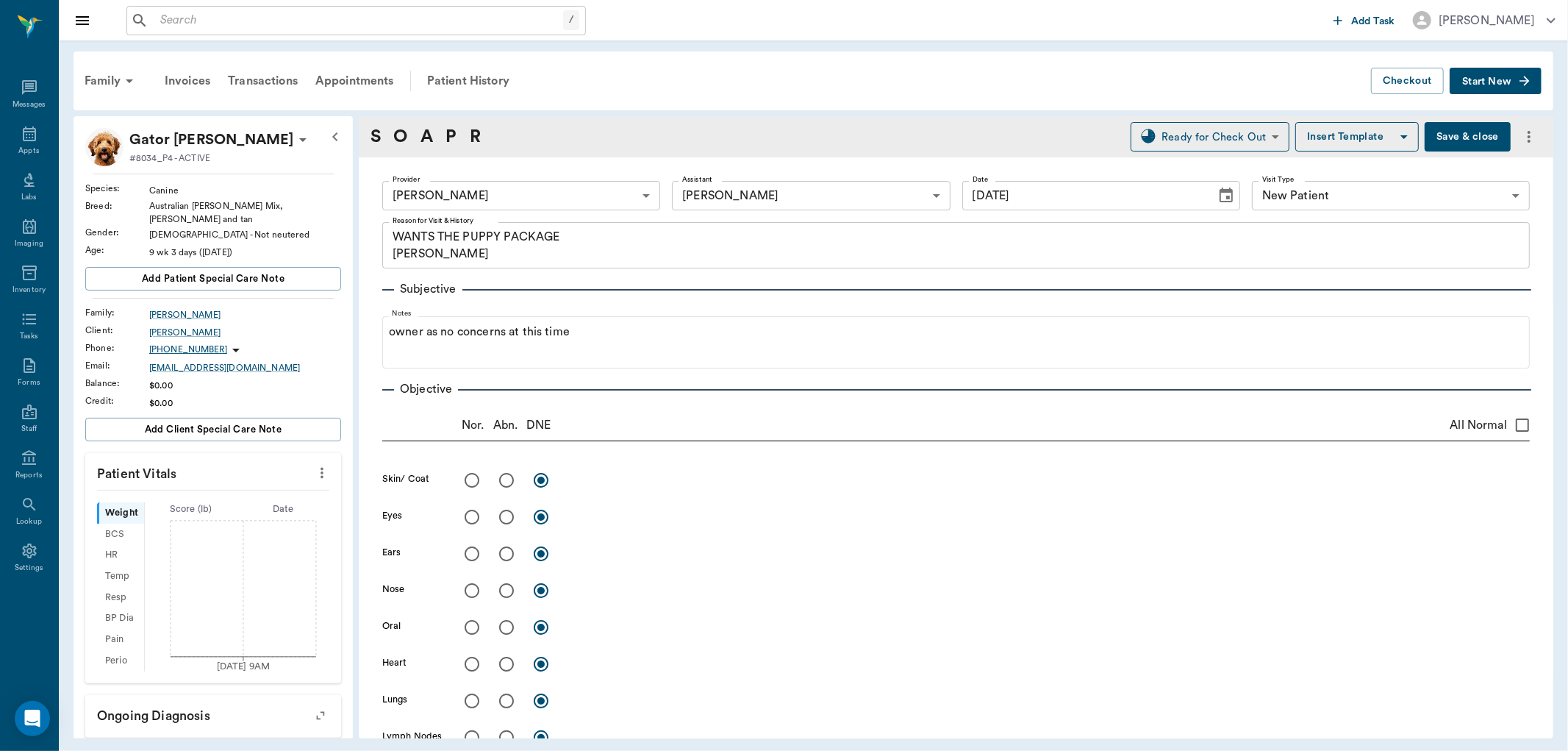
radio input "true"
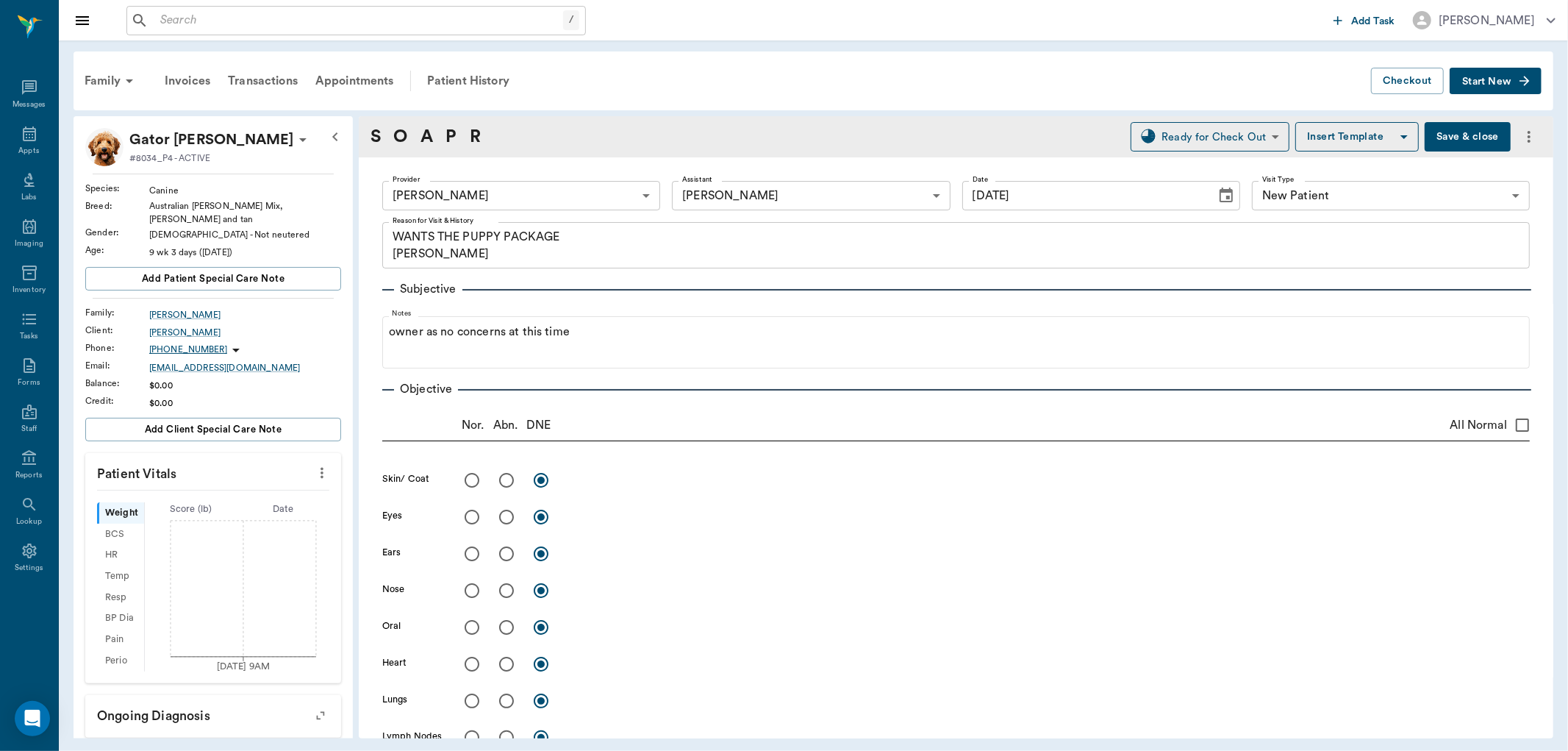
radio input "true"
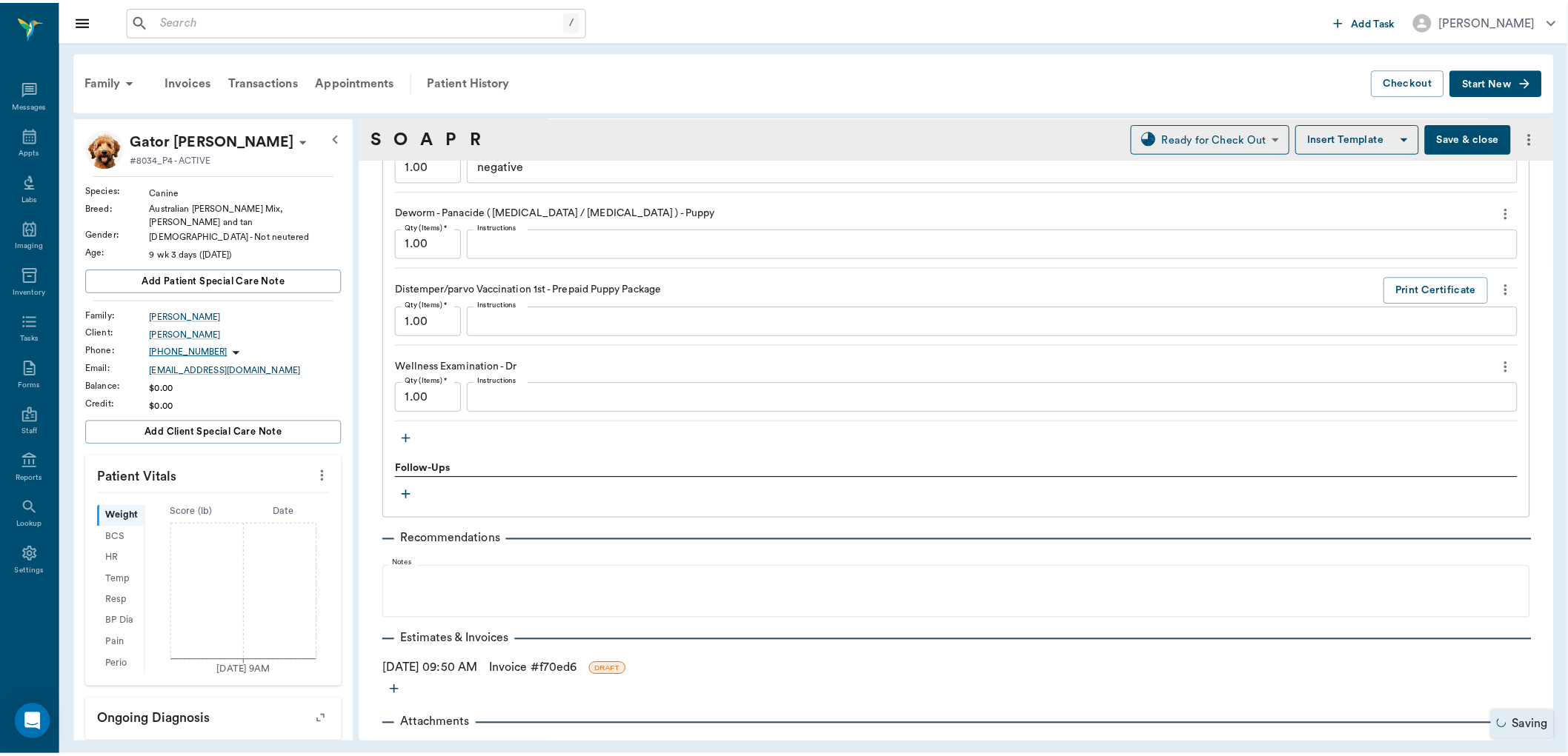
scroll to position [1210, 0]
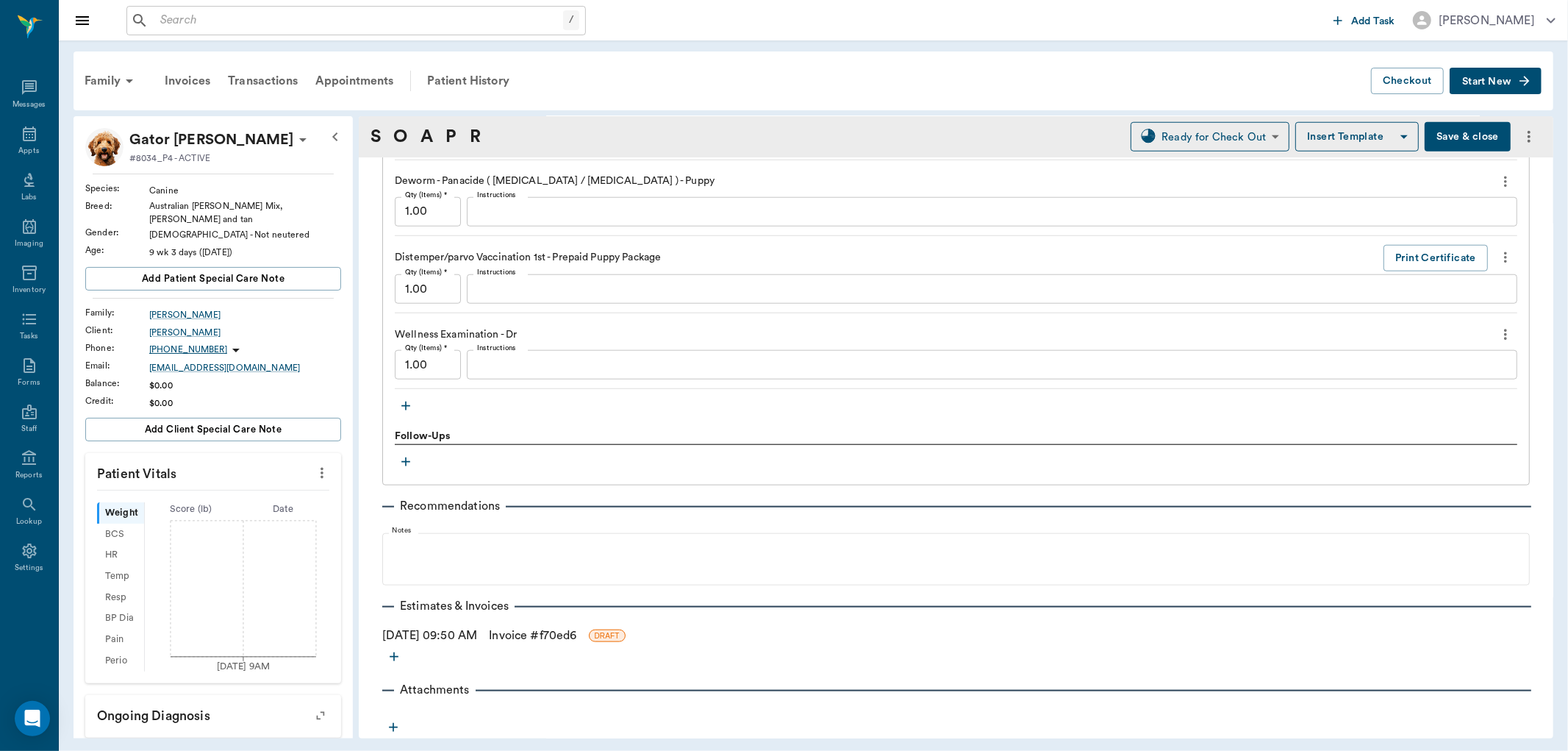
click at [576, 629] on link "Invoice # f70ed6" at bounding box center [533, 635] width 87 height 18
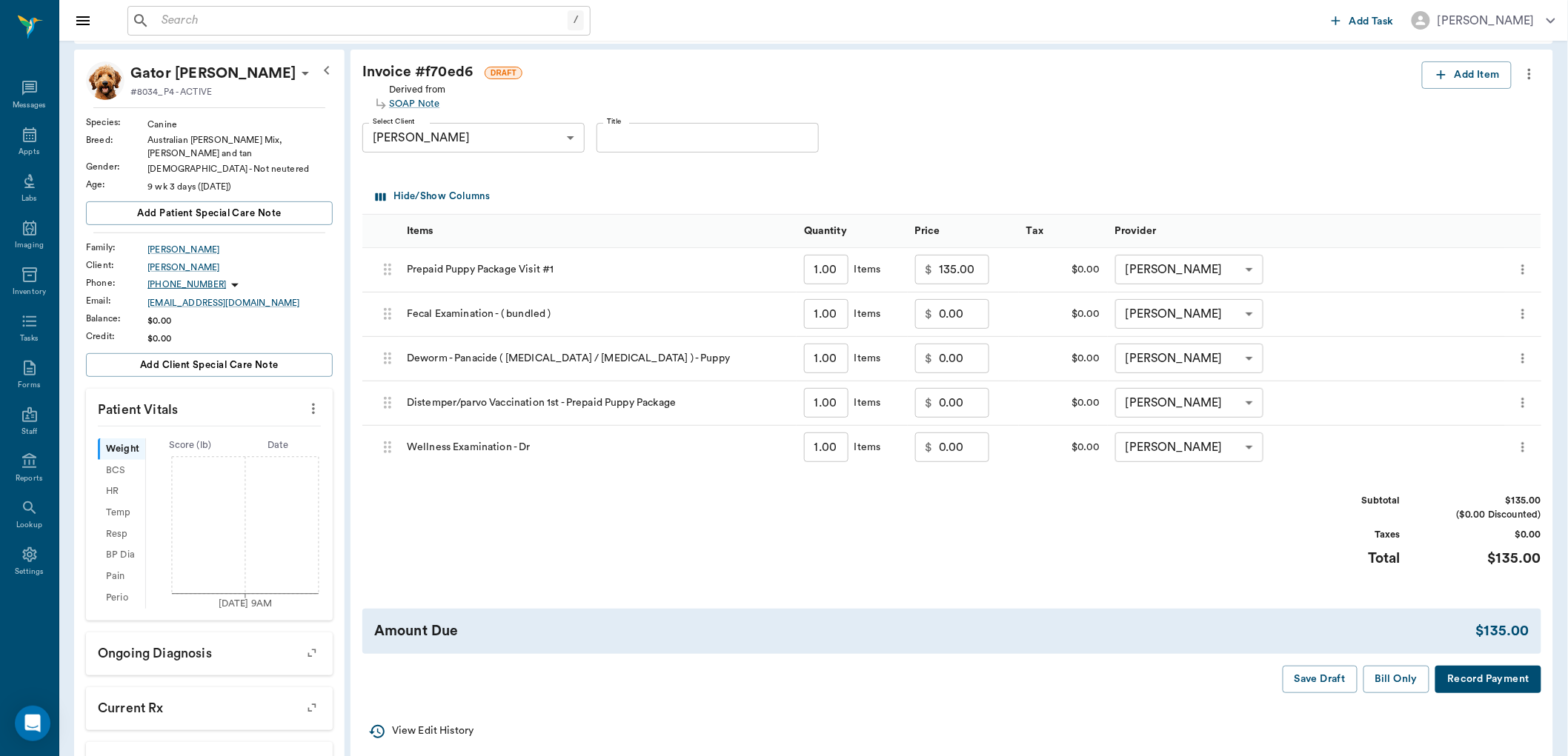
scroll to position [164, 0]
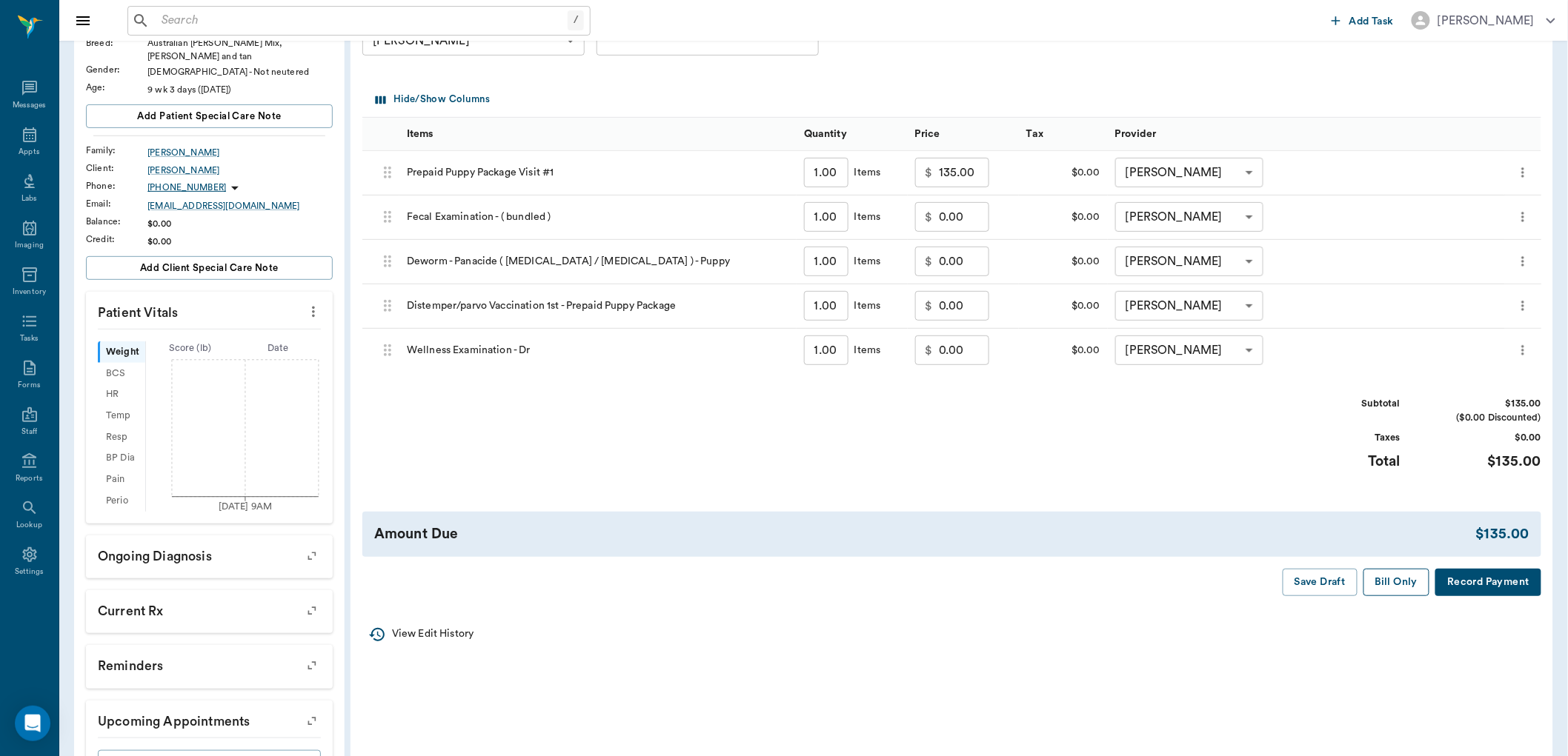
click at [1382, 583] on button "Bill Only" at bounding box center [1396, 581] width 66 height 27
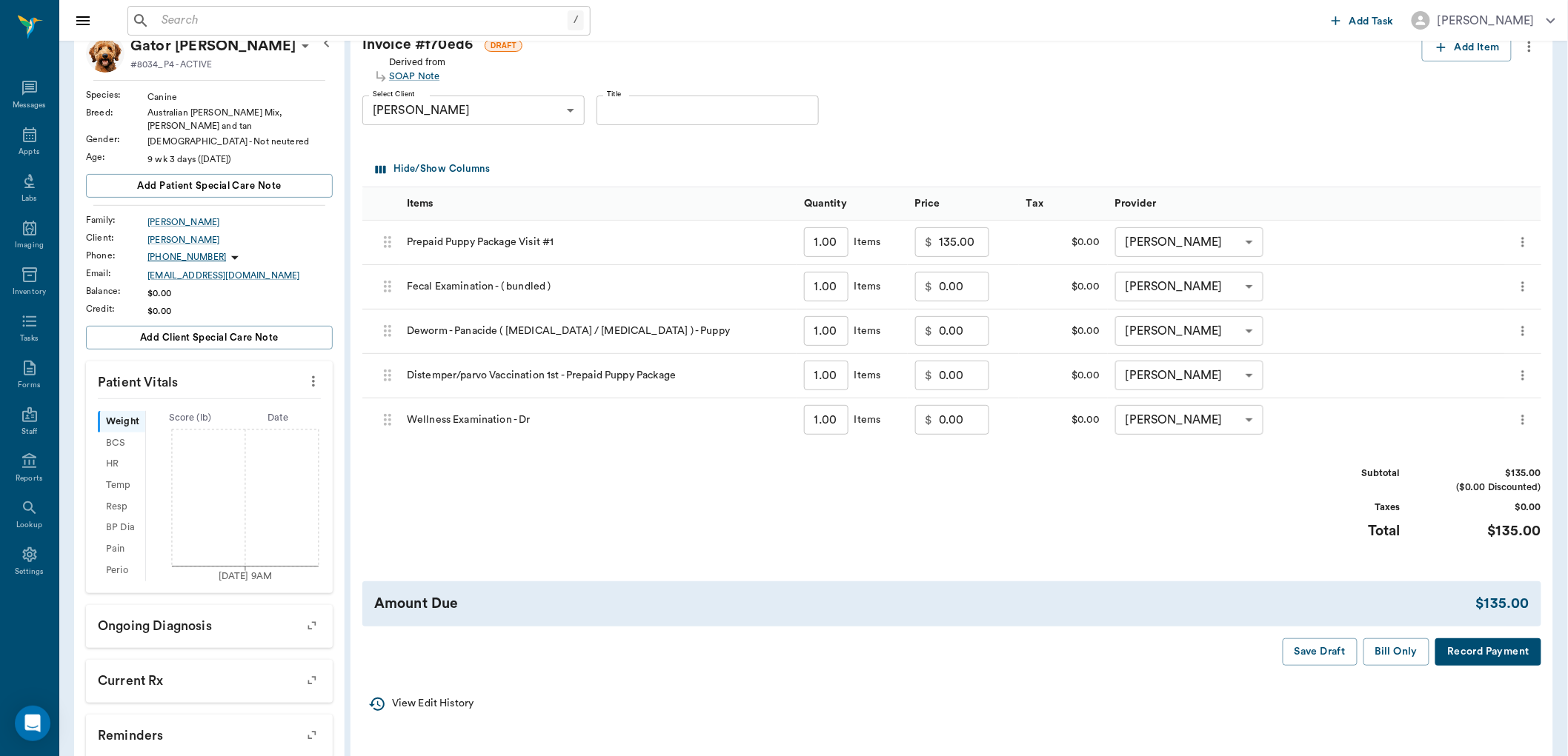
scroll to position [0, 0]
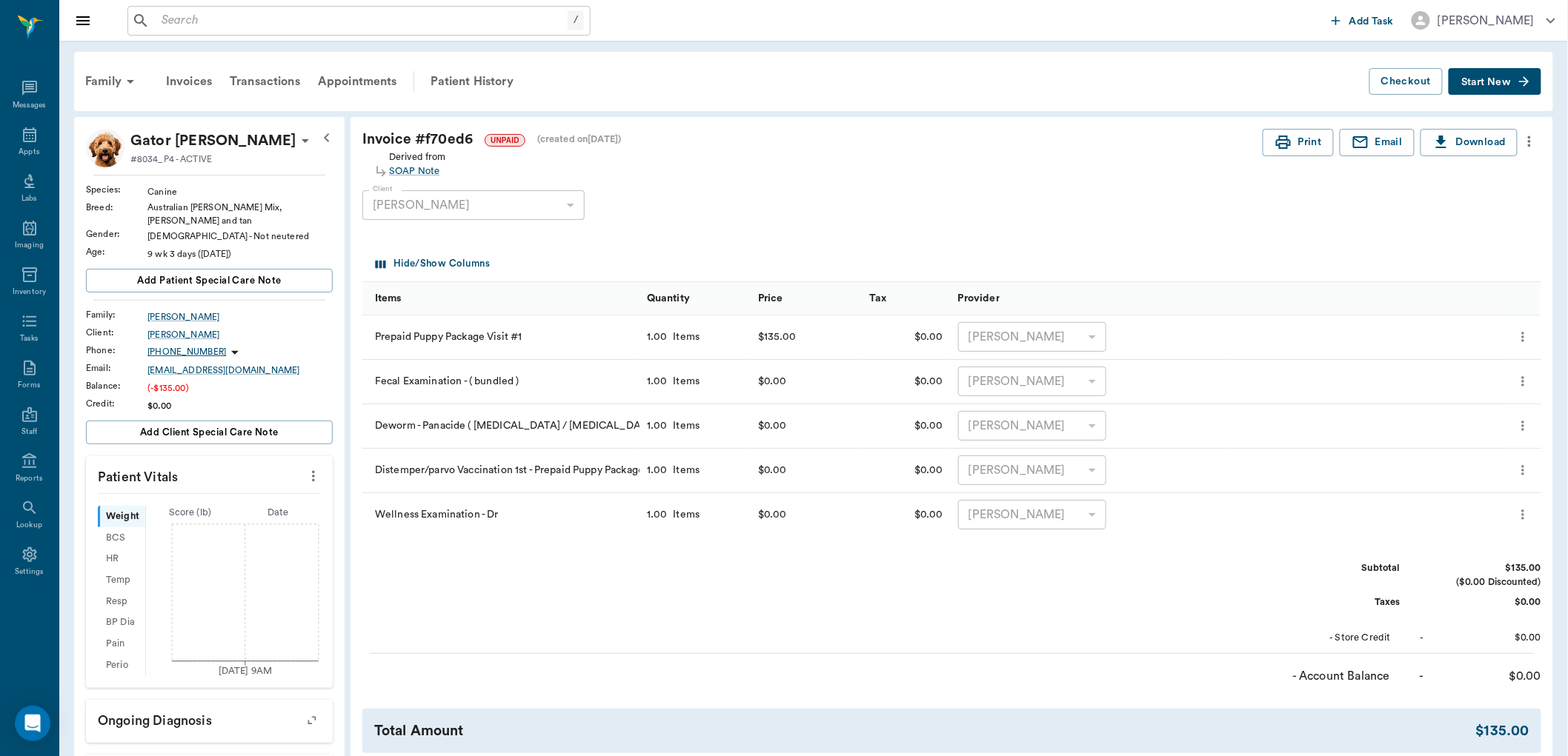
click at [316, 469] on icon "more" at bounding box center [313, 476] width 16 height 18
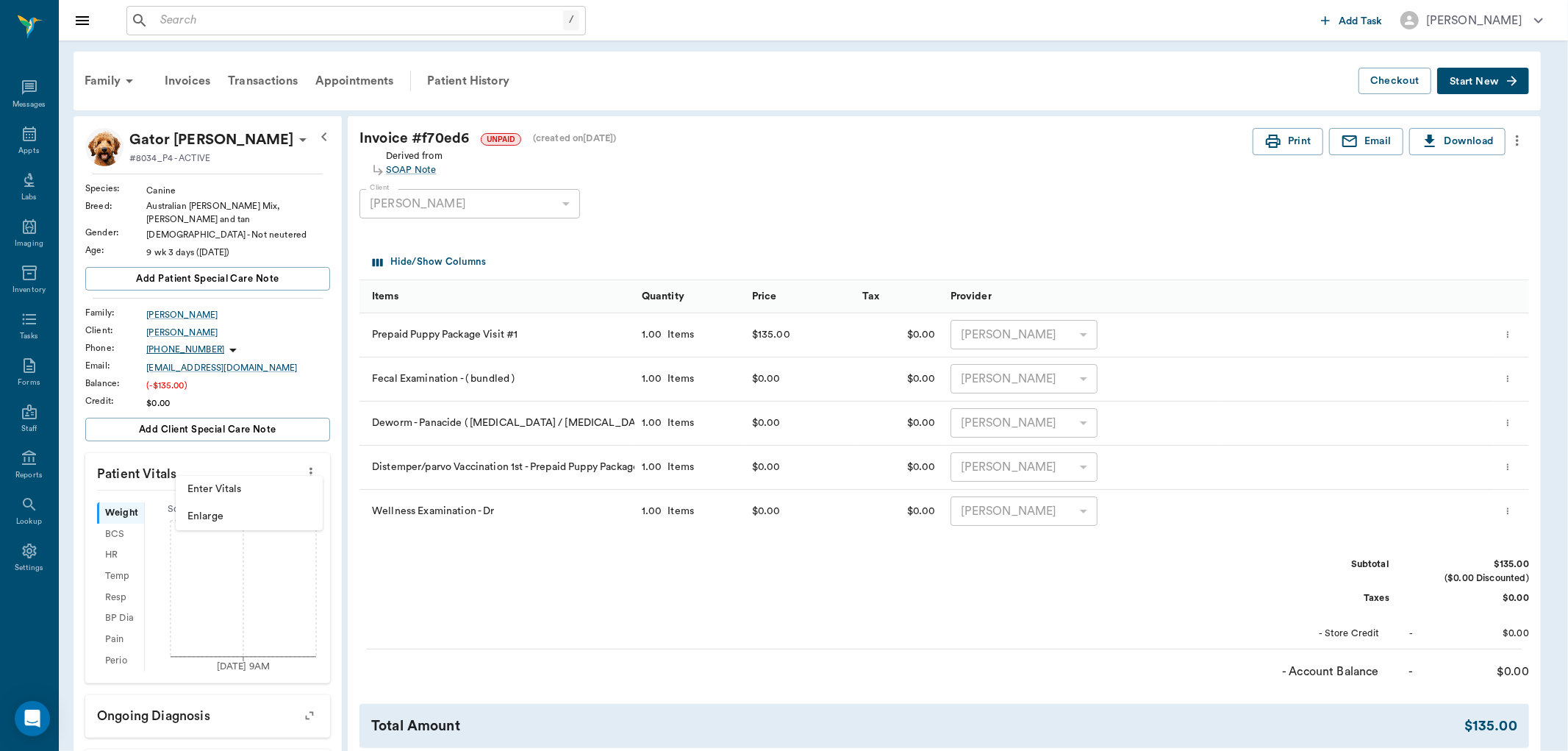
click at [251, 518] on span "Enlarge" at bounding box center [248, 516] width 123 height 16
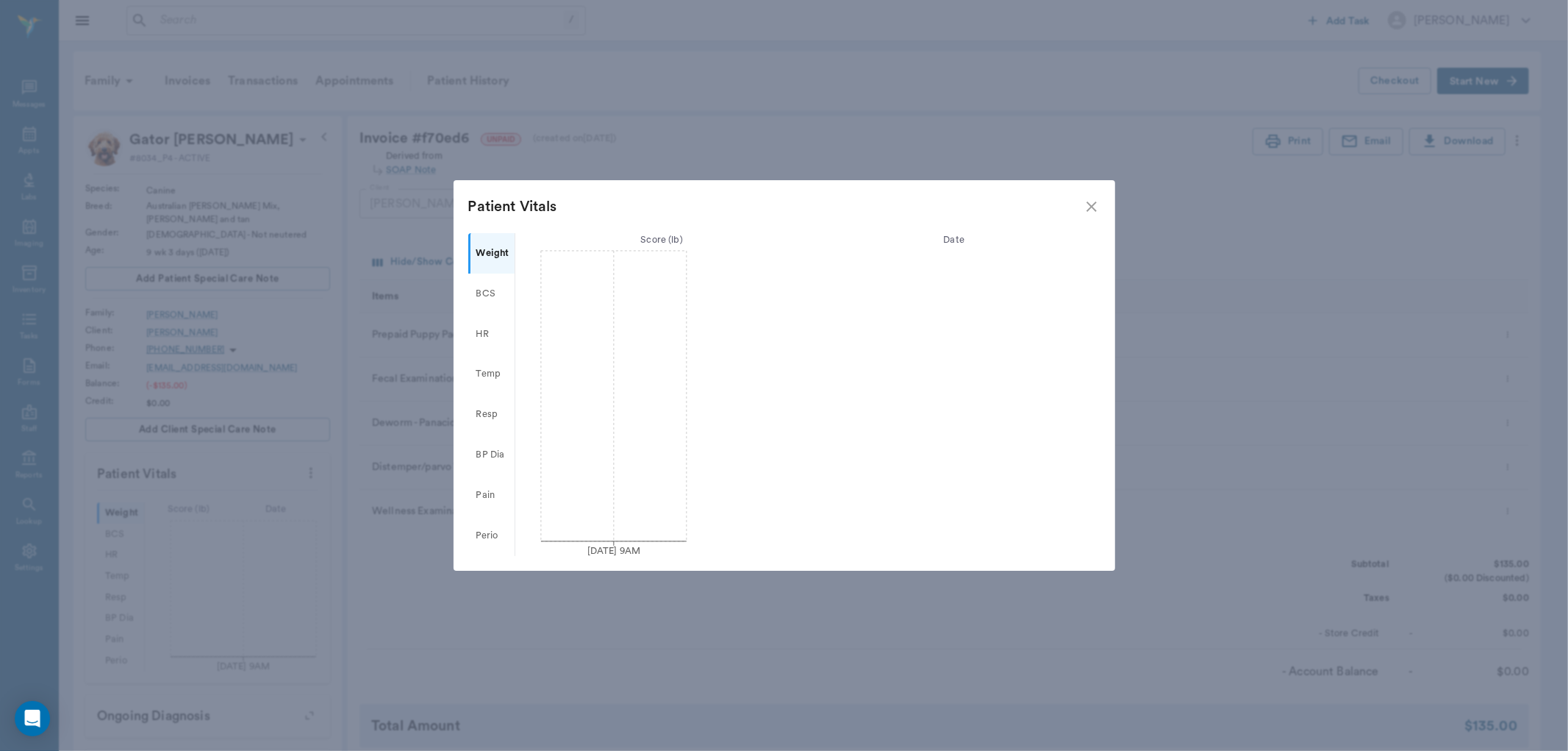
click at [1087, 199] on icon "close" at bounding box center [1092, 206] width 18 height 18
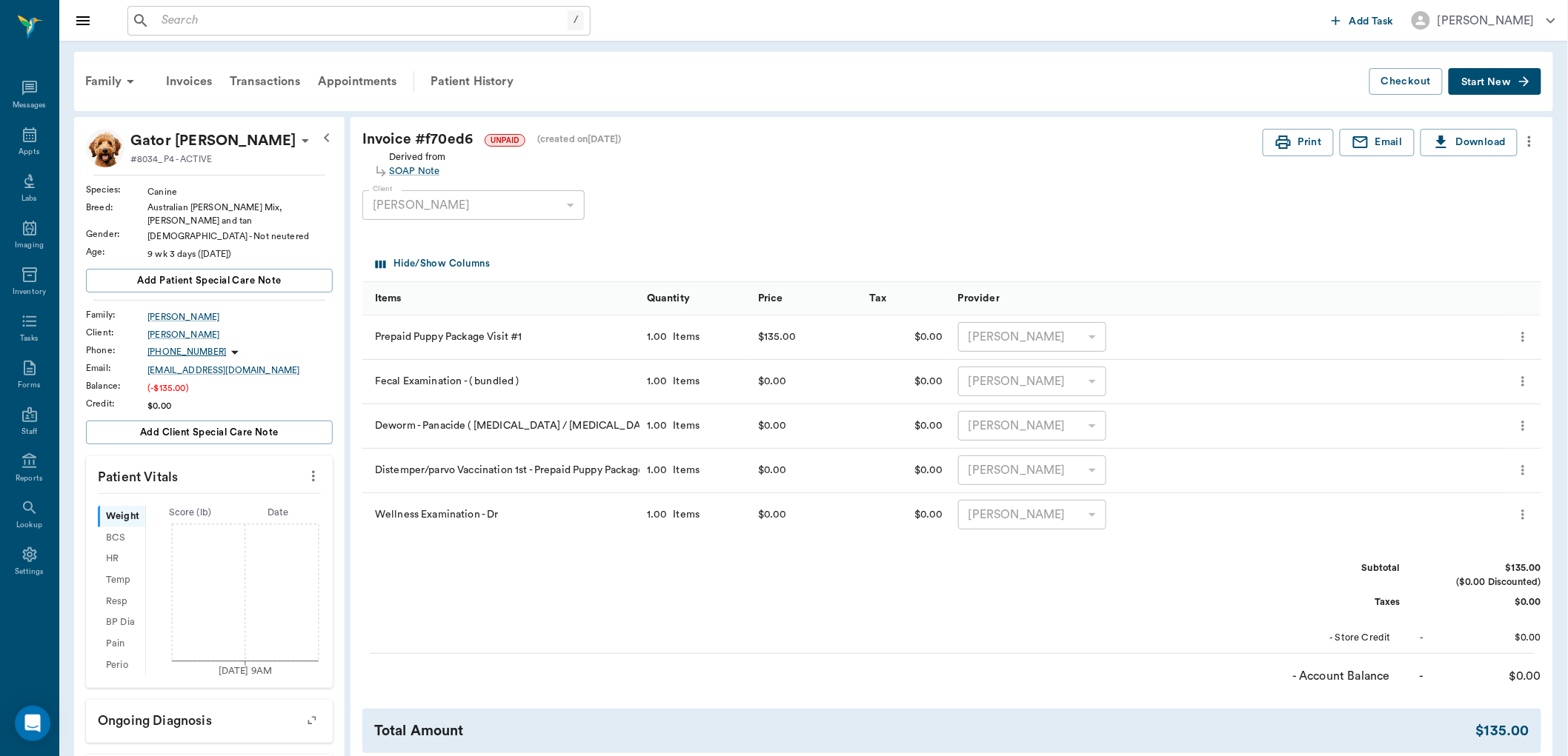
click at [312, 468] on icon "more" at bounding box center [313, 476] width 16 height 18
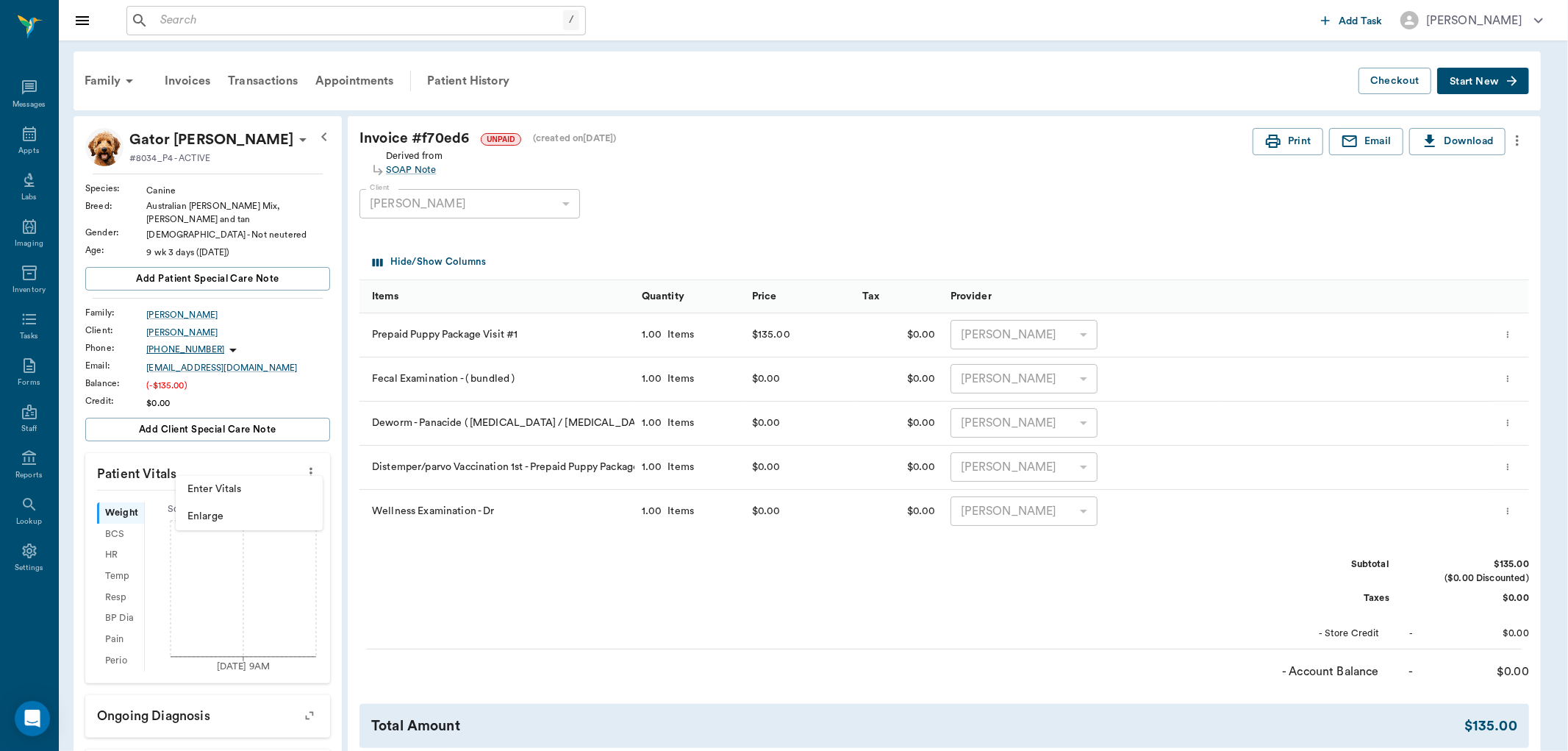
click at [223, 483] on span "Enter Vitals" at bounding box center [248, 490] width 123 height 16
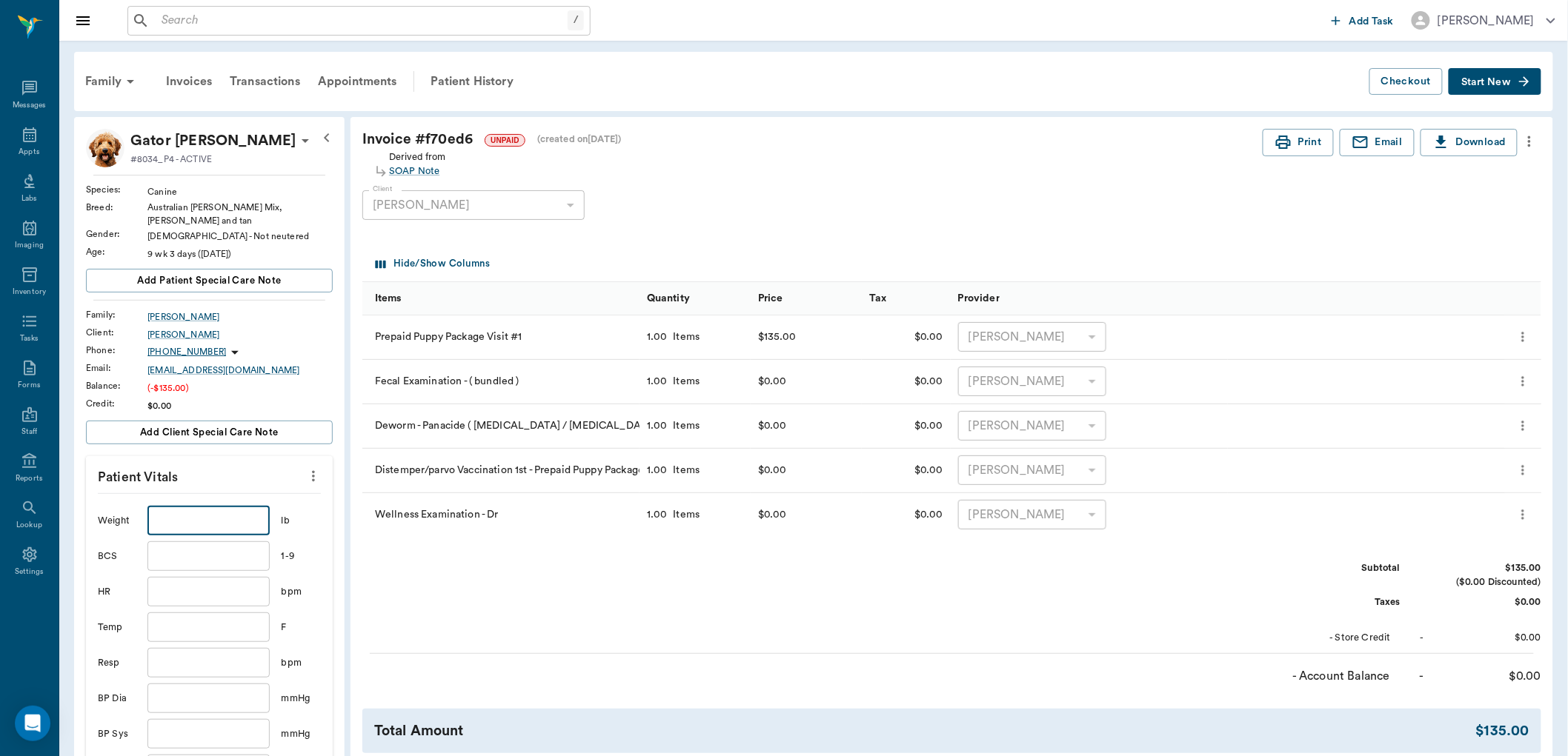
click at [219, 511] on input "text" at bounding box center [208, 521] width 121 height 30
type input "8.8"
click at [232, 615] on input "text" at bounding box center [208, 627] width 121 height 30
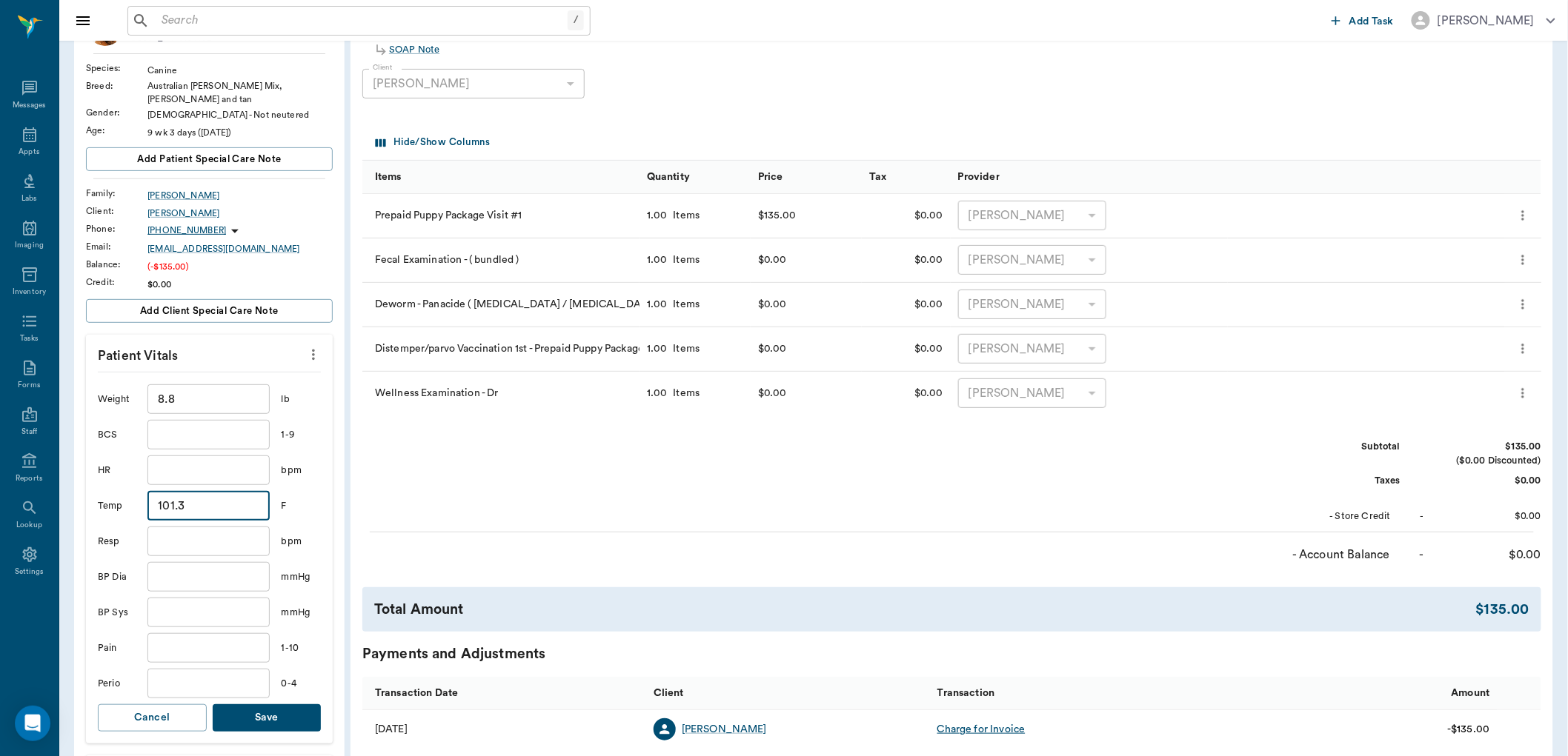
scroll to position [246, 0]
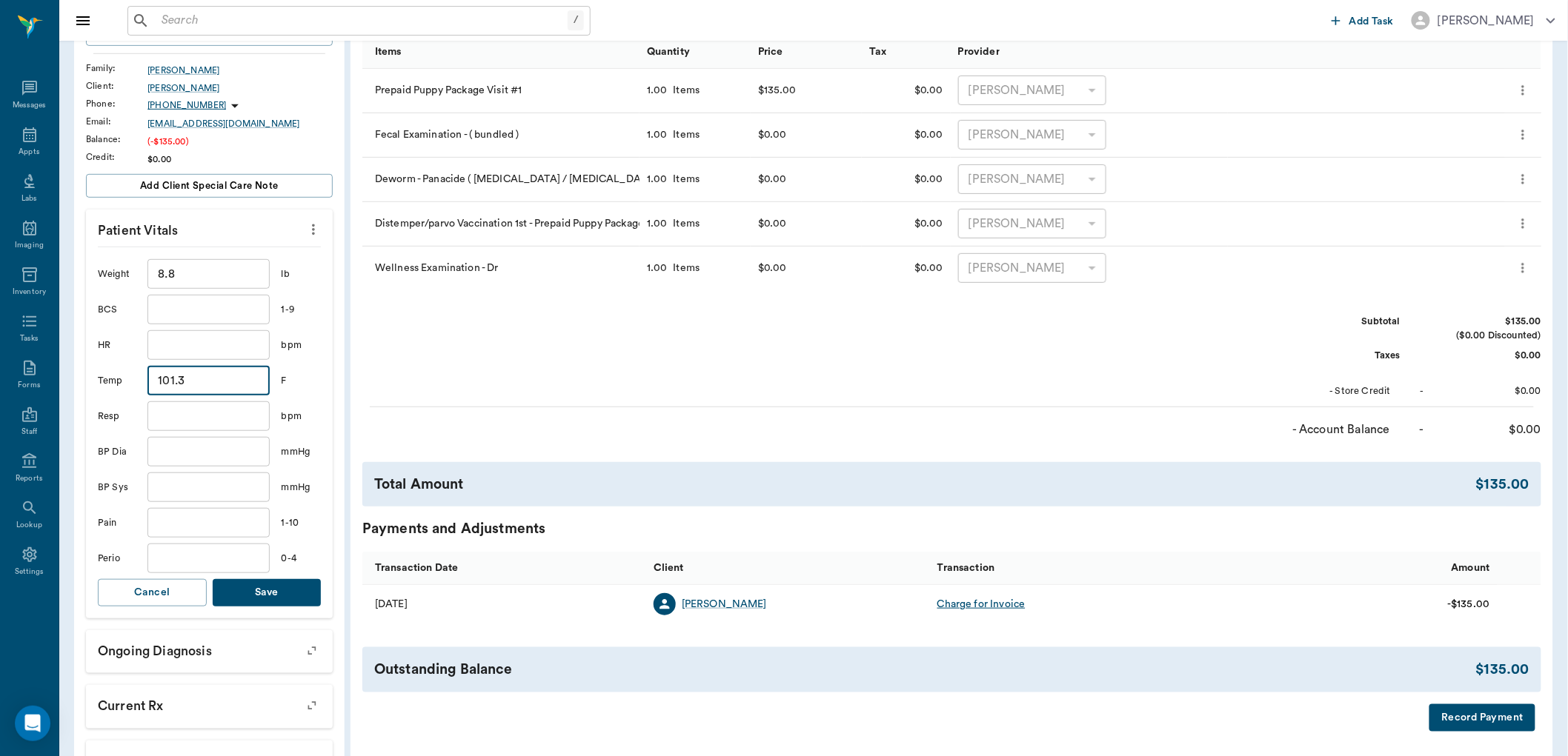
type input "101.3"
click at [298, 579] on button "Save" at bounding box center [267, 592] width 109 height 27
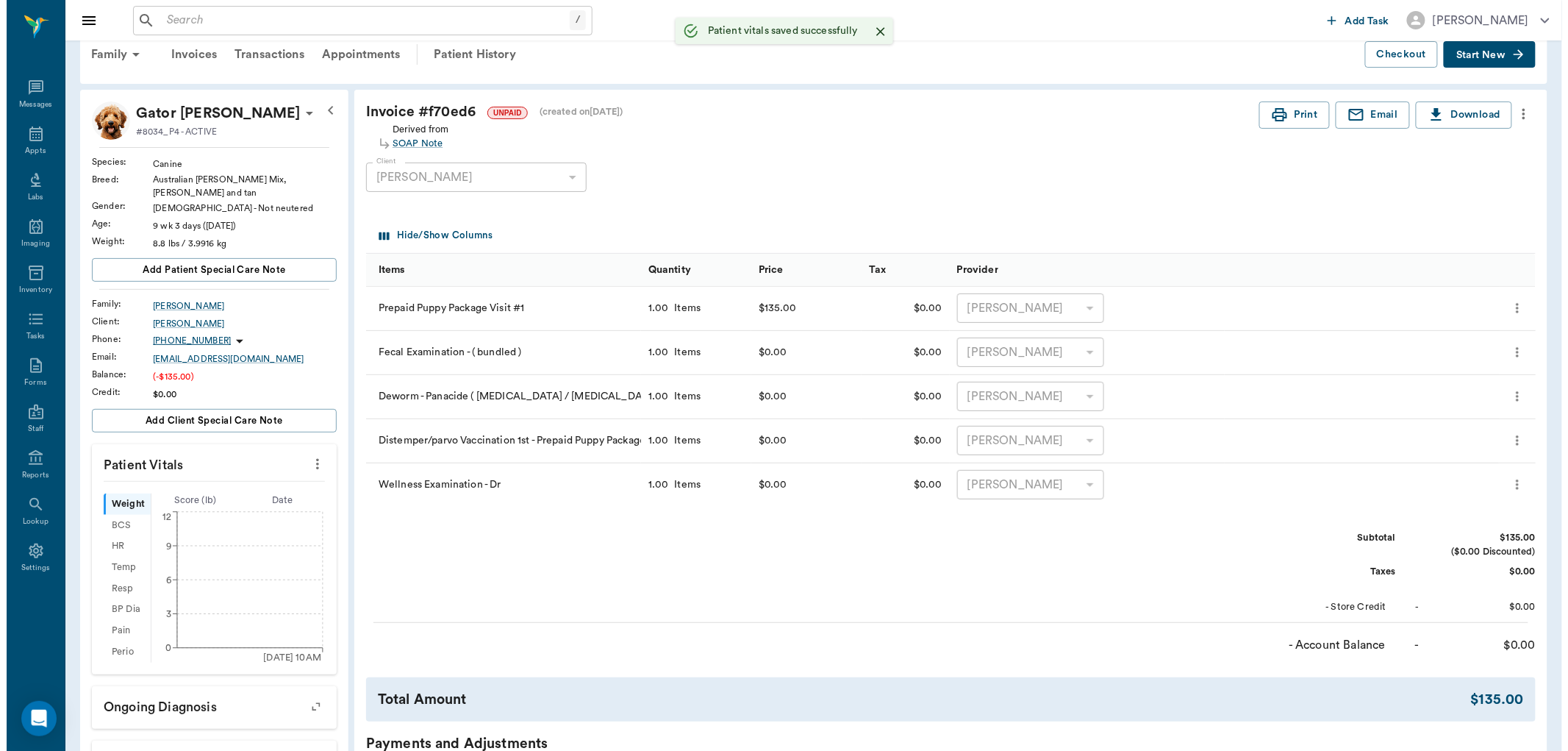
scroll to position [0, 0]
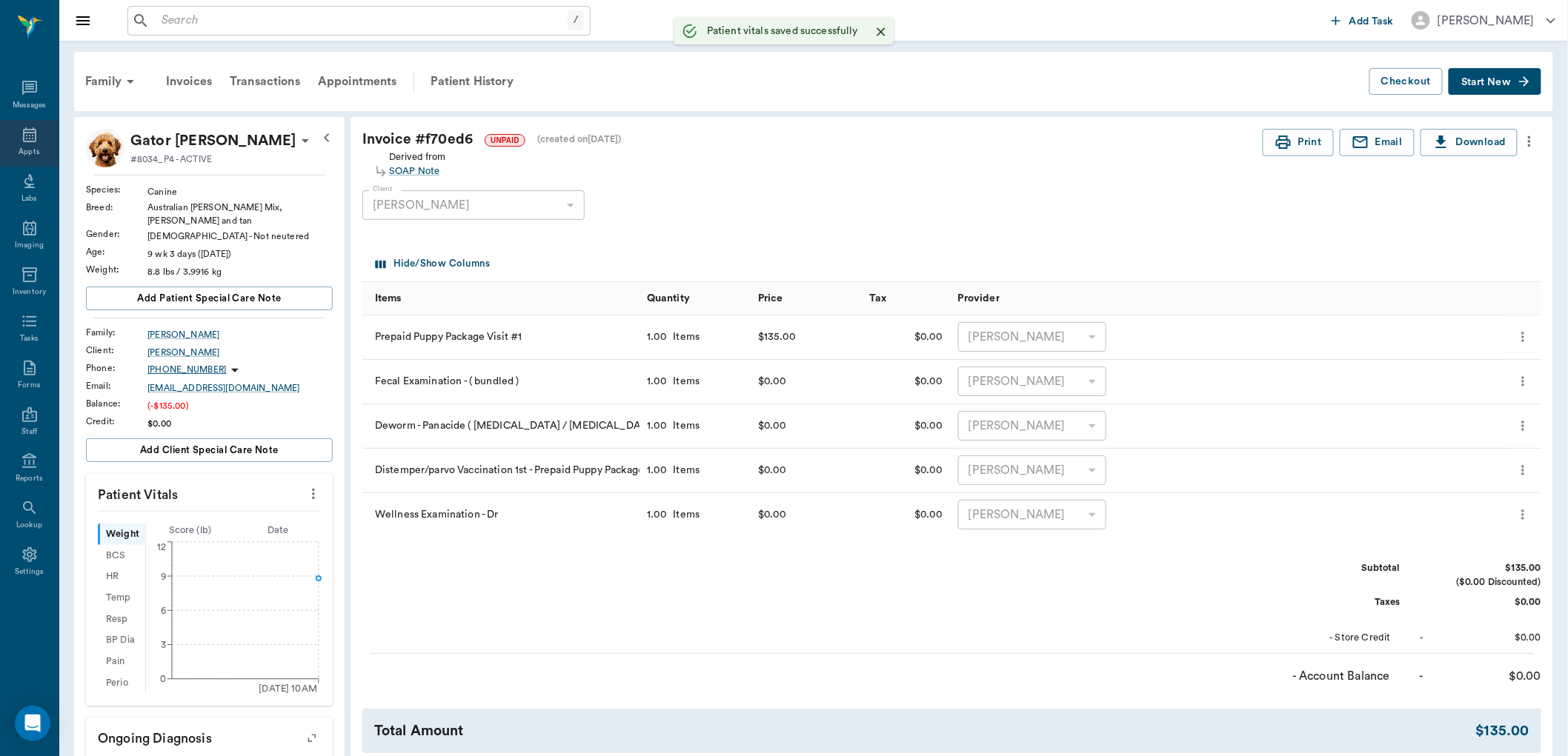
click at [39, 136] on div "Appts" at bounding box center [29, 144] width 59 height 47
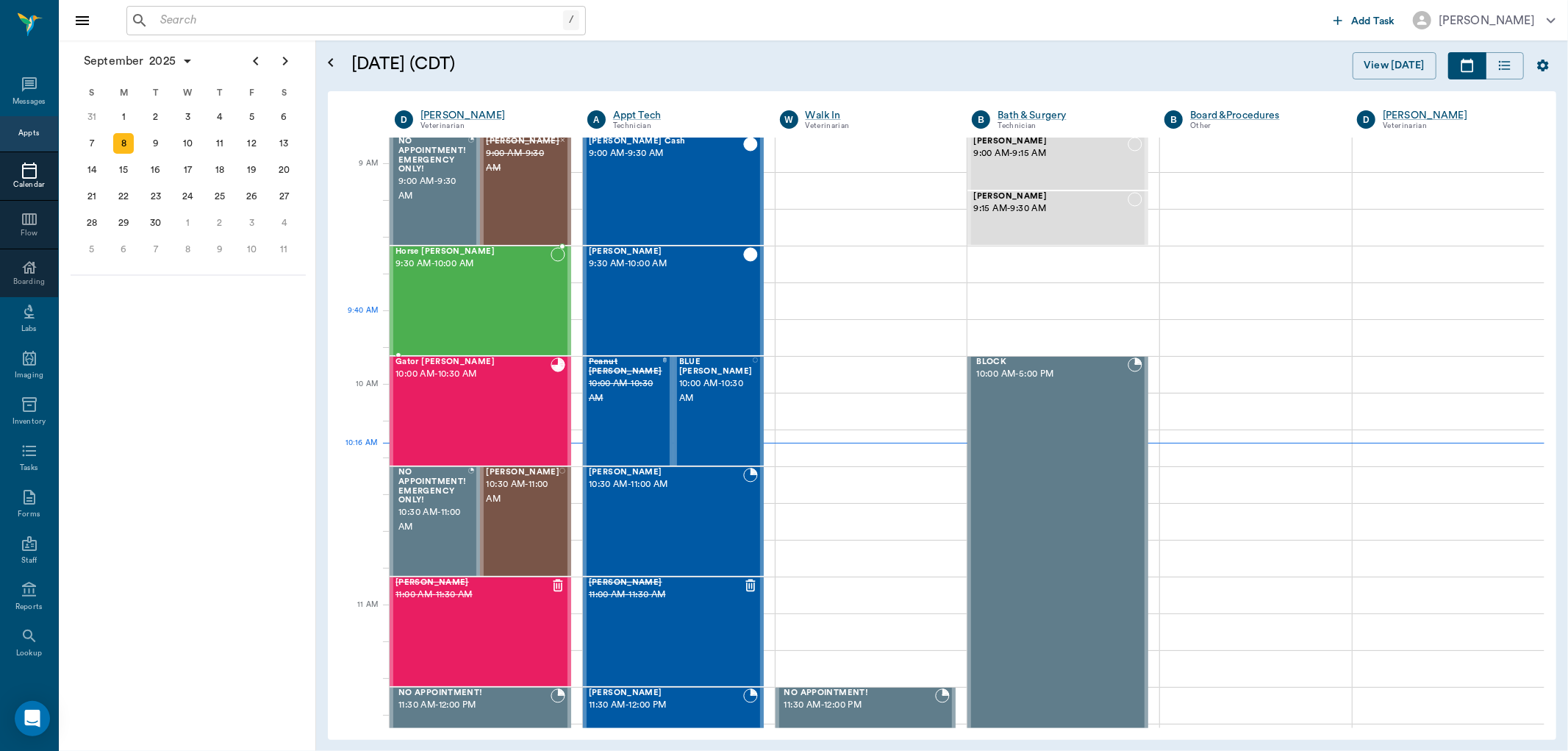
scroll to position [200, 0]
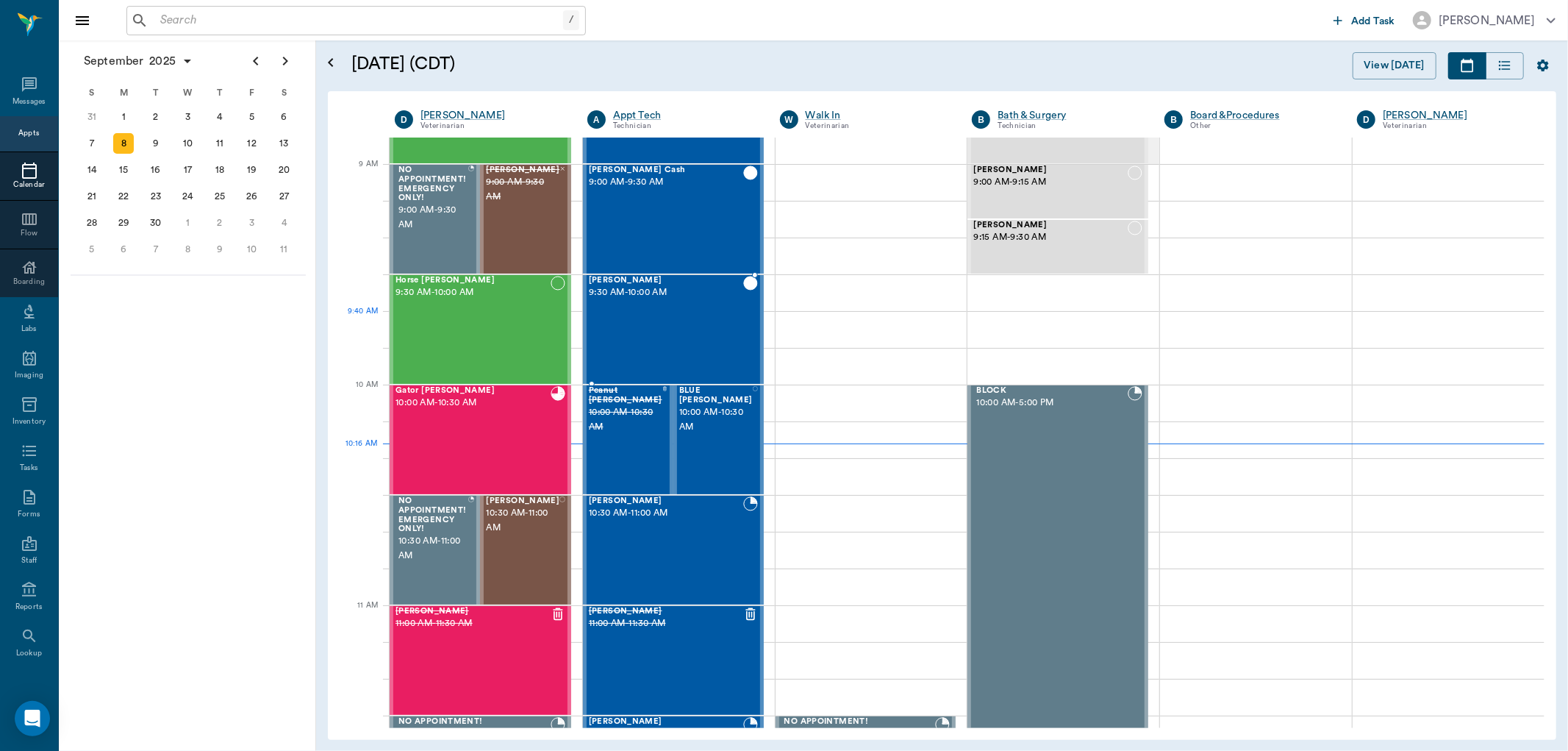
click at [670, 338] on div "Lola Moore 9:30 AM - 10:00 AM" at bounding box center [665, 330] width 155 height 108
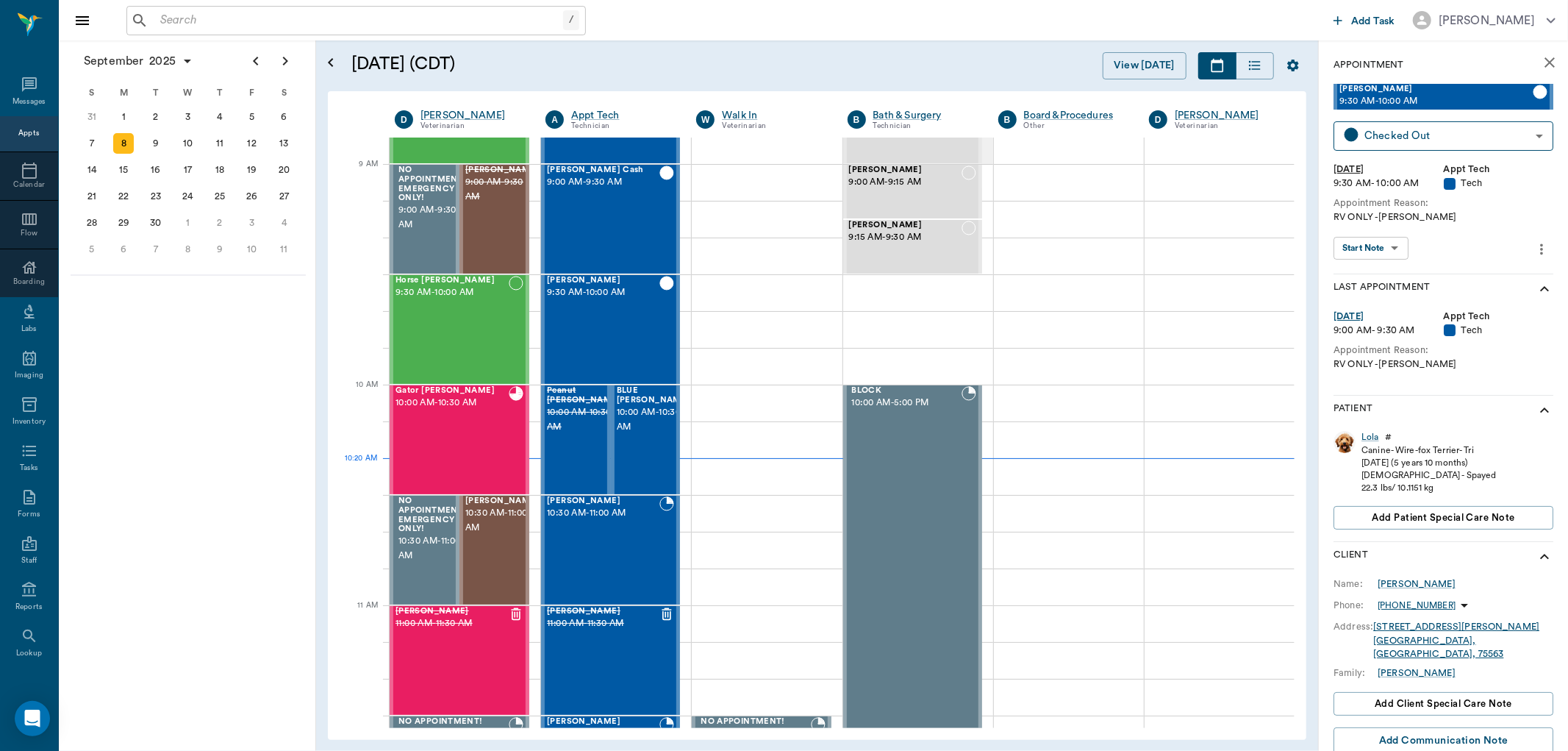
click at [170, 18] on input "text" at bounding box center [359, 20] width 409 height 20
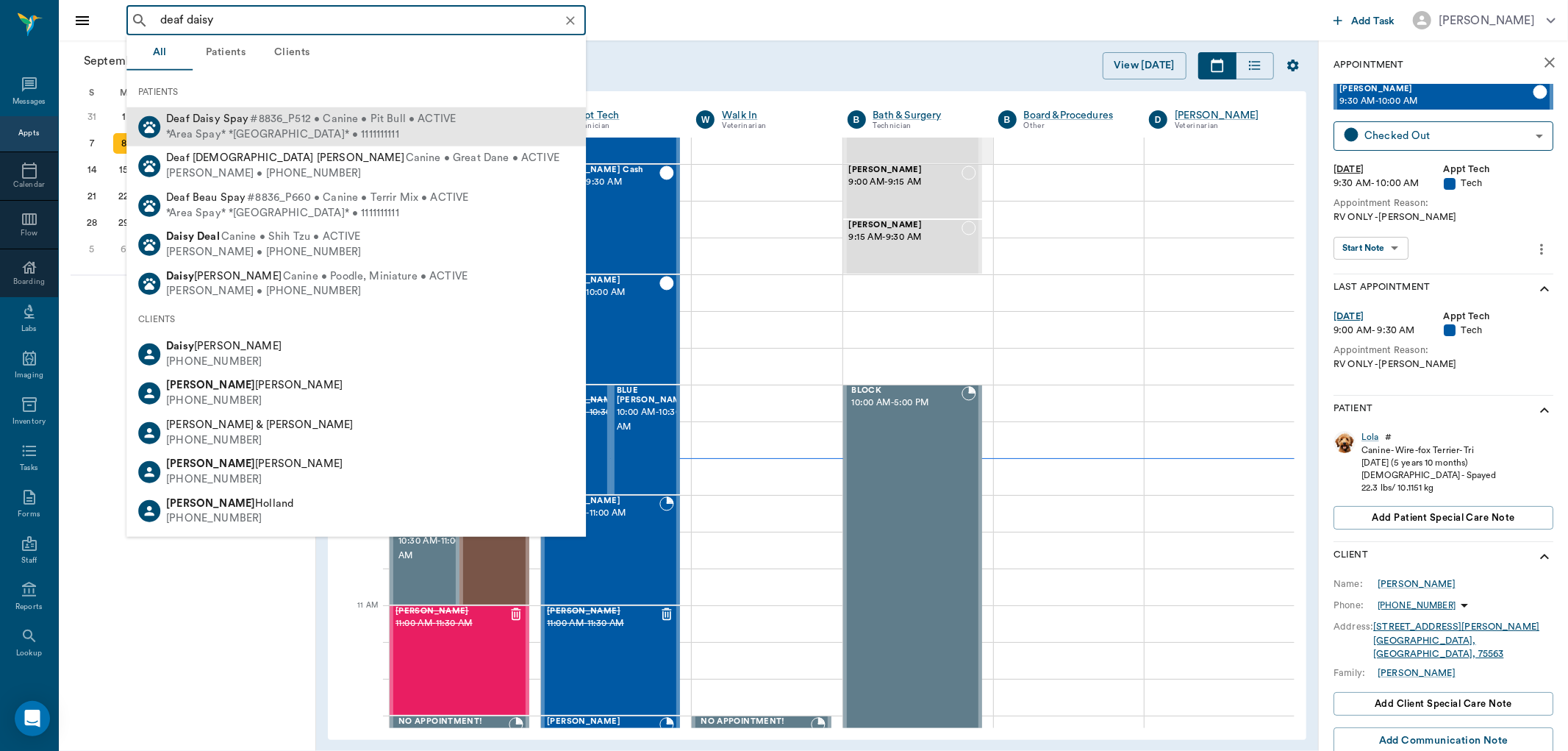
click at [235, 129] on div "*Area Spay* *Atlanta* • 1111111111" at bounding box center [310, 134] width 290 height 16
type input "deaf daisy"
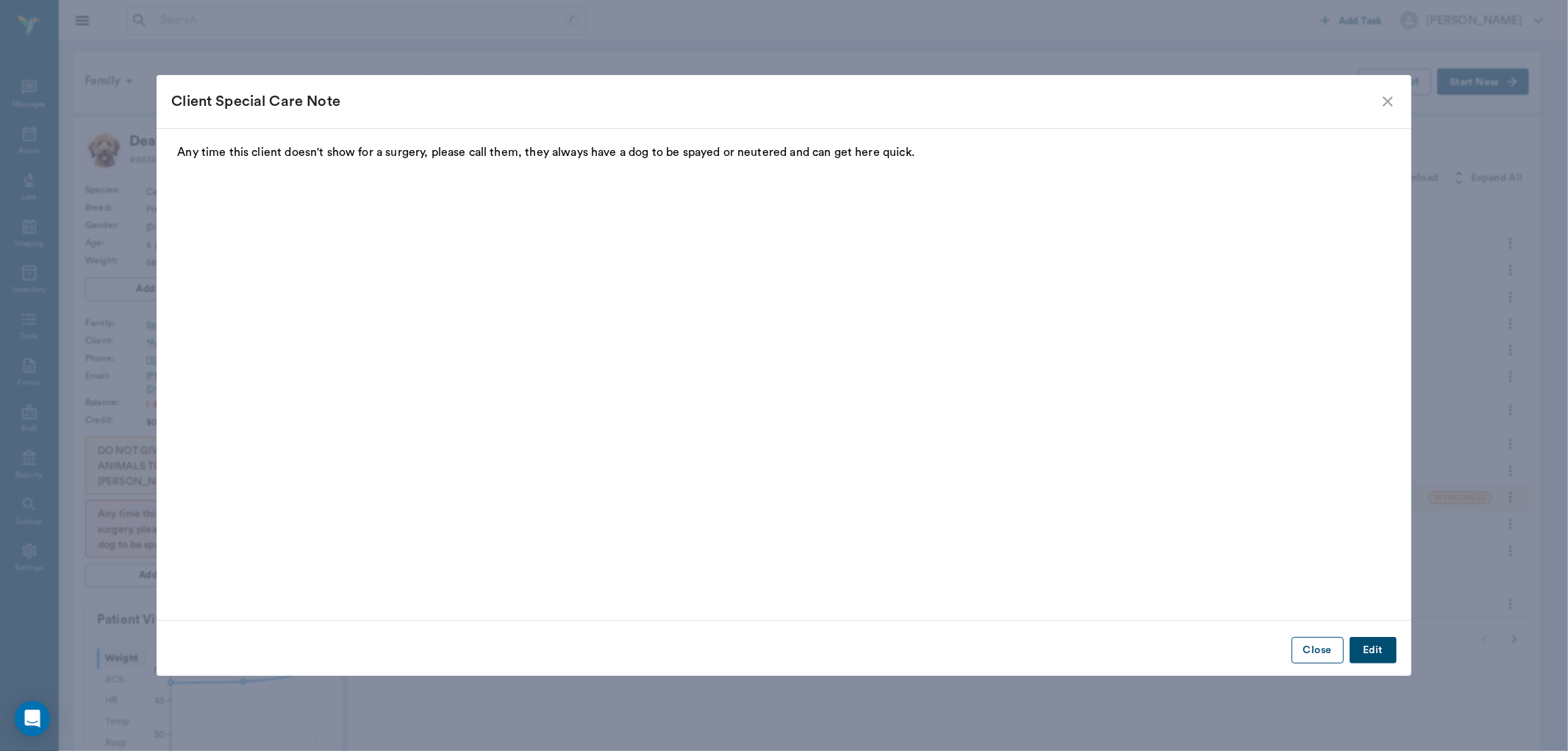
click at [1316, 643] on button "Close" at bounding box center [1318, 650] width 52 height 27
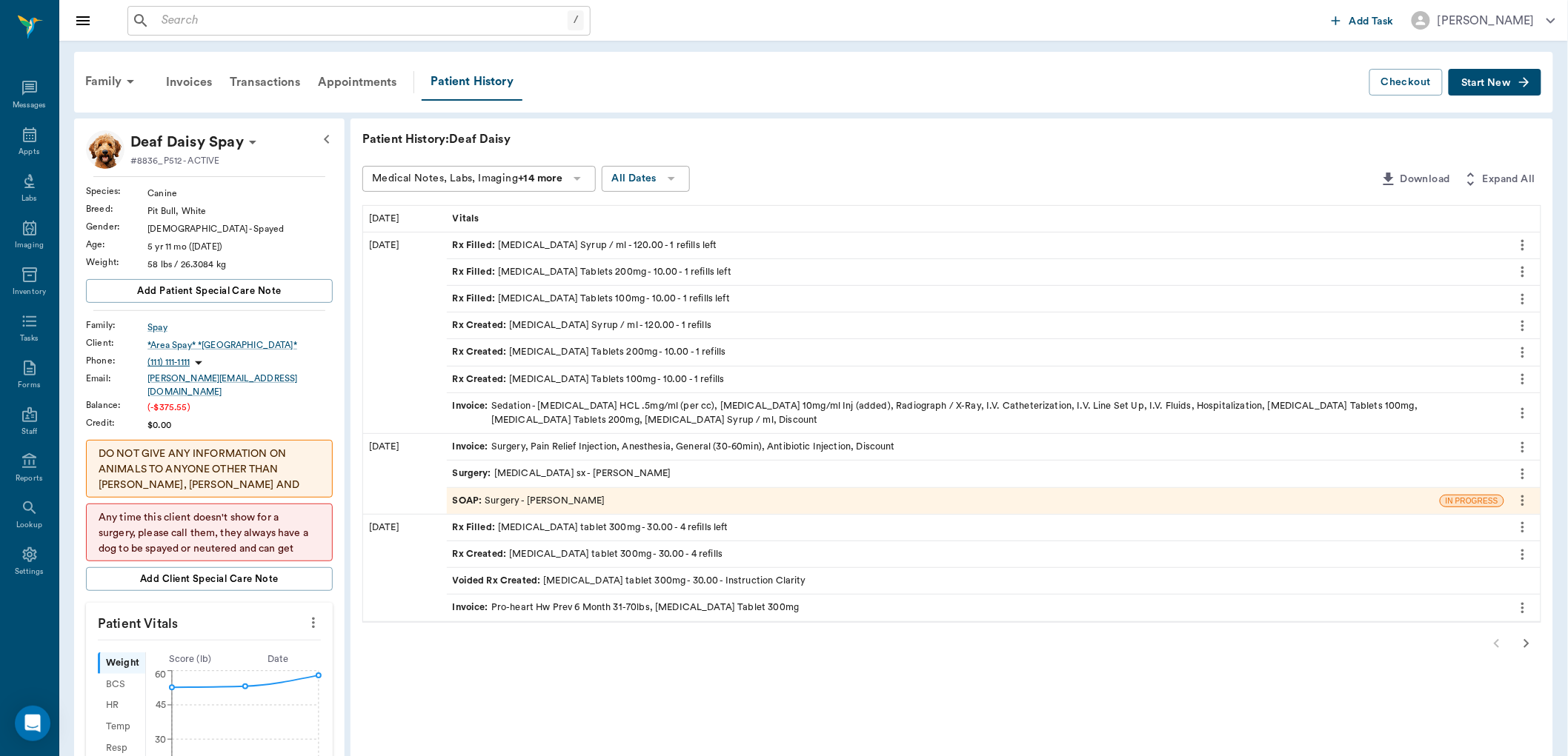
click at [575, 372] on div "Rx Created : Deracoxib Tablets 100mg - 10.00 - 1 refills" at bounding box center [588, 379] width 272 height 14
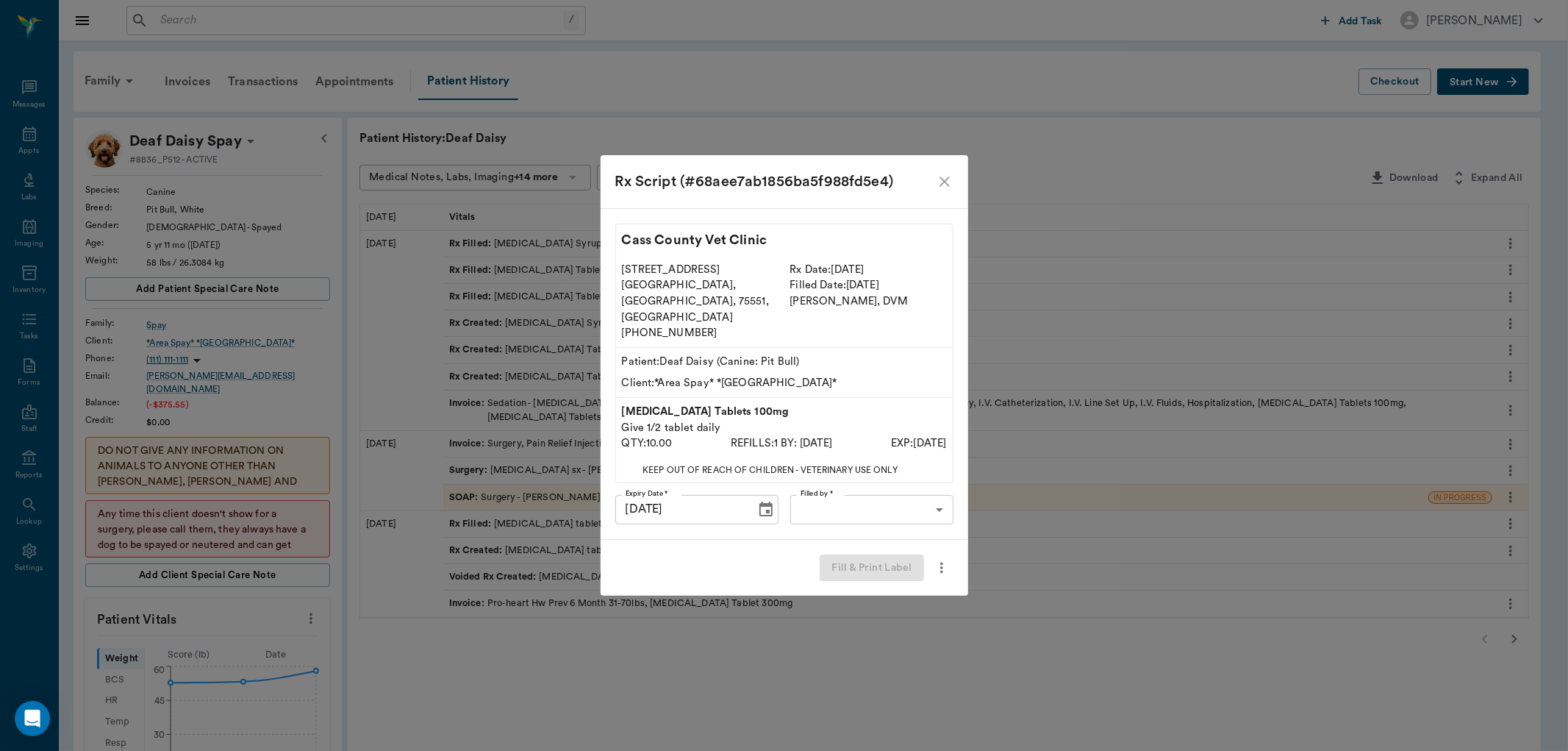
click at [836, 497] on body "/ ​ Add Task Dr. Bert Ellsworth Nectar Messages Appts Labs Imaging Inventory Ta…" at bounding box center [784, 643] width 1568 height 1287
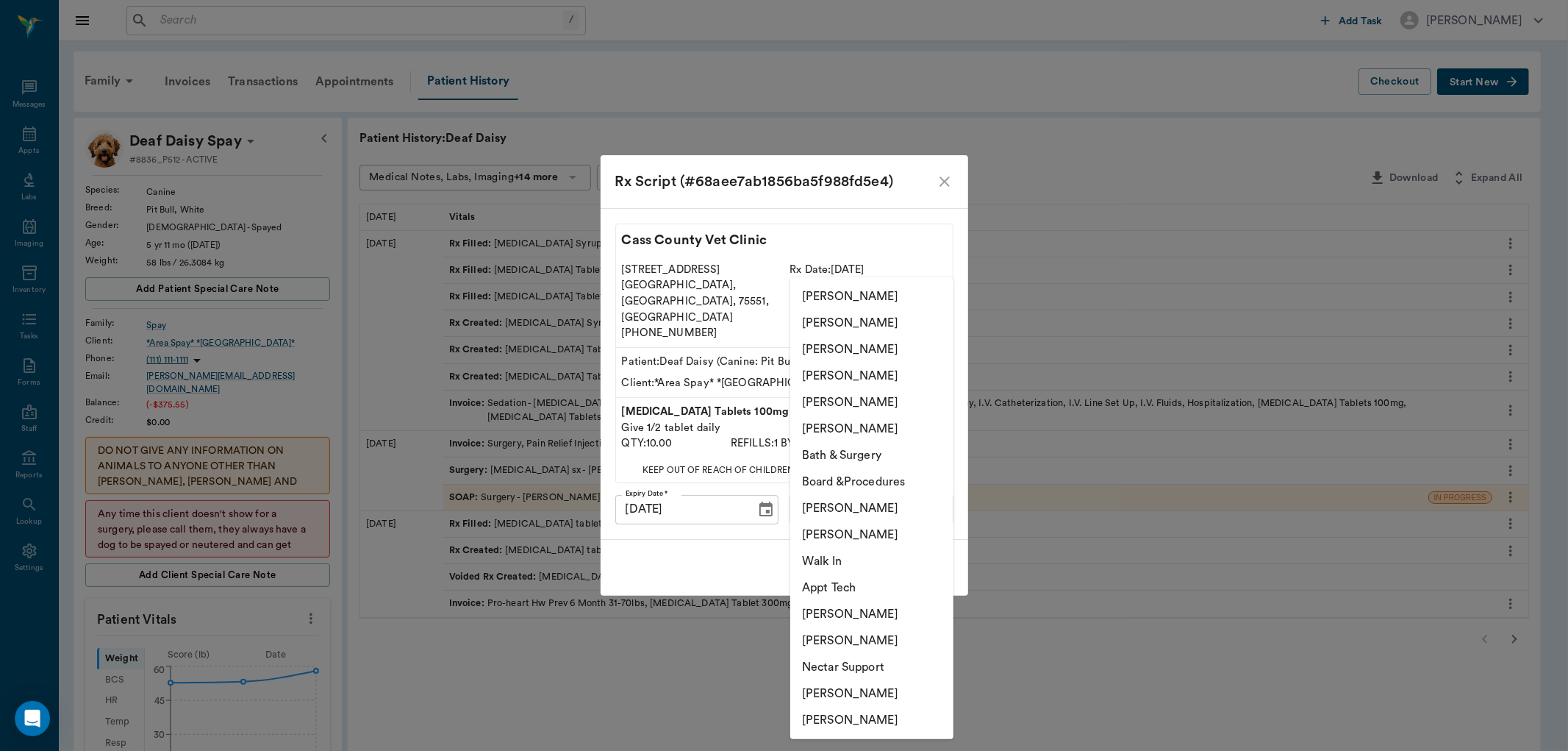
click at [841, 511] on li "[PERSON_NAME]" at bounding box center [872, 508] width 163 height 27
type input "63ec2ede52e12b0ba117d0d7"
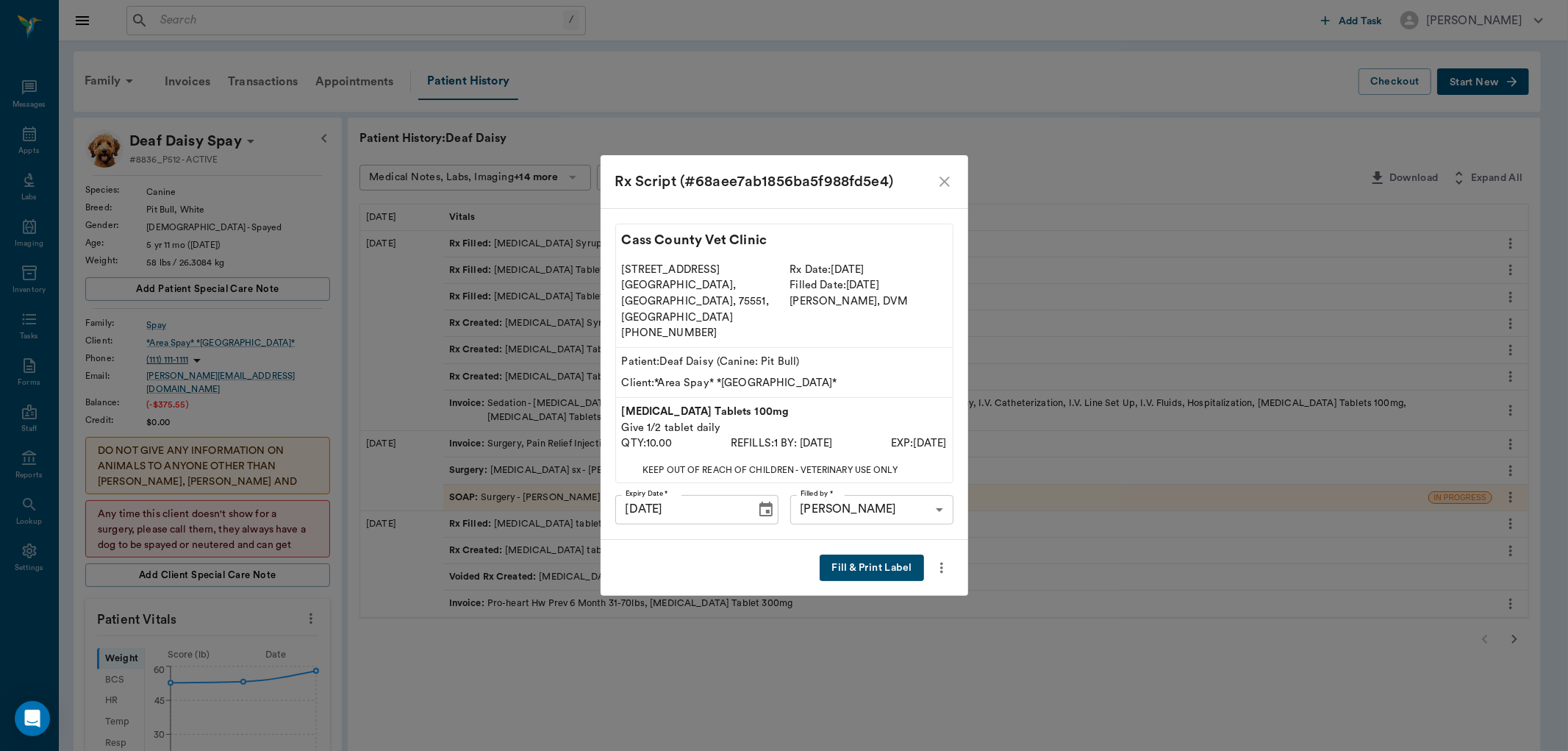
click at [879, 554] on button "Fill & Print Label" at bounding box center [872, 567] width 104 height 27
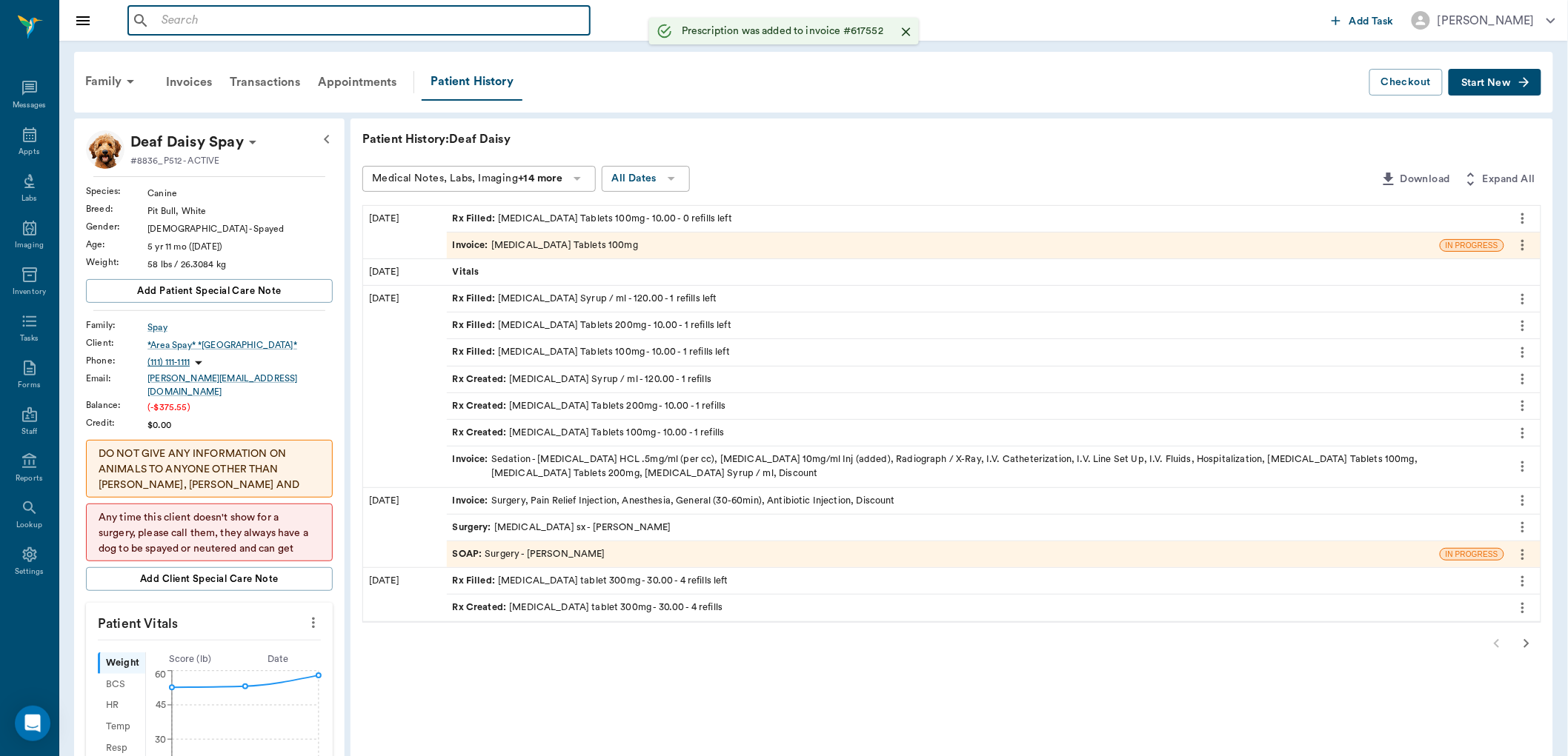
click at [166, 16] on input "text" at bounding box center [370, 21] width 429 height 21
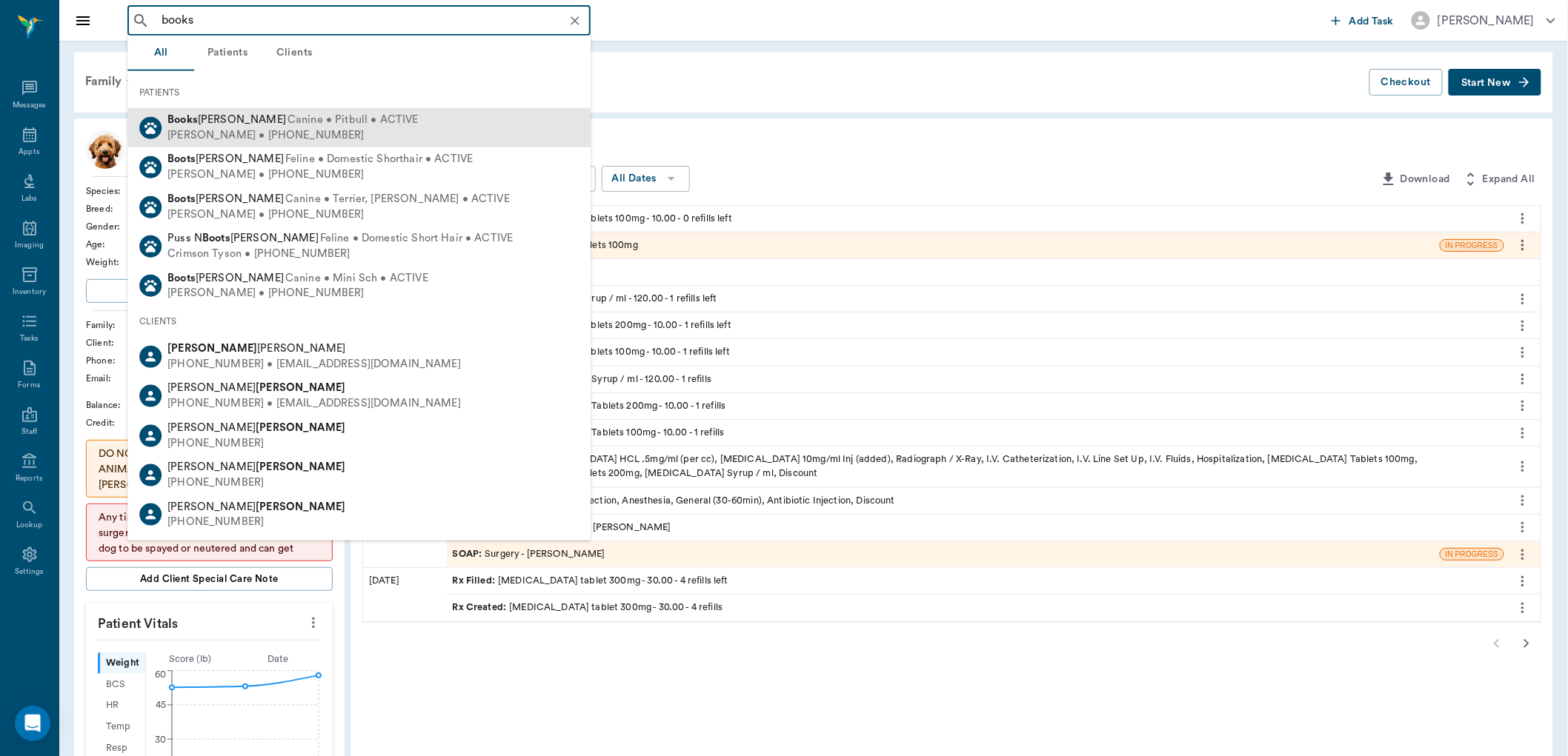
click at [213, 137] on div "Michele Ciomperlik • (469) 241-0000" at bounding box center [292, 134] width 250 height 16
type input "books"
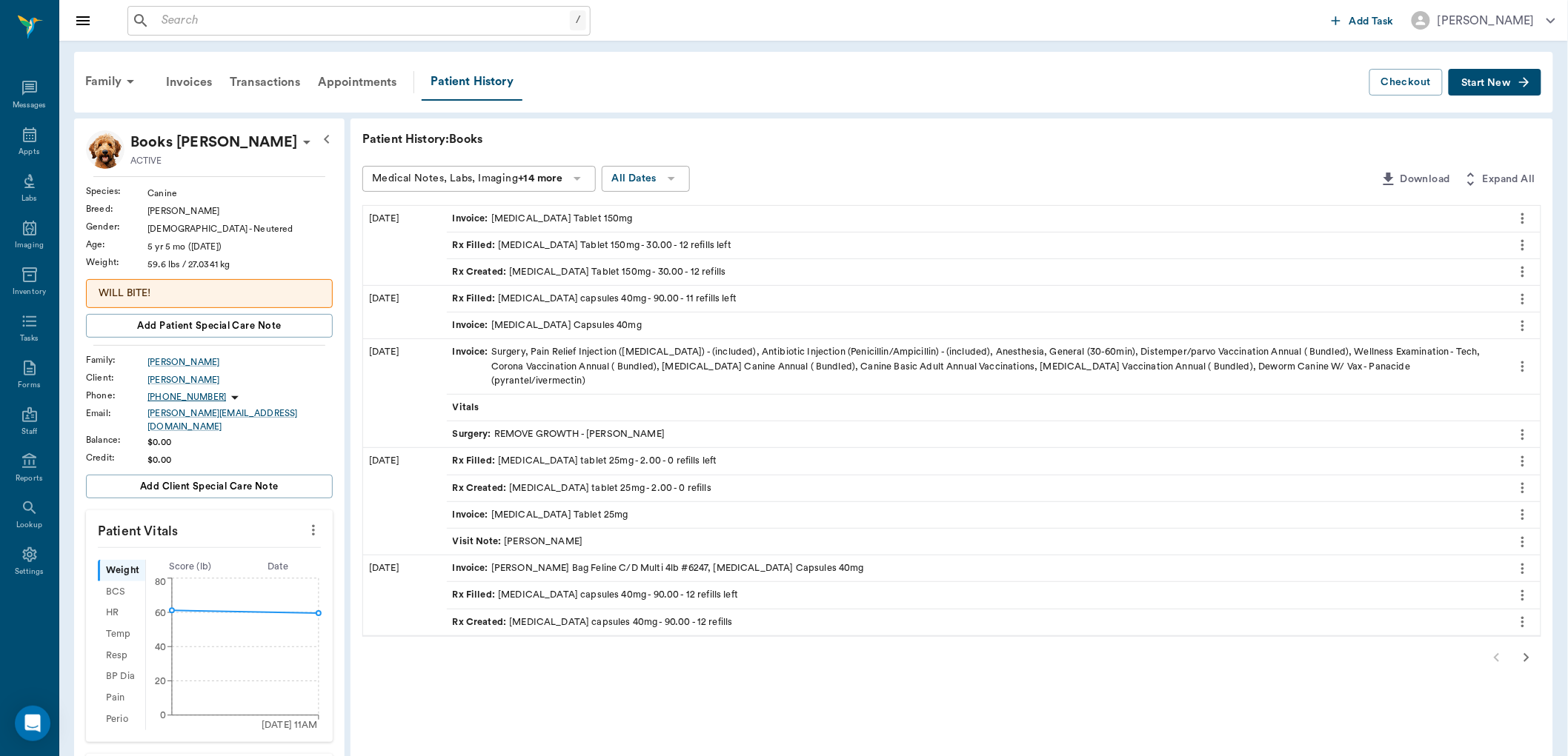
click at [1529, 649] on icon "button" at bounding box center [1526, 657] width 18 height 18
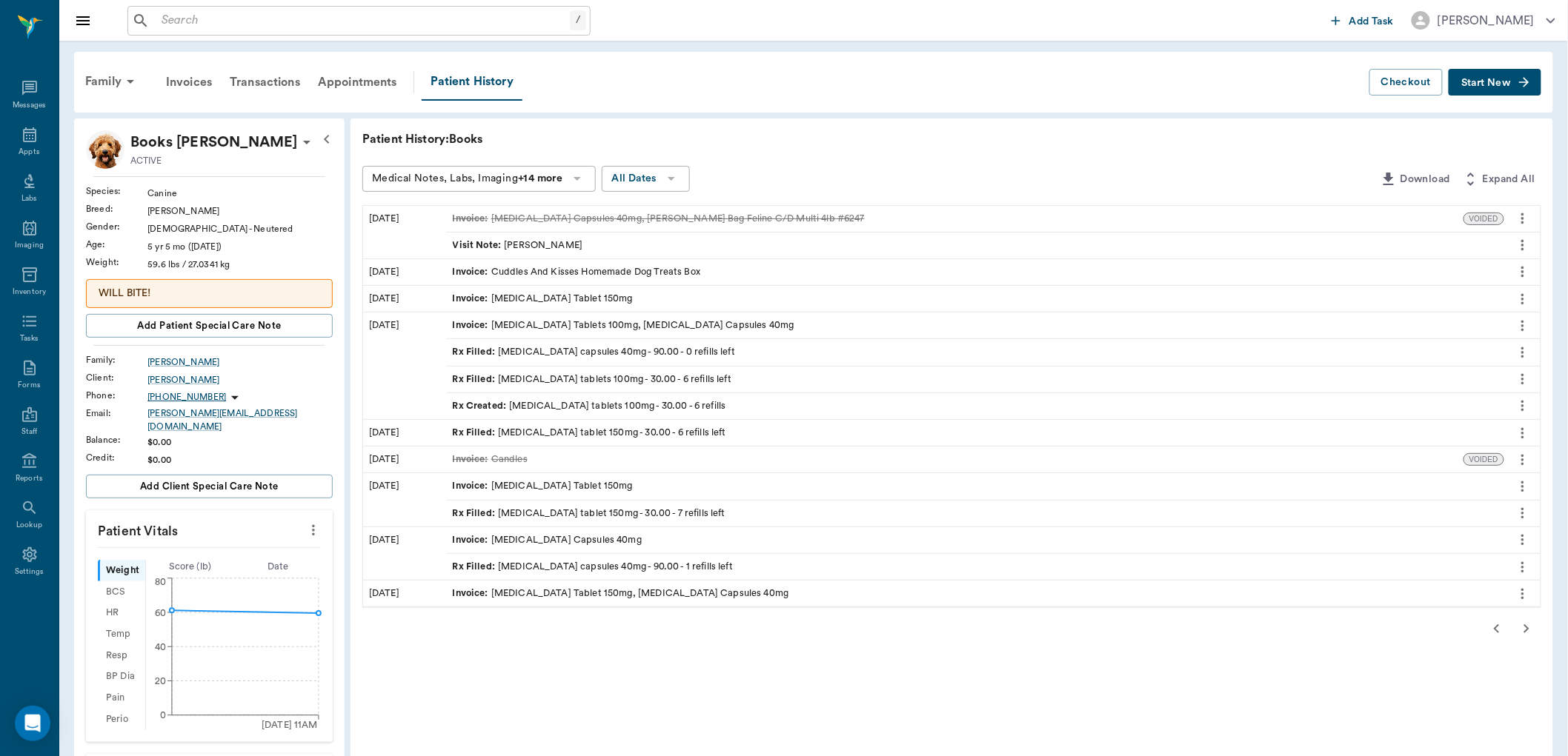
click at [575, 378] on div "Rx Filled : carprofen tablets 100mg - 30.00 - 6 refills left" at bounding box center [592, 379] width 278 height 14
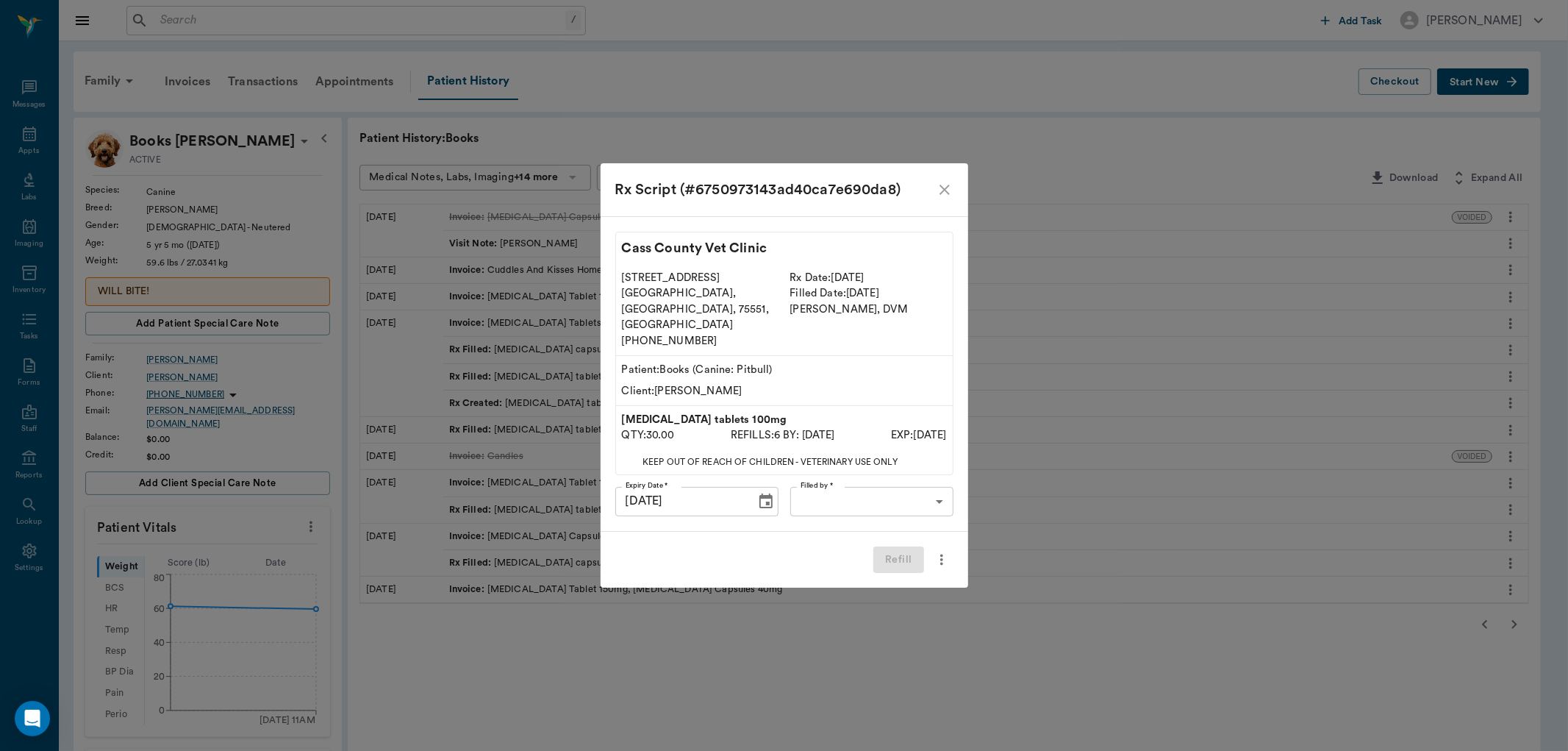
click at [820, 483] on body "/ ​ Add Task Dr. Bert Ellsworth Nectar Messages Appts Labs Imaging Inventory Ta…" at bounding box center [784, 624] width 1568 height 1248
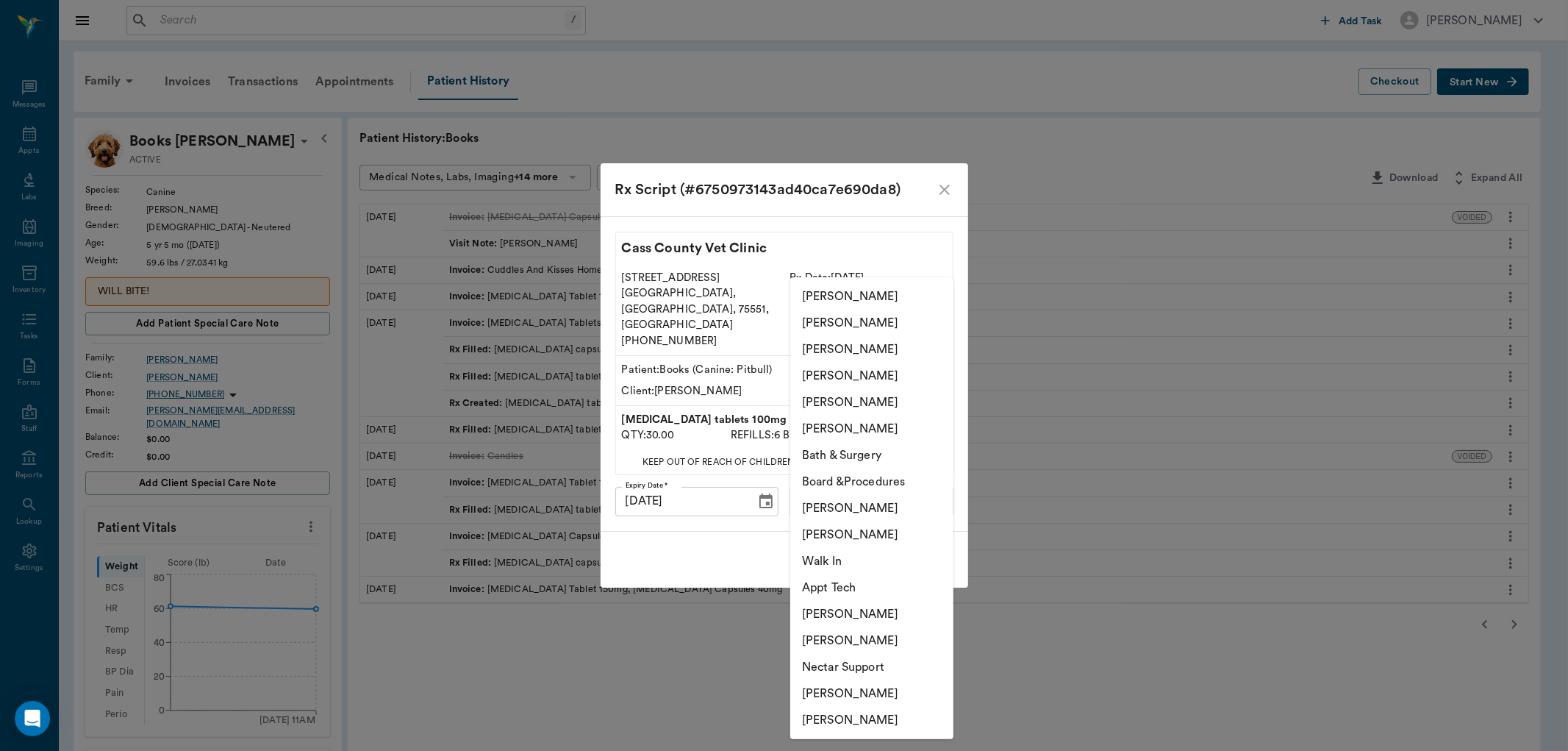
click at [850, 510] on li "[PERSON_NAME]" at bounding box center [872, 508] width 163 height 27
type input "63ec2ede52e12b0ba117d0d7"
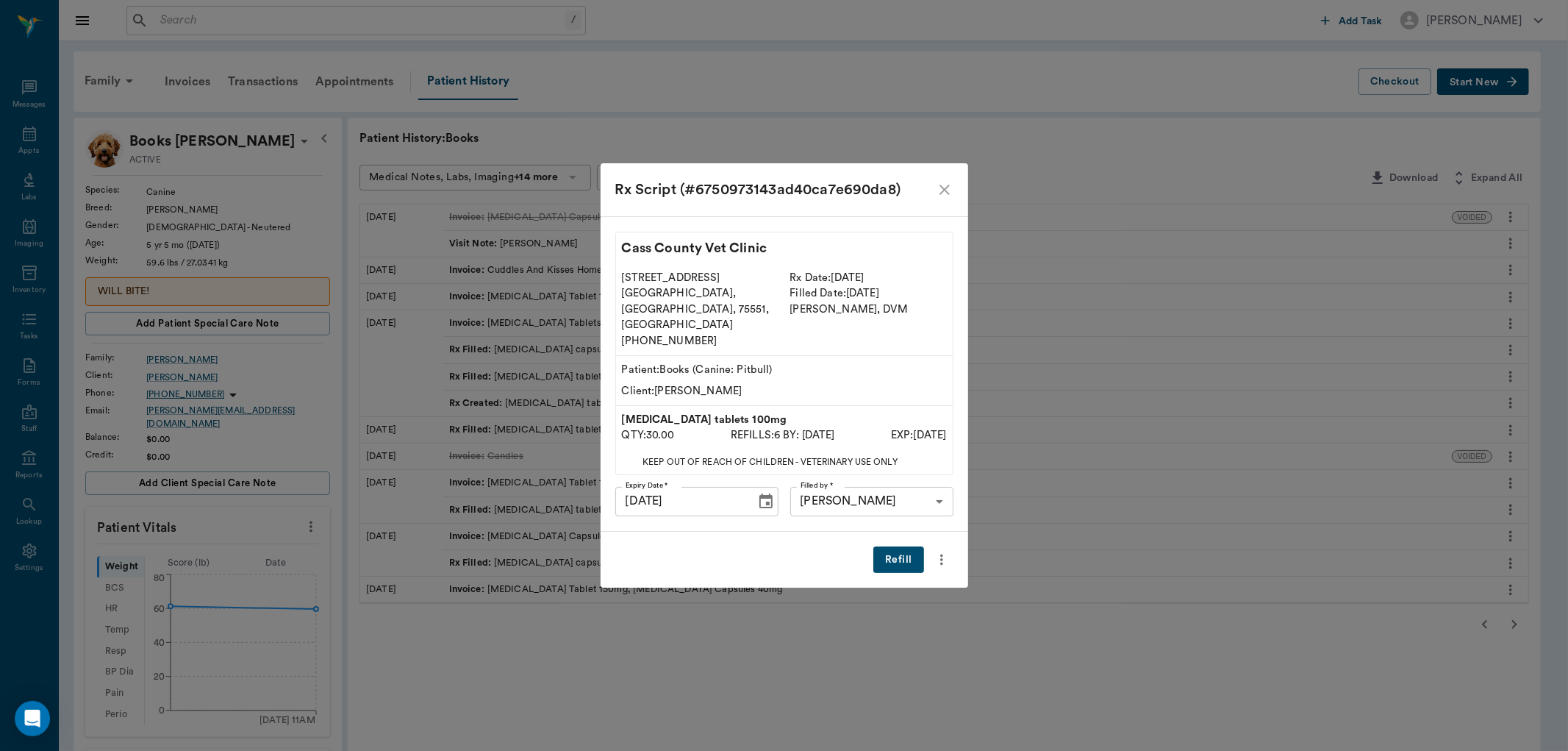
click at [902, 546] on button "Refill" at bounding box center [899, 559] width 50 height 27
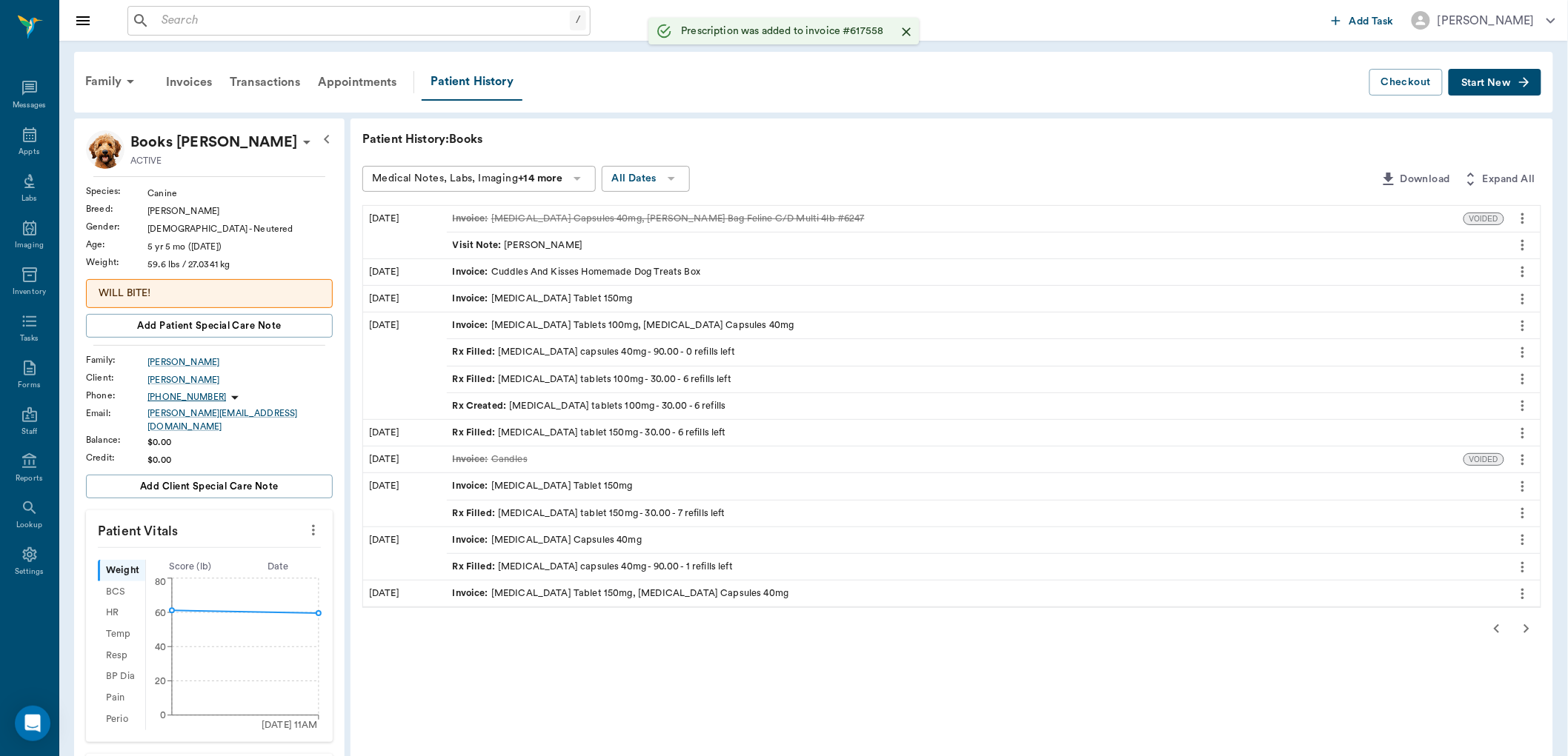
click at [1502, 624] on icon "button" at bounding box center [1496, 628] width 18 height 18
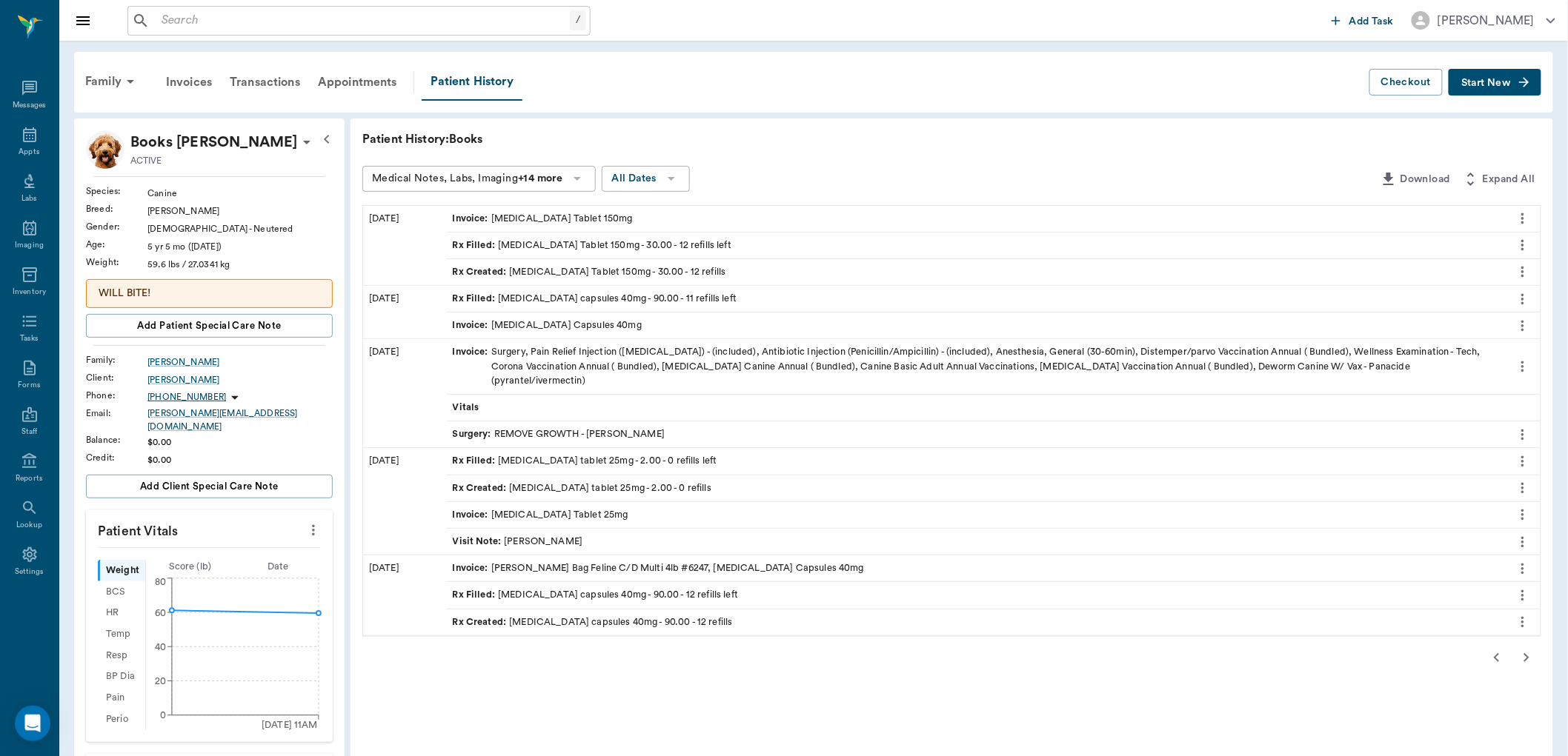
click at [1491, 649] on icon "button" at bounding box center [1496, 657] width 18 height 18
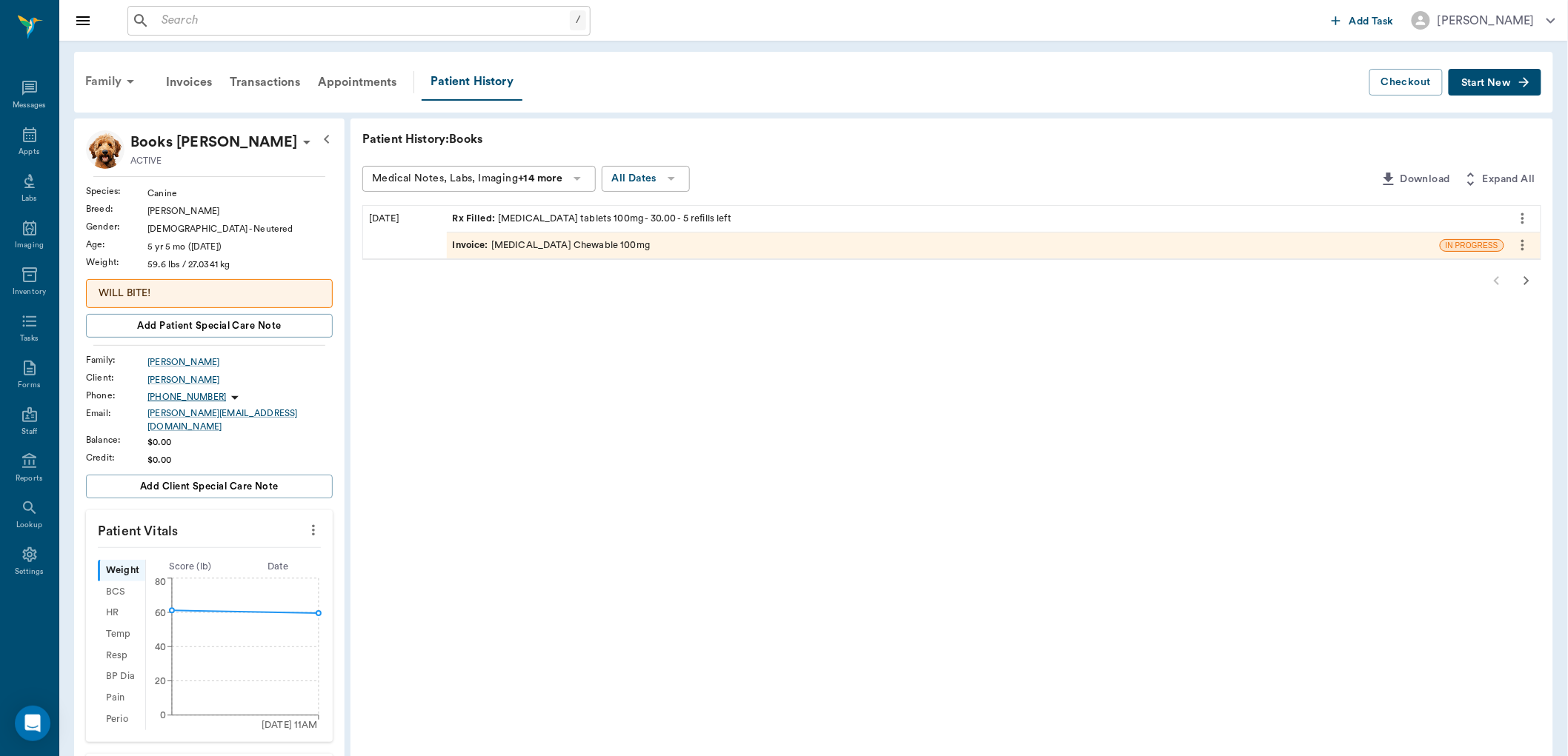
click at [107, 76] on div "Family" at bounding box center [112, 81] width 72 height 35
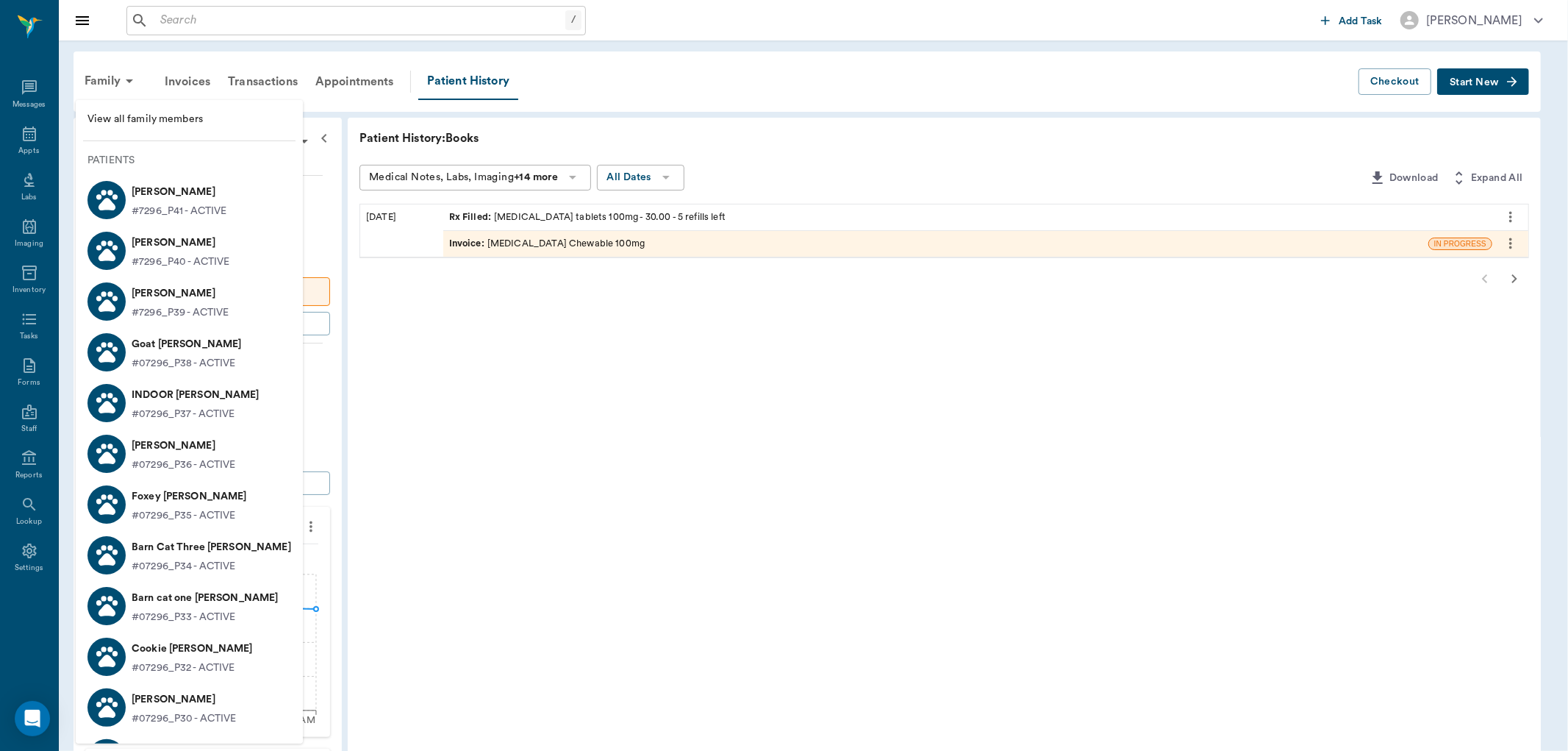
click at [208, 27] on div at bounding box center [784, 376] width 1568 height 751
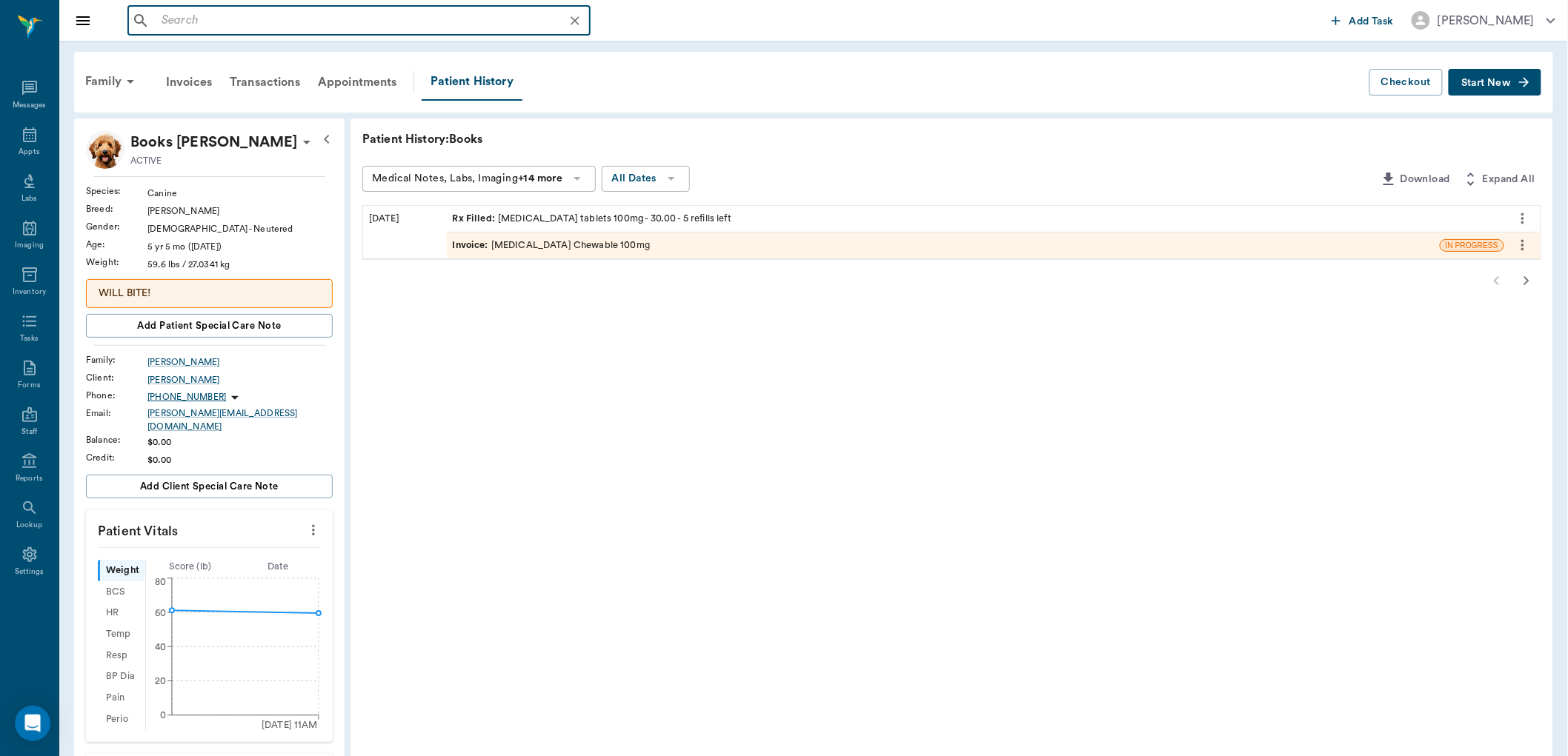
click at [209, 27] on input "text" at bounding box center [371, 21] width 431 height 21
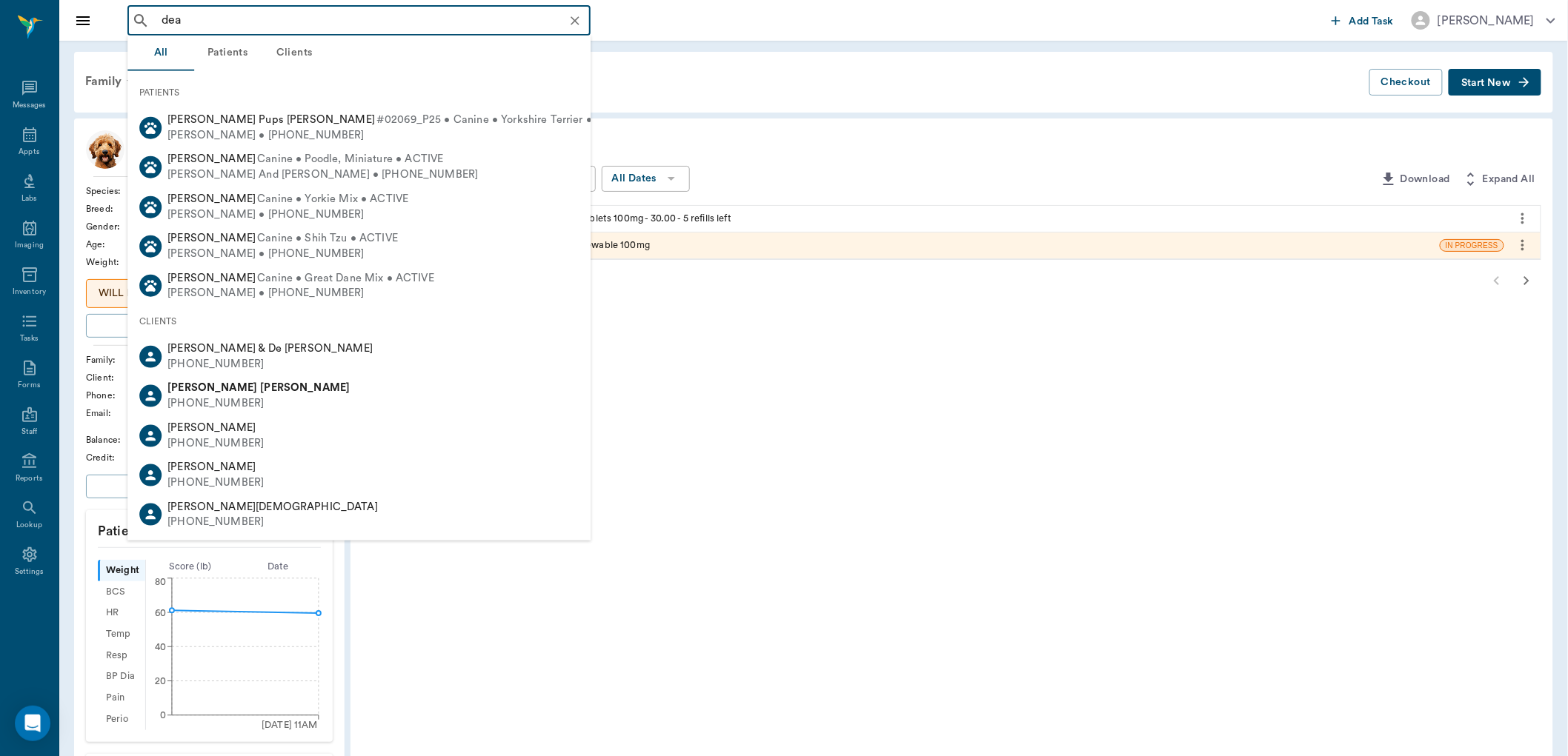
type input "deaf"
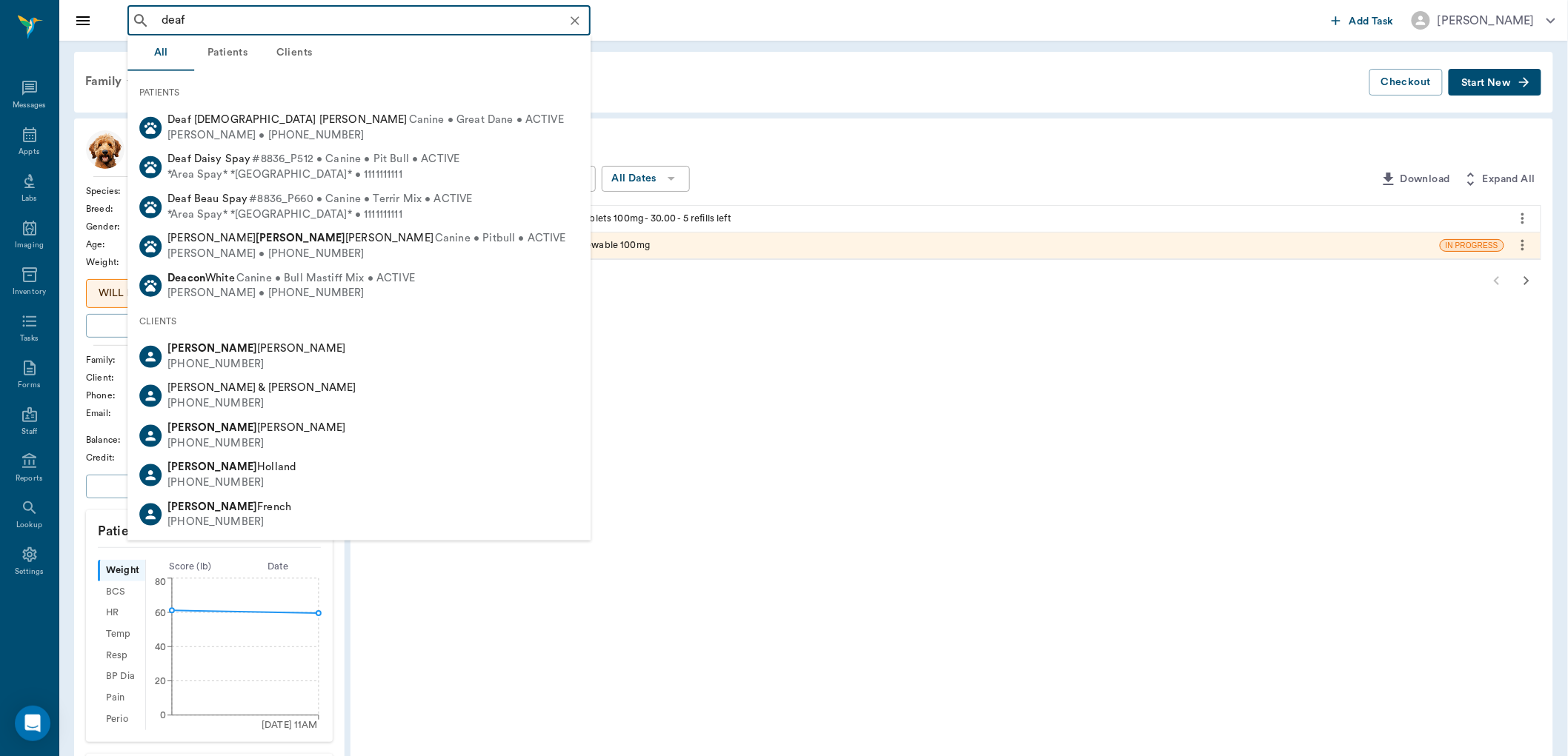
click at [576, 21] on icon "Clear" at bounding box center [575, 21] width 15 height 15
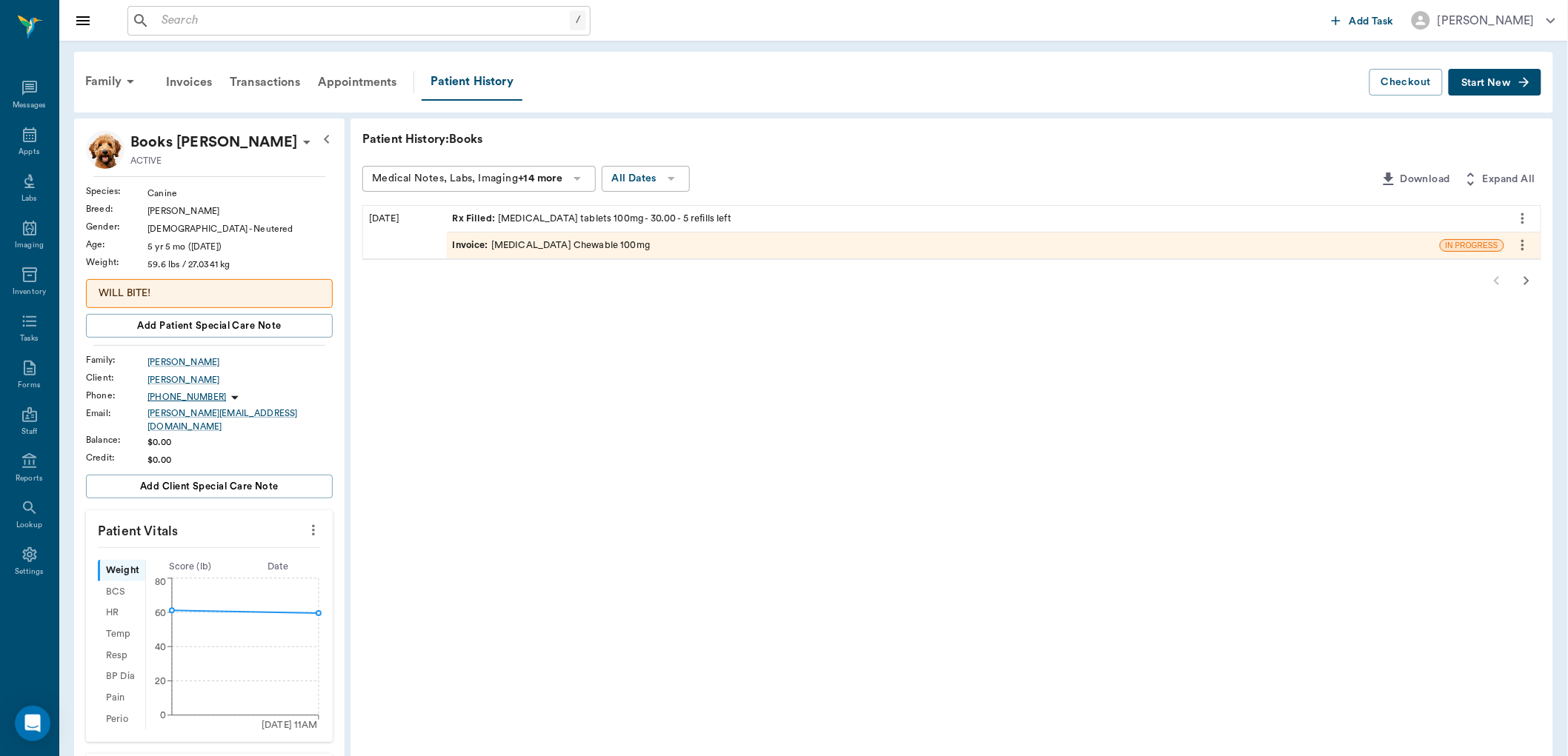
click at [467, 247] on span "Invoice :" at bounding box center [472, 245] width 38 height 14
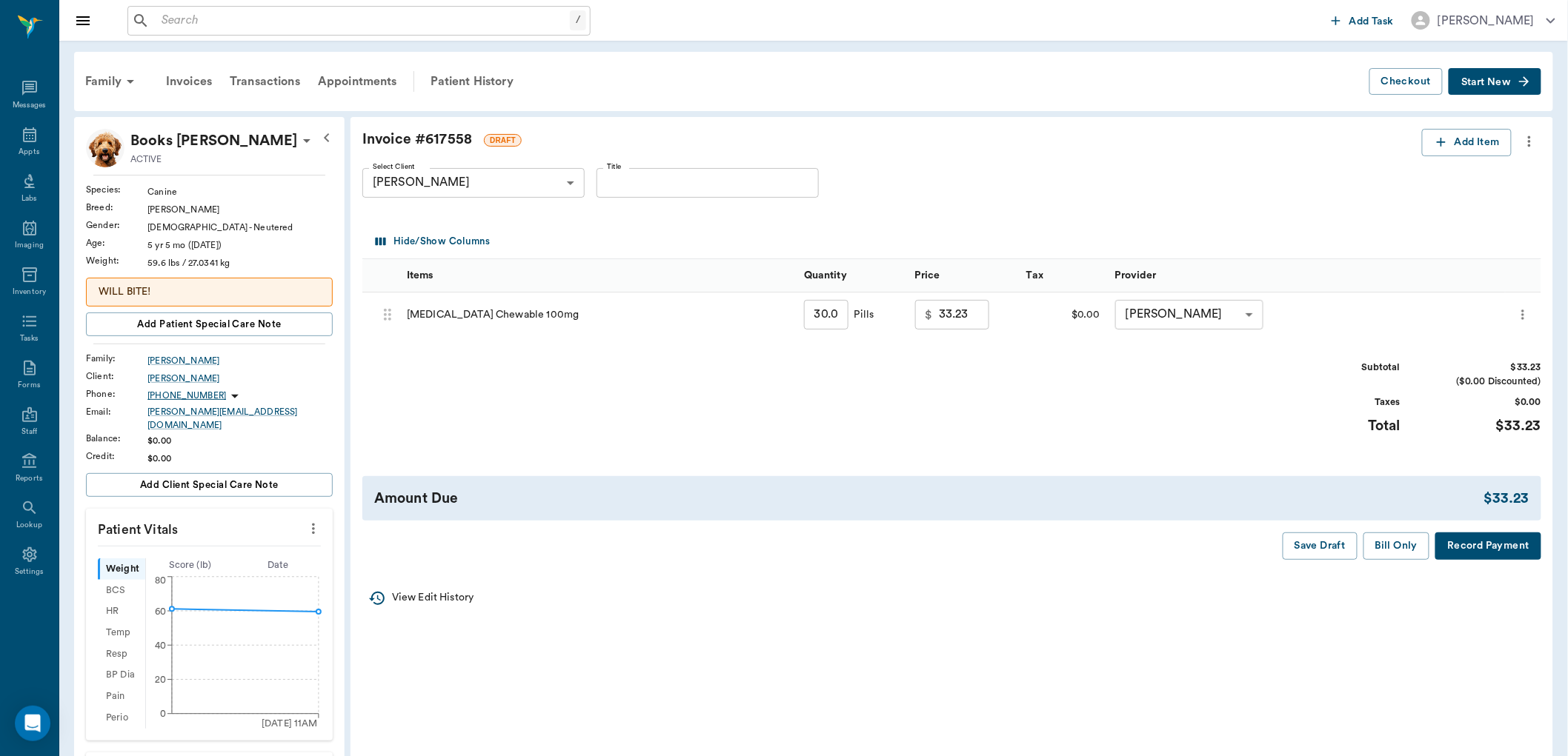
click at [1409, 542] on button "Bill Only" at bounding box center [1396, 545] width 66 height 27
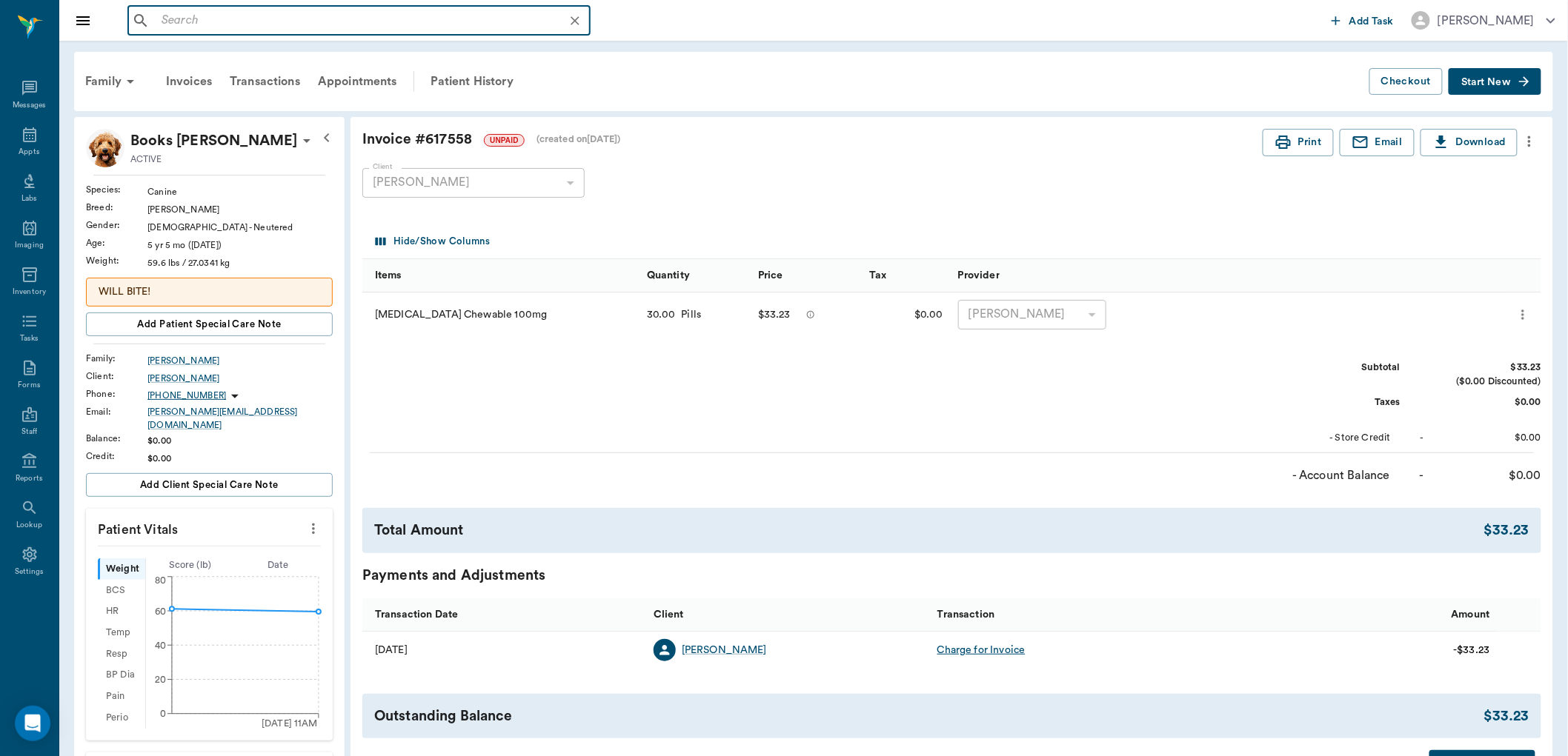
click at [212, 18] on input "text" at bounding box center [371, 21] width 431 height 21
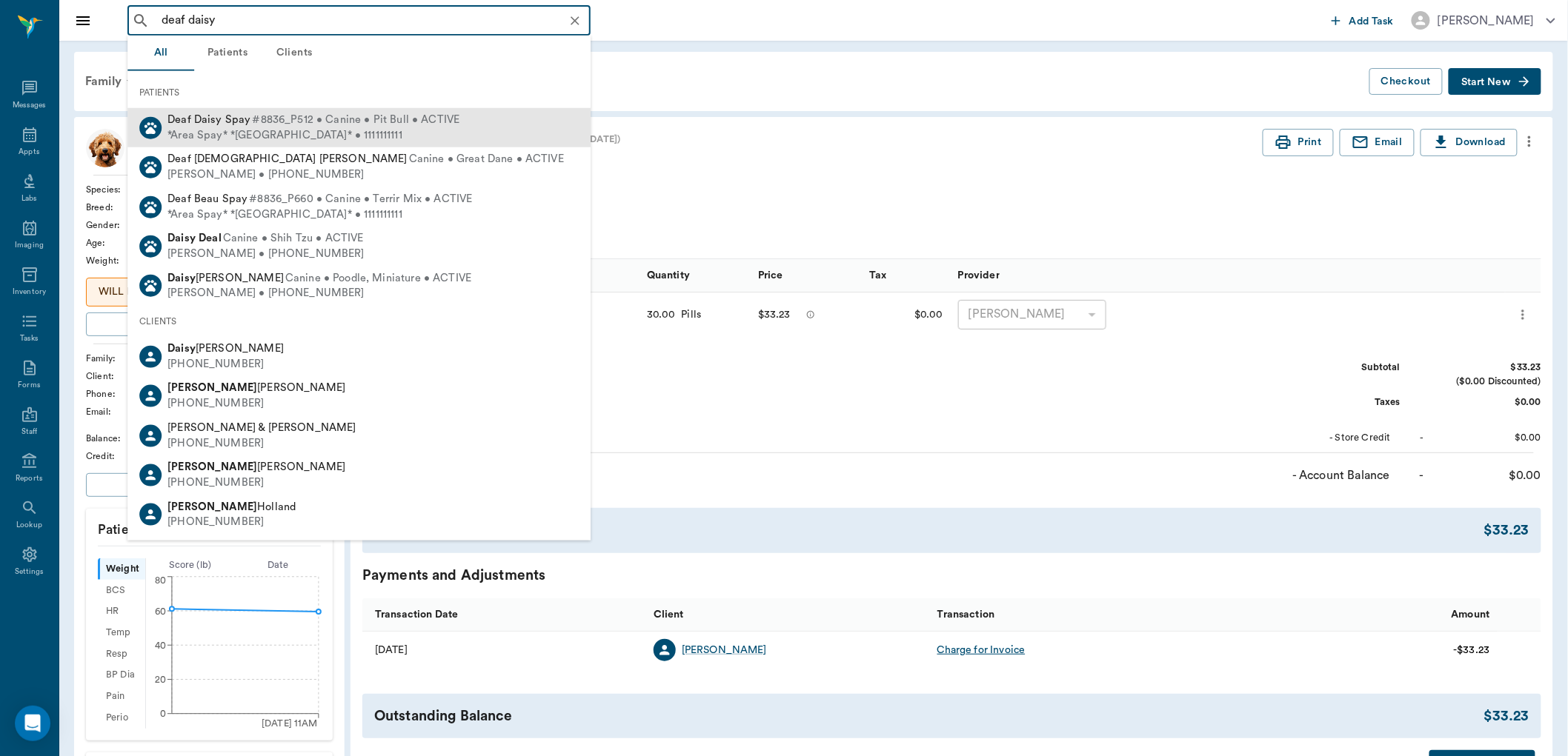
click at [233, 132] on div "*Area Spay* *Atlanta* • 1111111111" at bounding box center [313, 134] width 292 height 16
type input "deaf daisy"
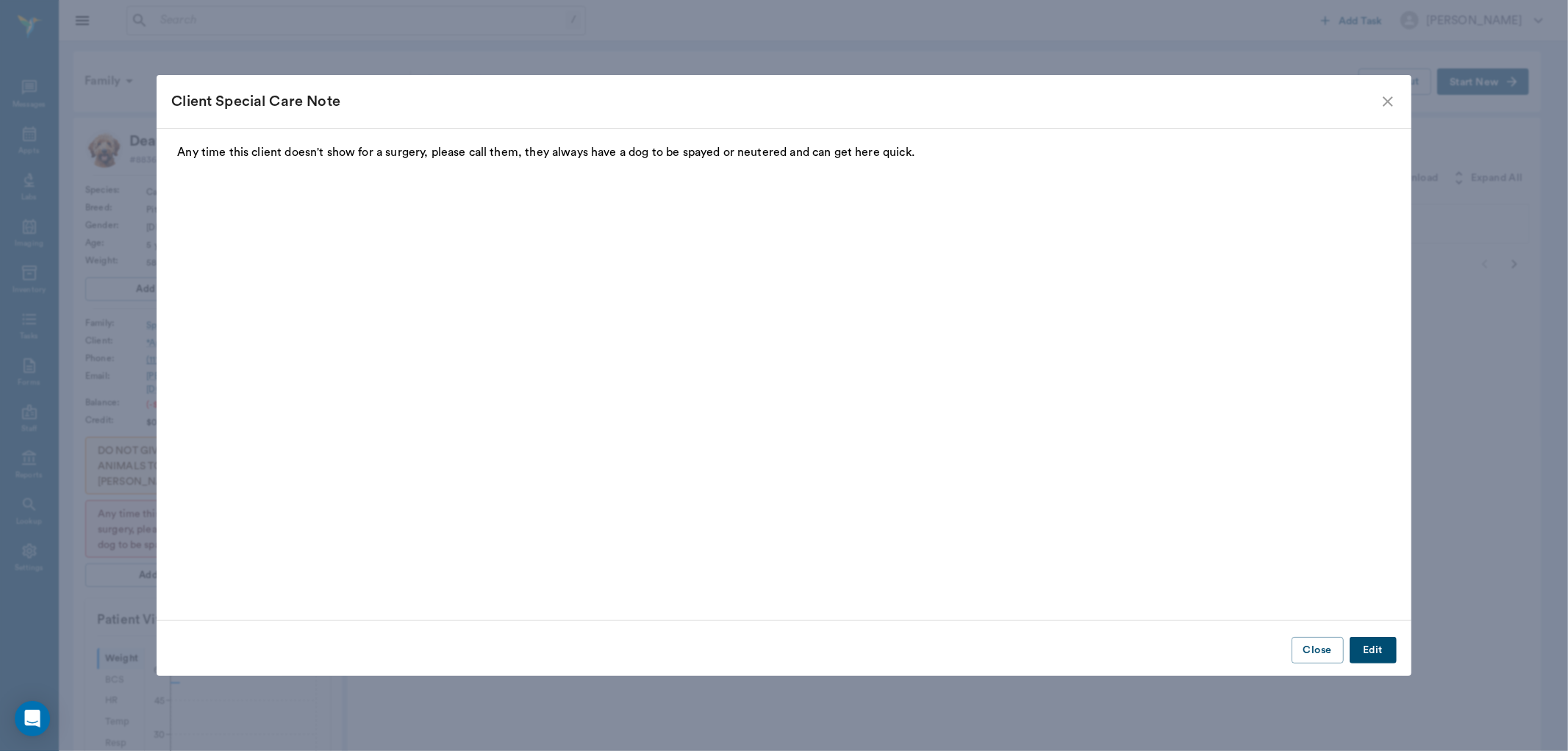
click at [1385, 99] on div "Client Special Care Note" at bounding box center [783, 101] width 1254 height 53
click at [1385, 99] on icon "close" at bounding box center [1387, 101] width 10 height 10
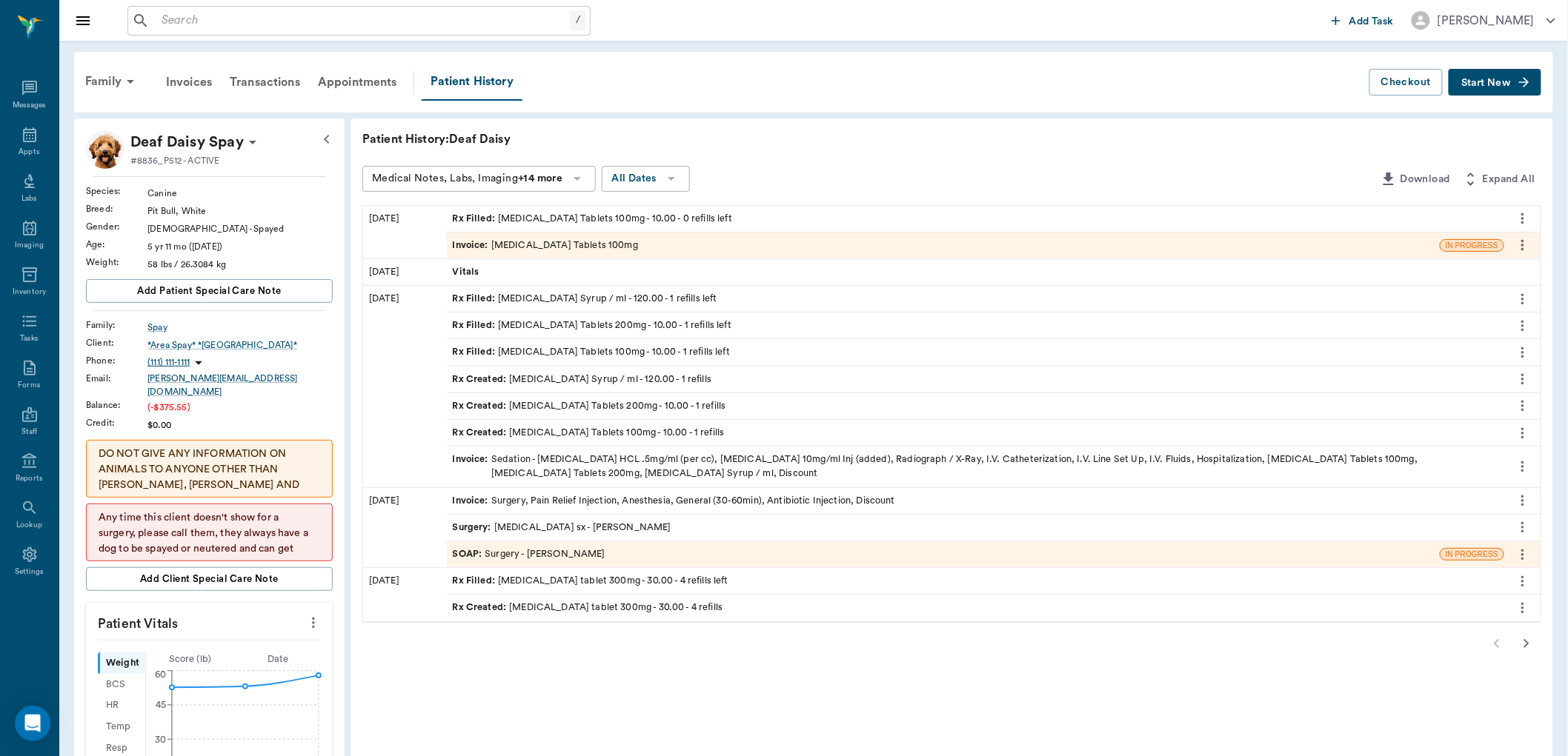
click at [467, 242] on span "Invoice :" at bounding box center [472, 245] width 38 height 14
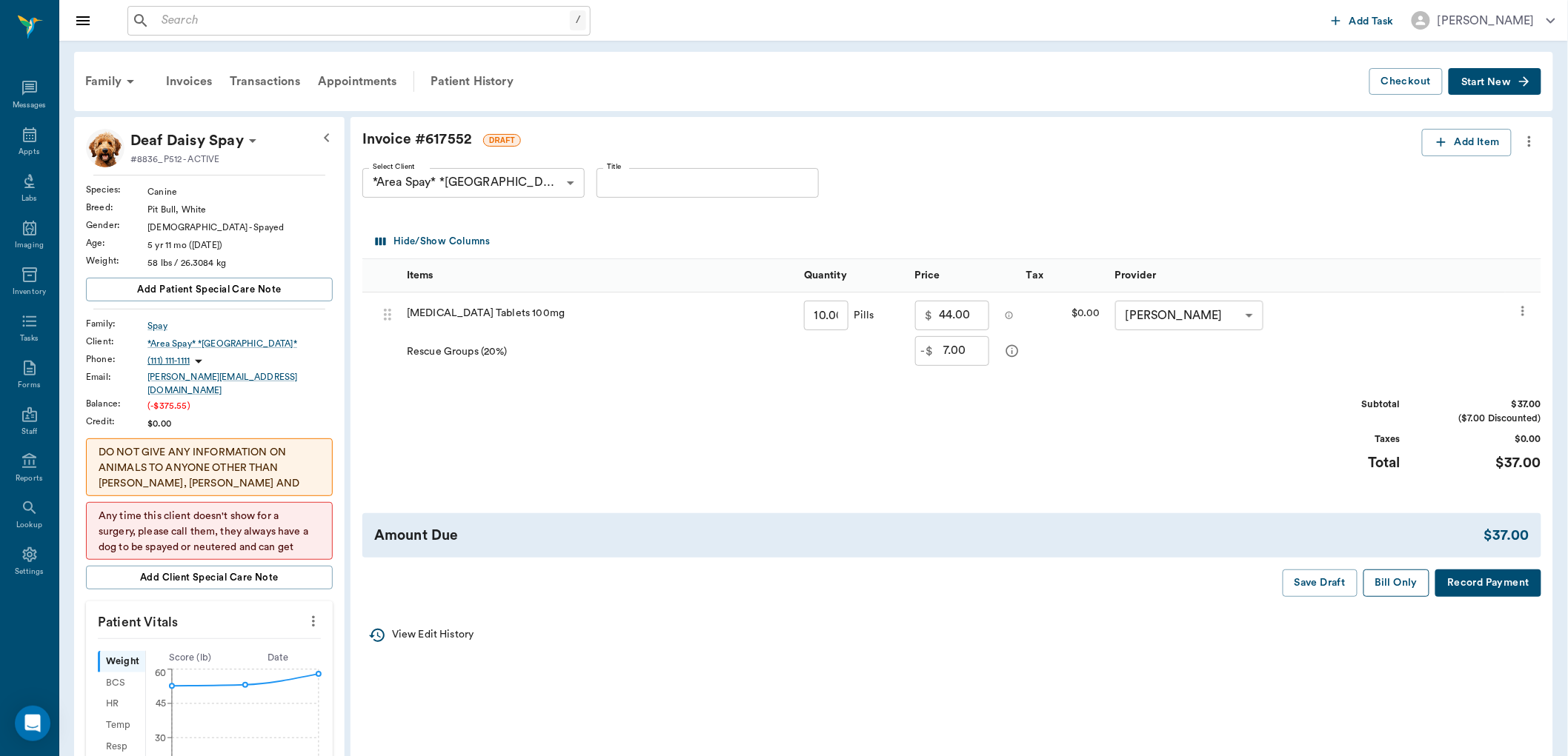
click at [1408, 585] on button "Bill Only" at bounding box center [1396, 582] width 66 height 27
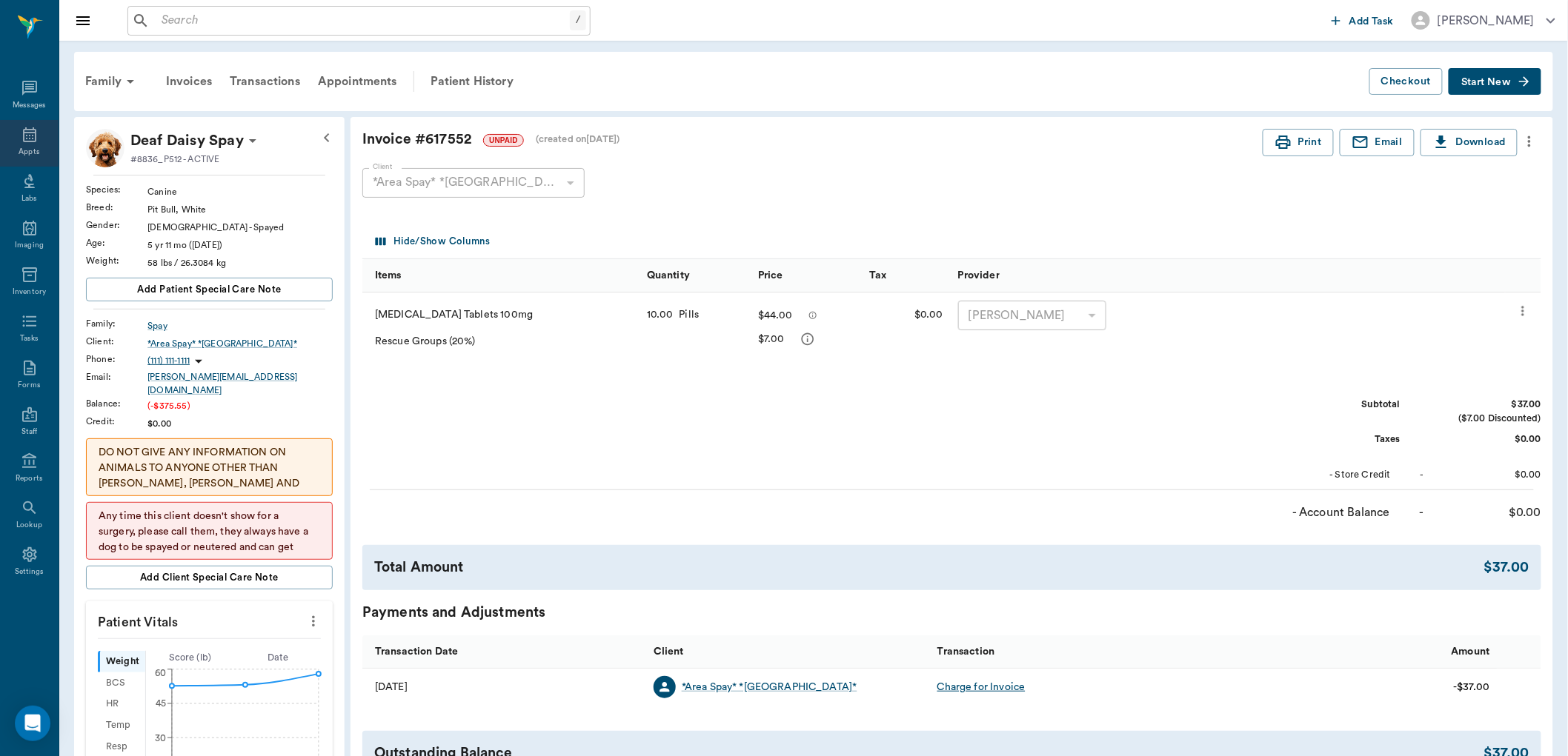
click at [16, 134] on div "Appts" at bounding box center [29, 144] width 59 height 47
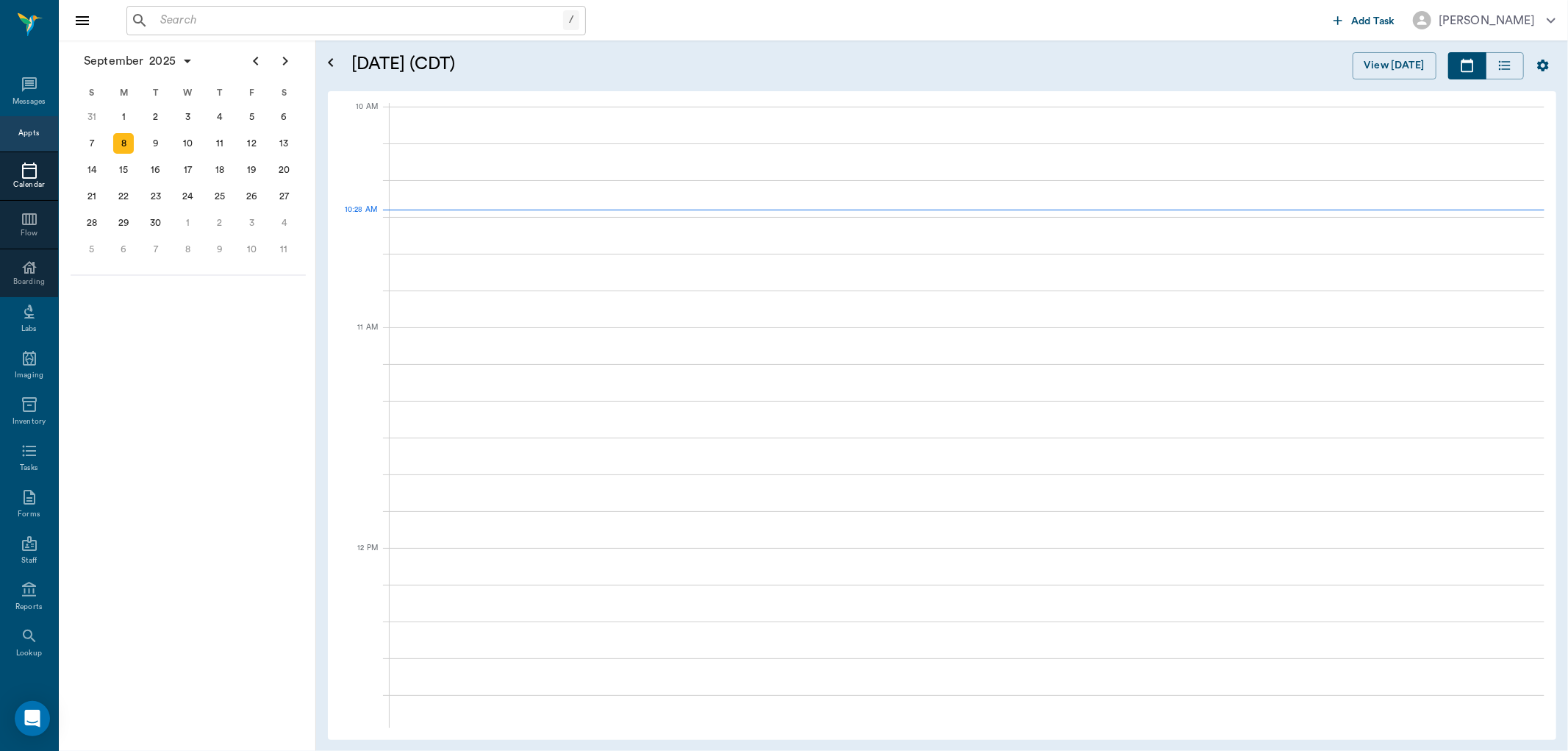
scroll to position [443, 0]
